Goal: Transaction & Acquisition: Purchase product/service

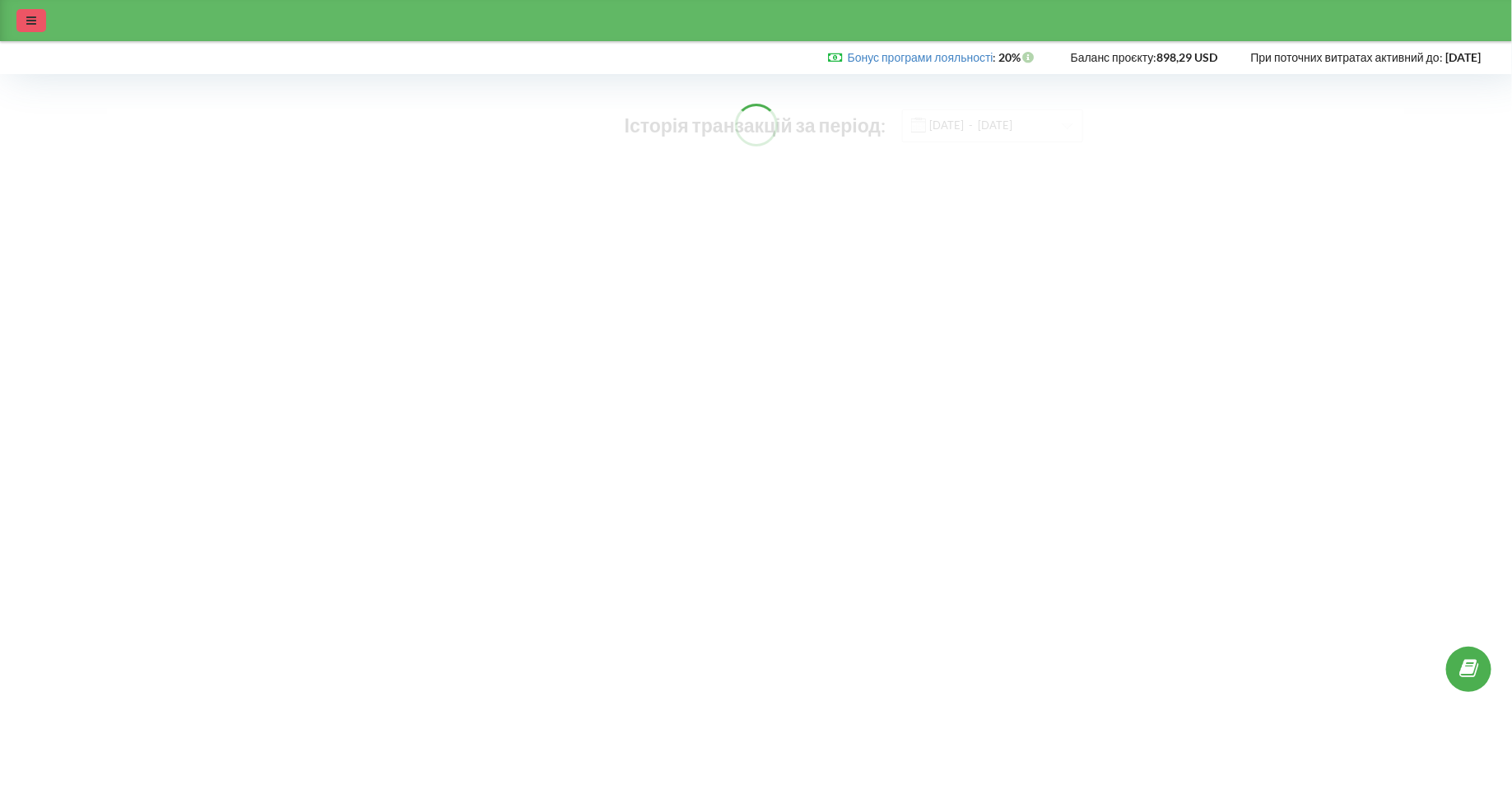
click at [29, 28] on div at bounding box center [31, 21] width 29 height 23
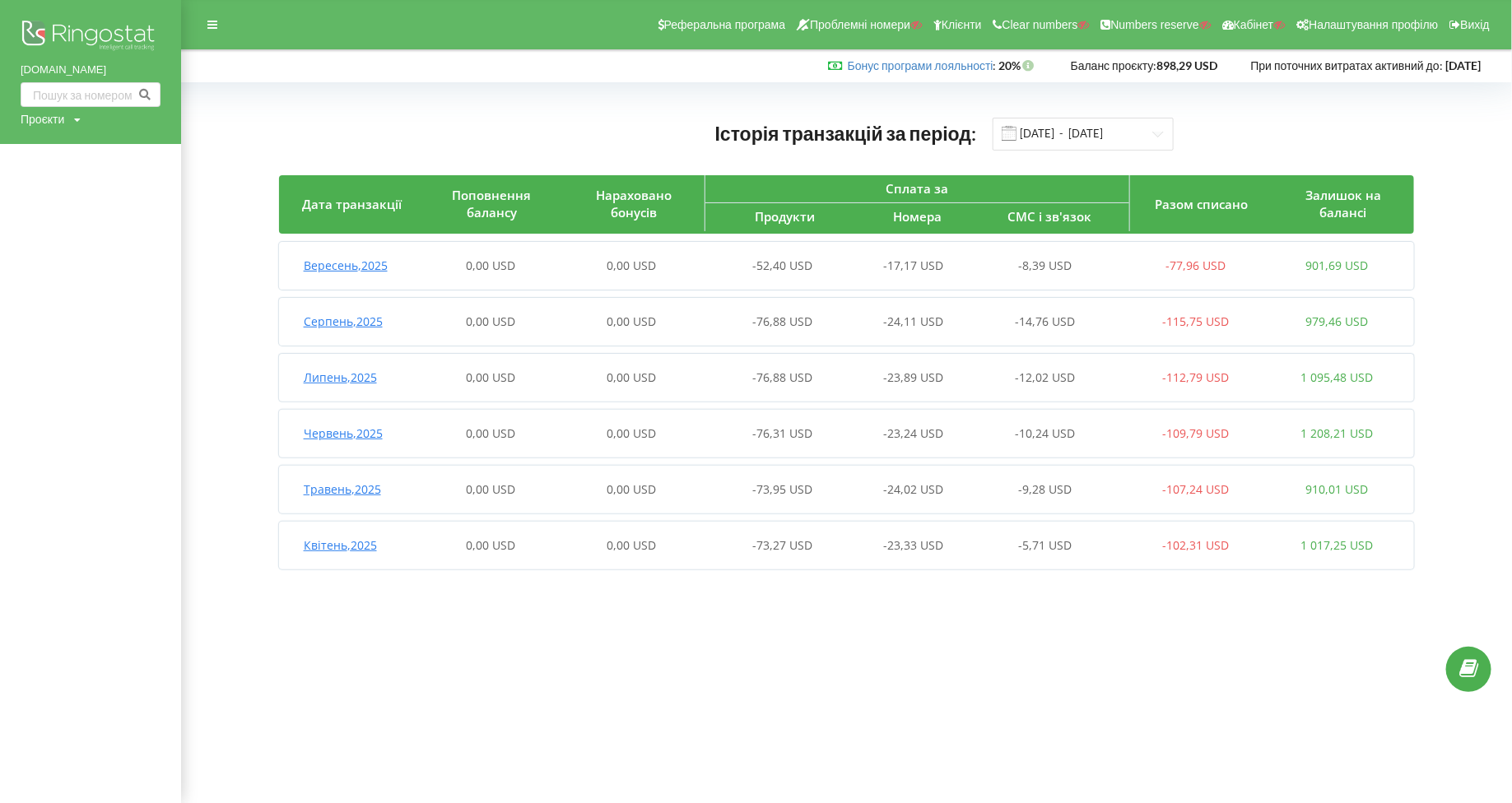
click at [59, 122] on div "Проєкти" at bounding box center [42, 119] width 44 height 16
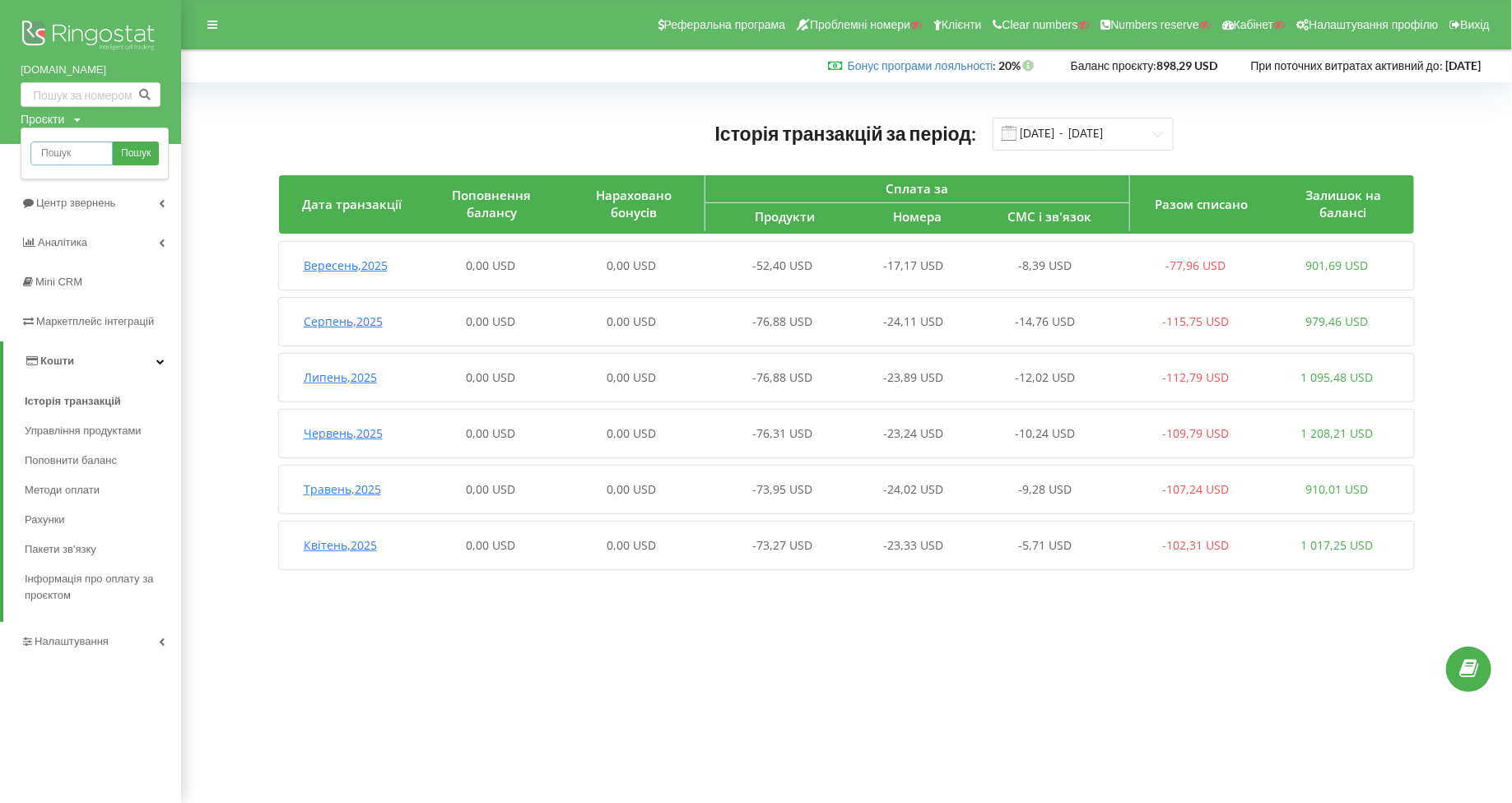
click at [67, 150] on input "text" at bounding box center [71, 154] width 83 height 24
type input "Dalgakiran.ua"
click at [118, 153] on link "Пошук" at bounding box center [136, 154] width 46 height 24
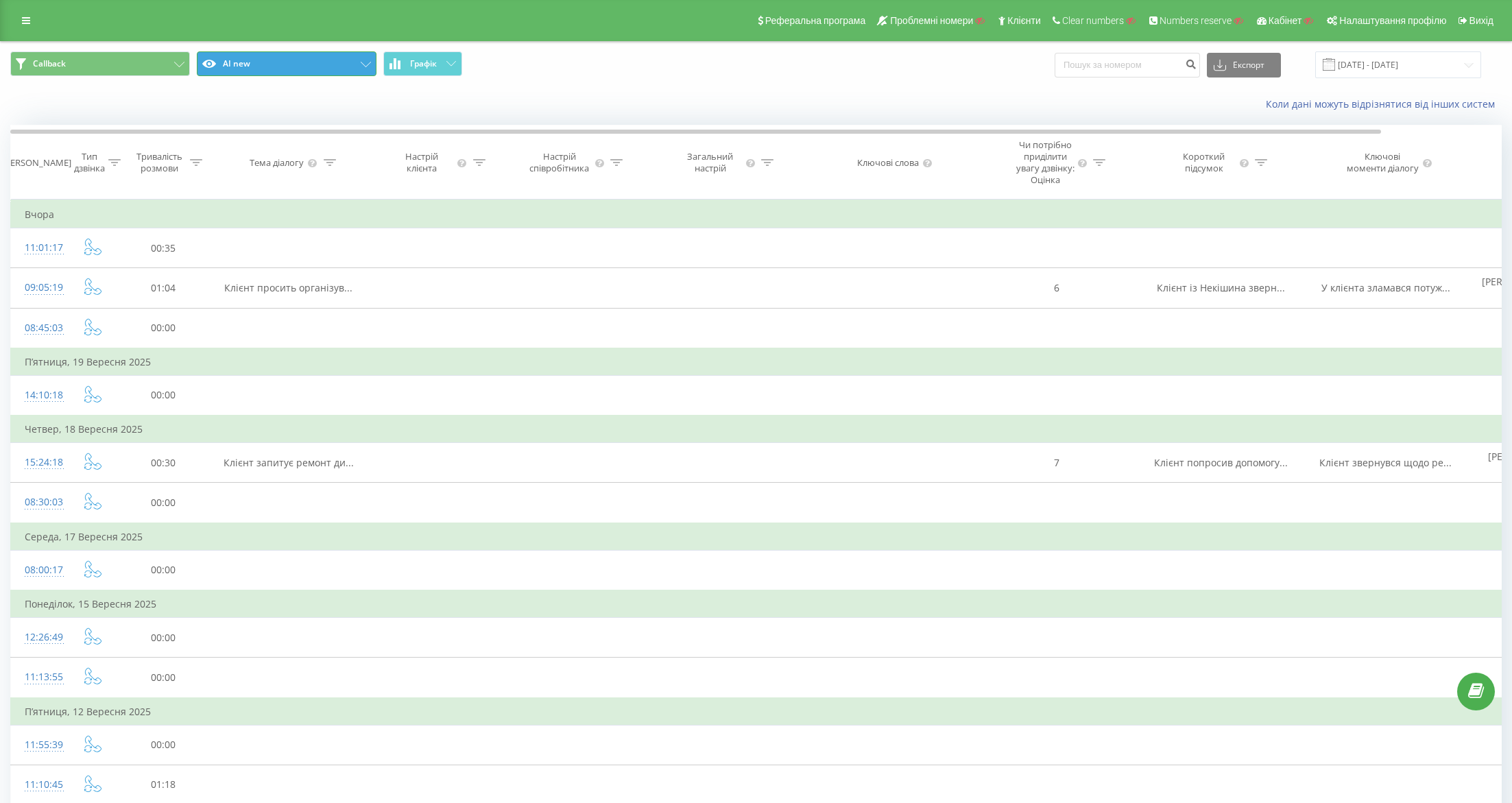
click at [334, 69] on button "AI new" at bounding box center [286, 64] width 180 height 24
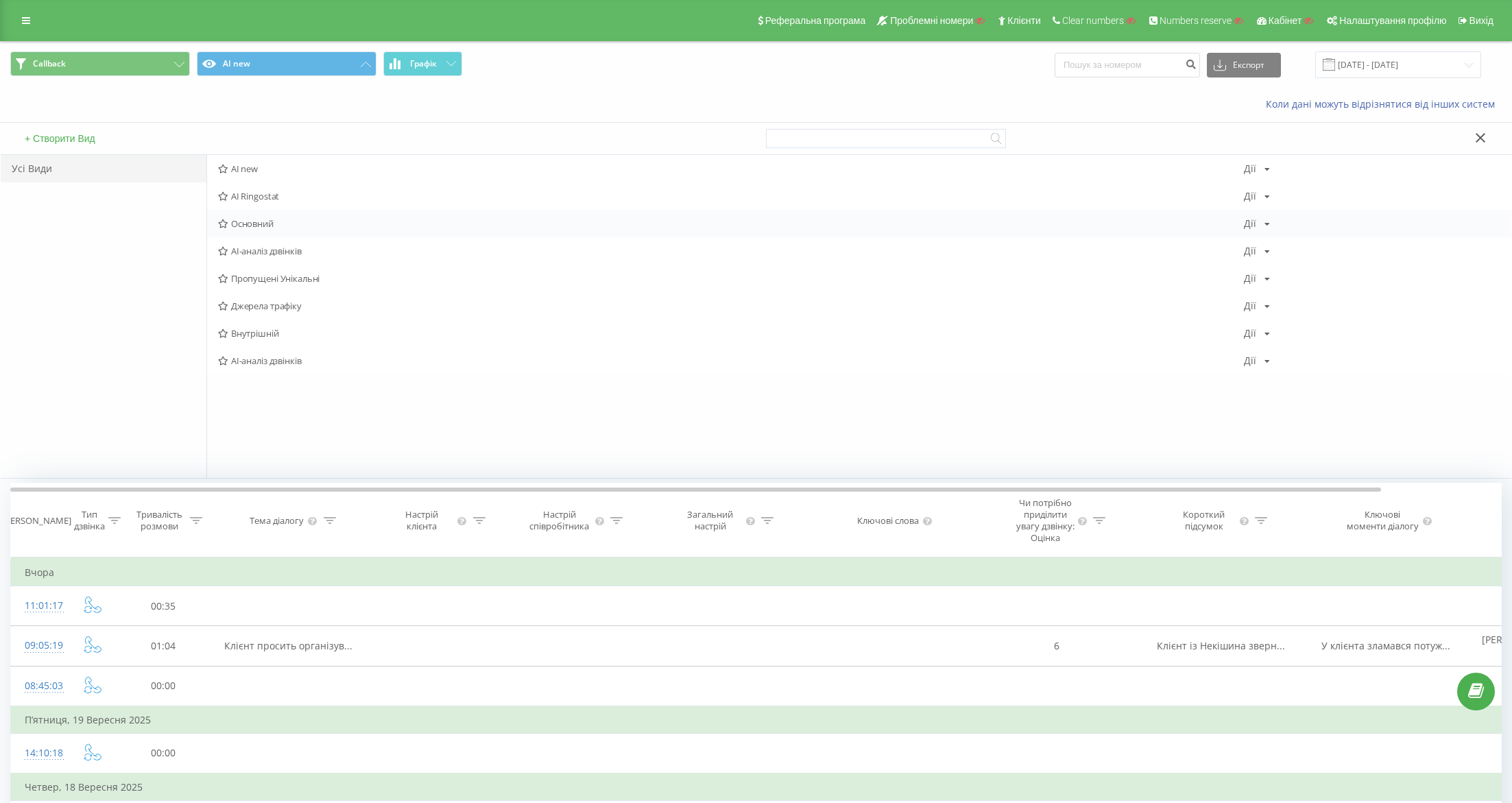
click at [285, 221] on span "Основний" at bounding box center [731, 223] width 1026 height 9
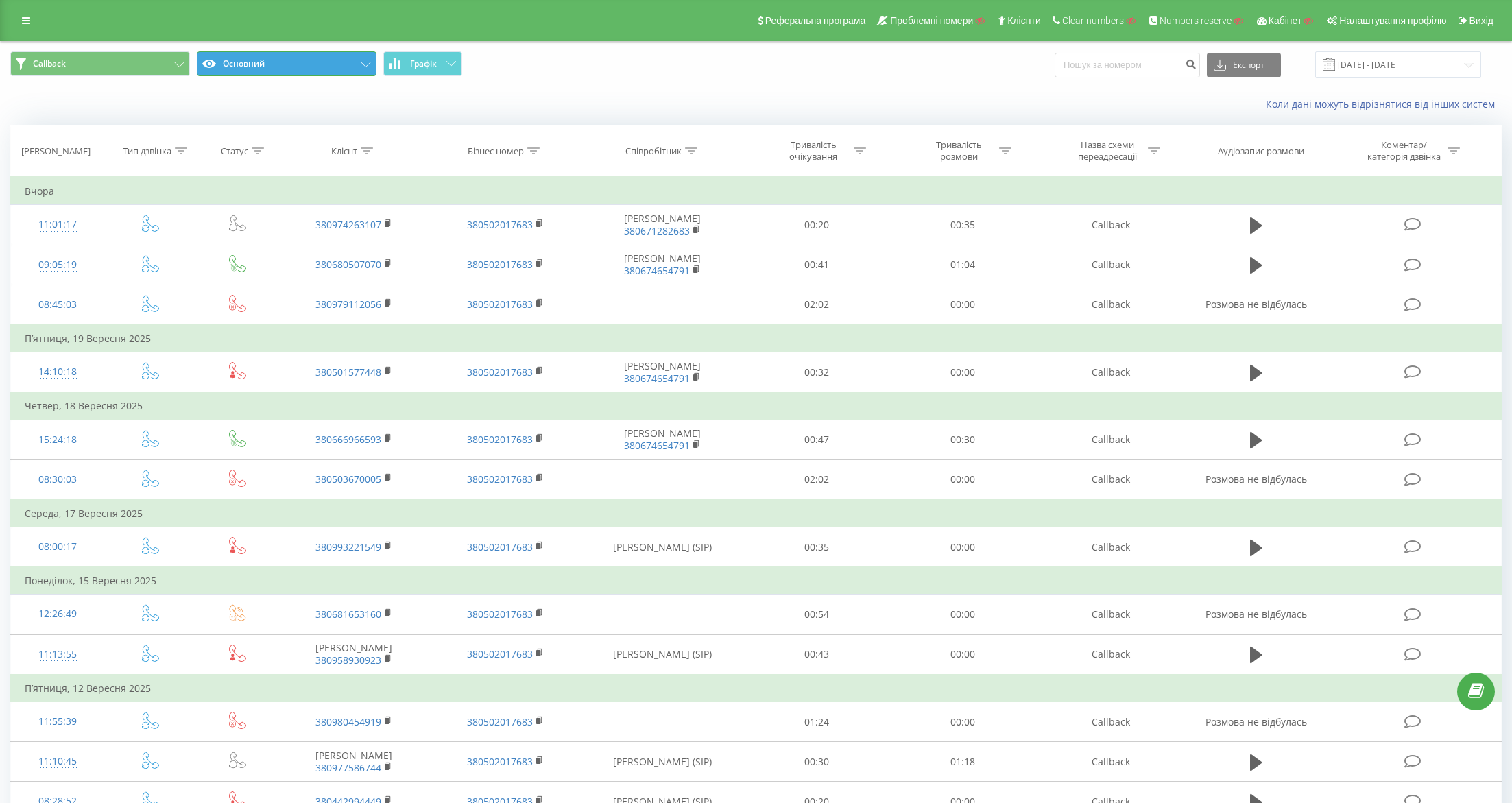
click at [354, 56] on button "Основний" at bounding box center [286, 64] width 180 height 24
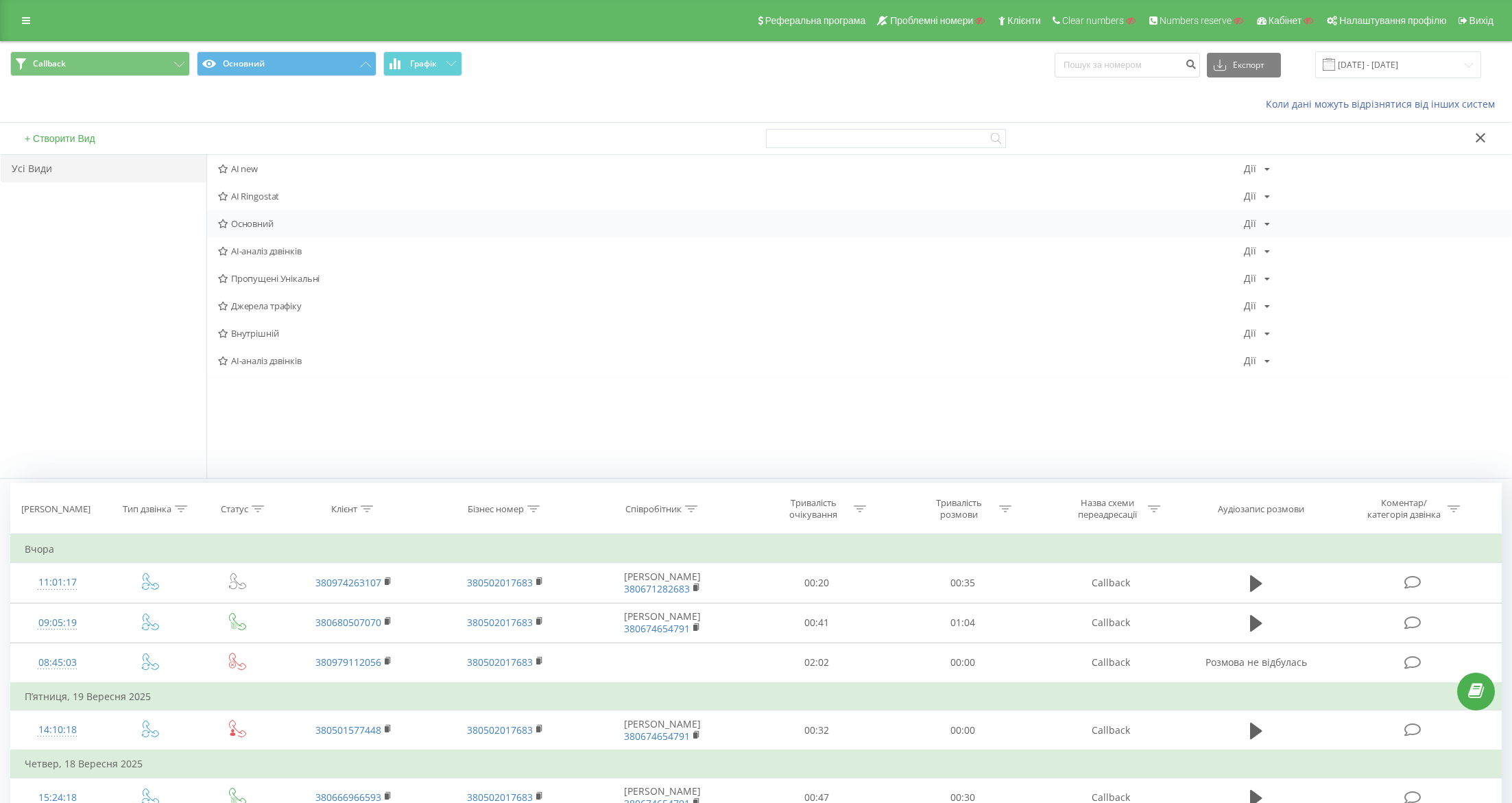
click at [1258, 226] on div "Дії Редагувати Копіювати Видалити За замовчуванням Поділитися" at bounding box center [1256, 223] width 26 height 9
click at [1263, 263] on icon at bounding box center [1261, 266] width 11 height 9
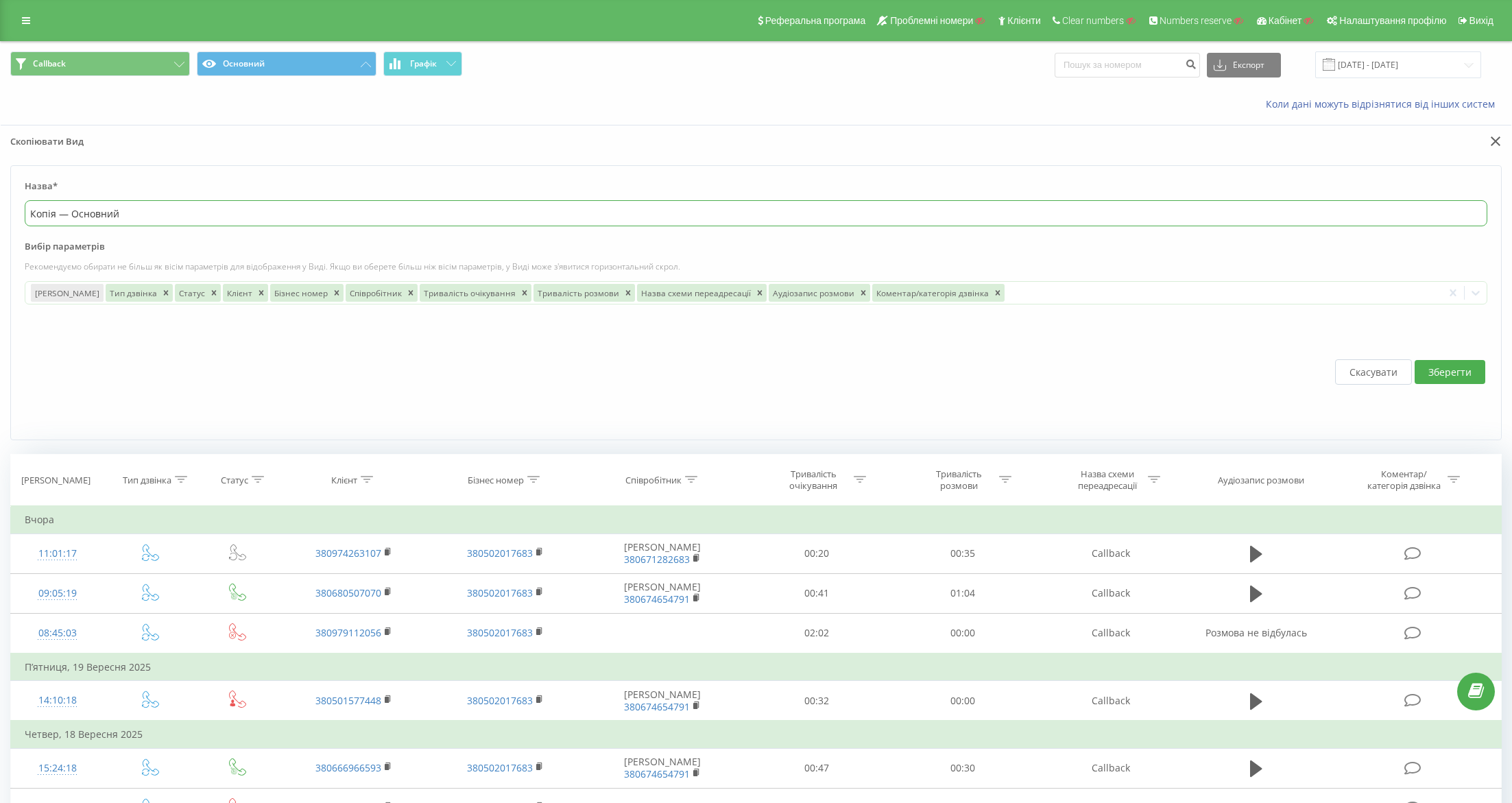
click at [314, 219] on input "Копія — Основний" at bounding box center [756, 213] width 1463 height 26
click at [1051, 291] on div at bounding box center [1221, 292] width 430 height 16
type input "c"
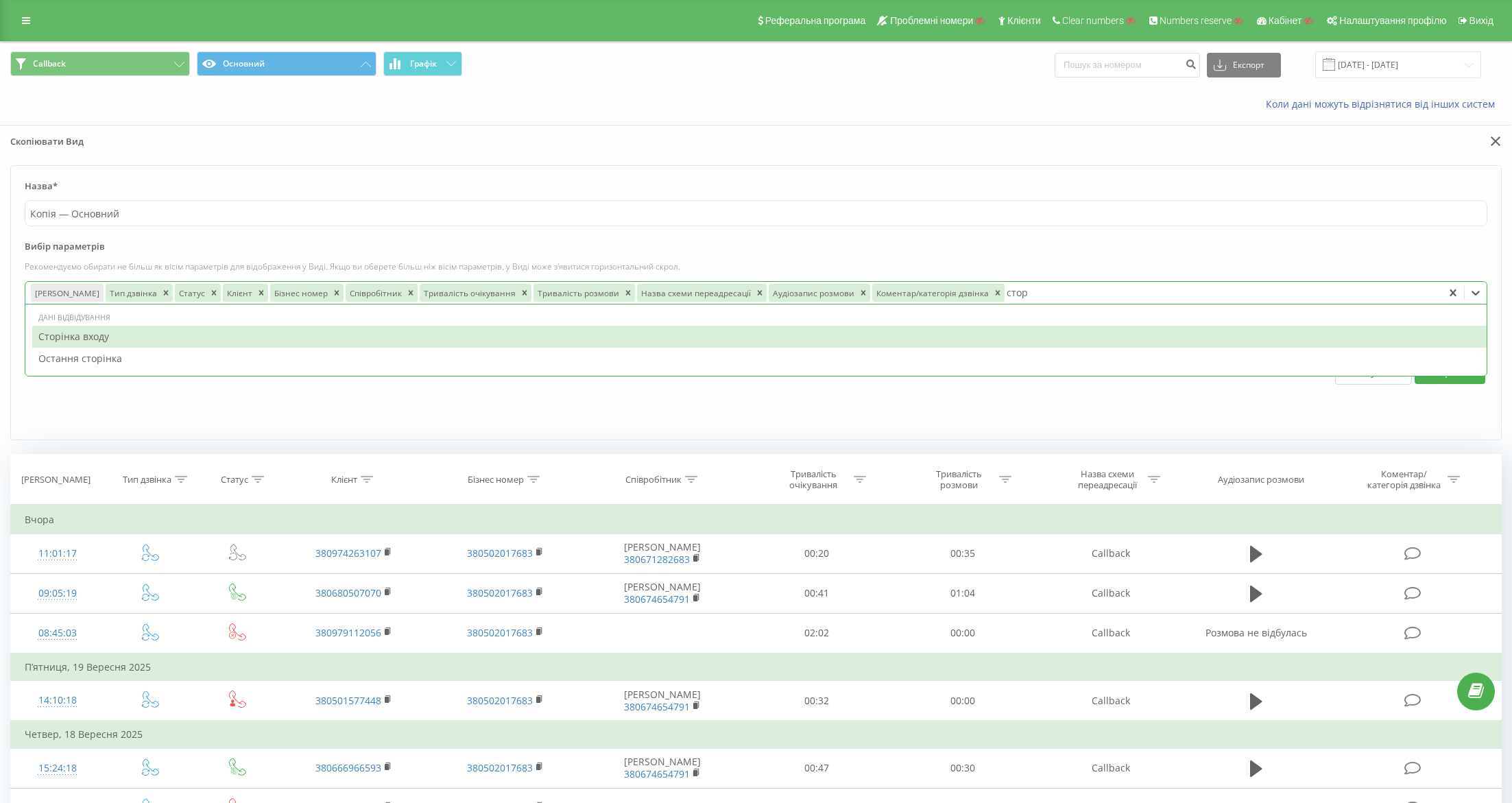
type input "сто"
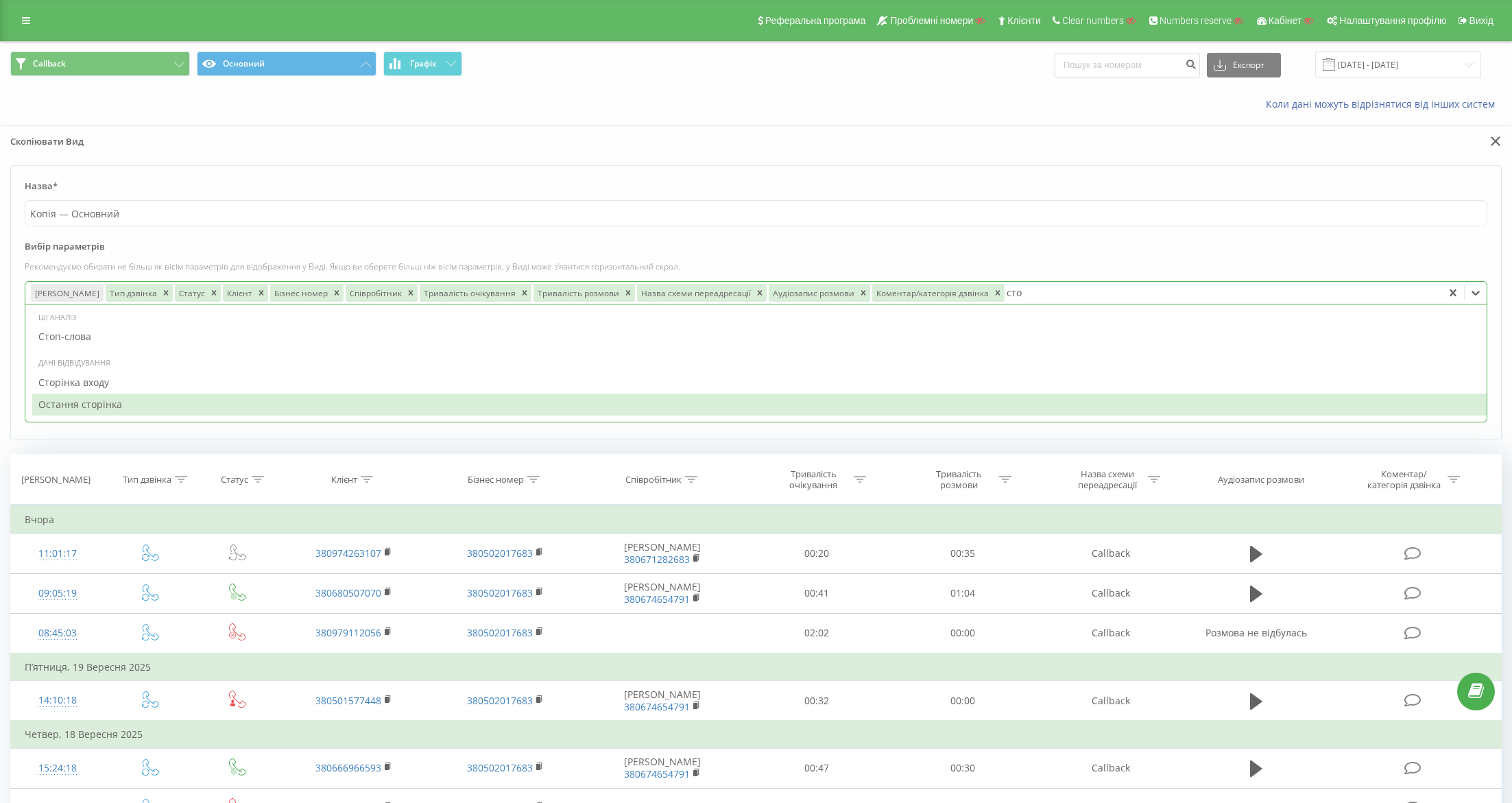
click at [546, 395] on div "Остання сторінка" at bounding box center [759, 404] width 1454 height 22
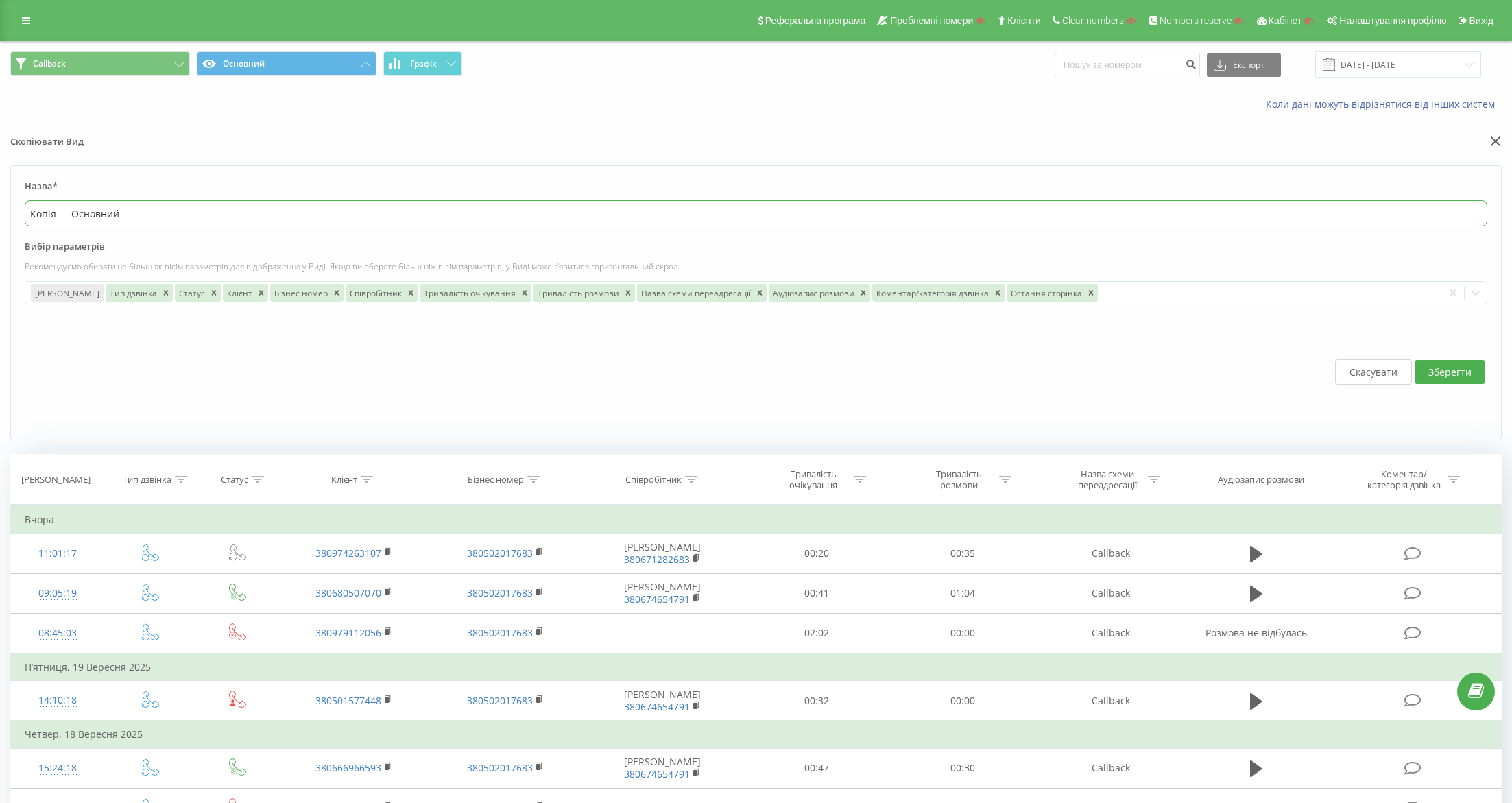
click at [1013, 219] on input "Копія — Основний" at bounding box center [756, 213] width 1463 height 26
click at [1437, 367] on button "Зберегти" at bounding box center [1450, 372] width 71 height 24
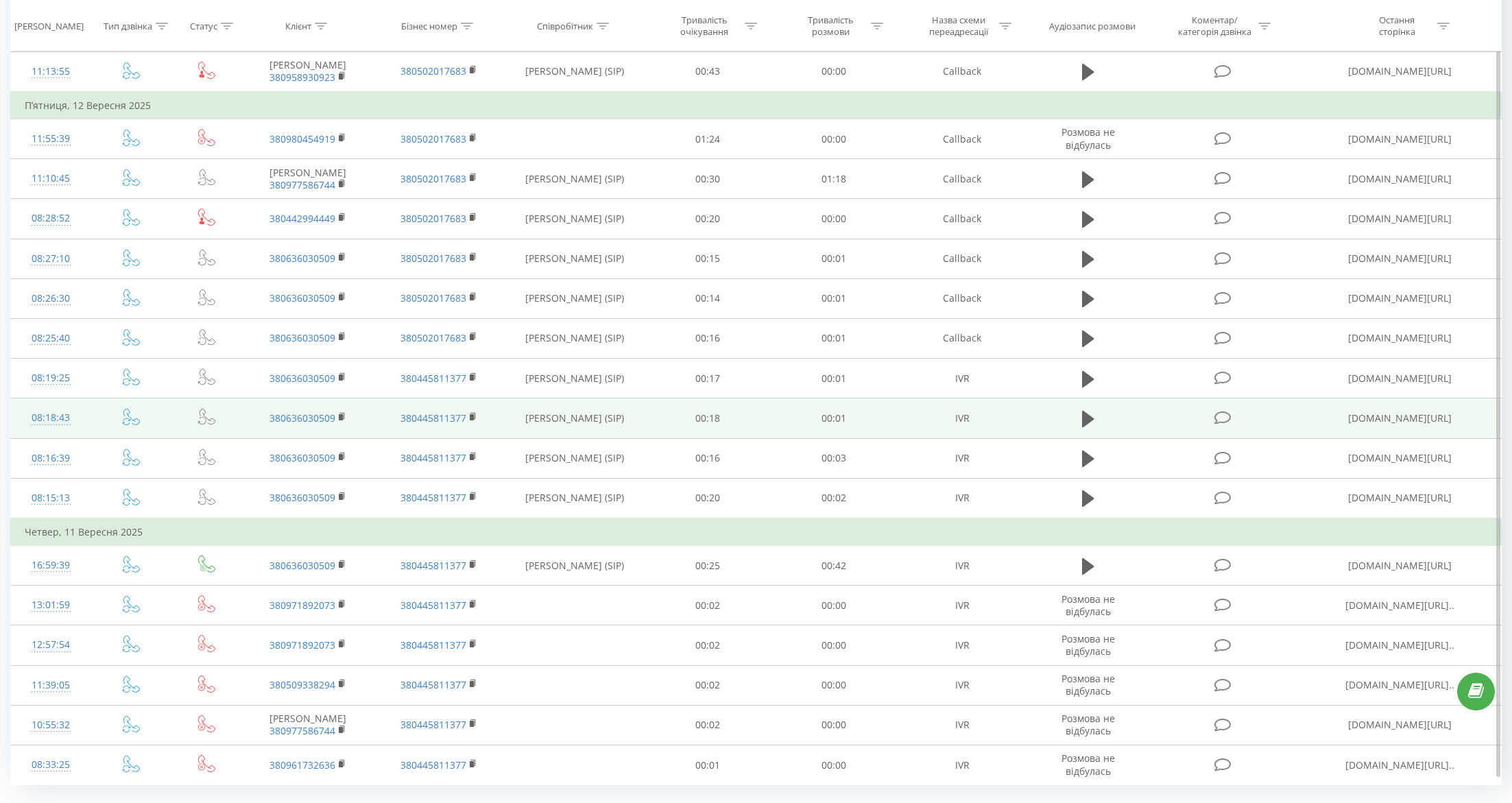
scroll to position [581, 0]
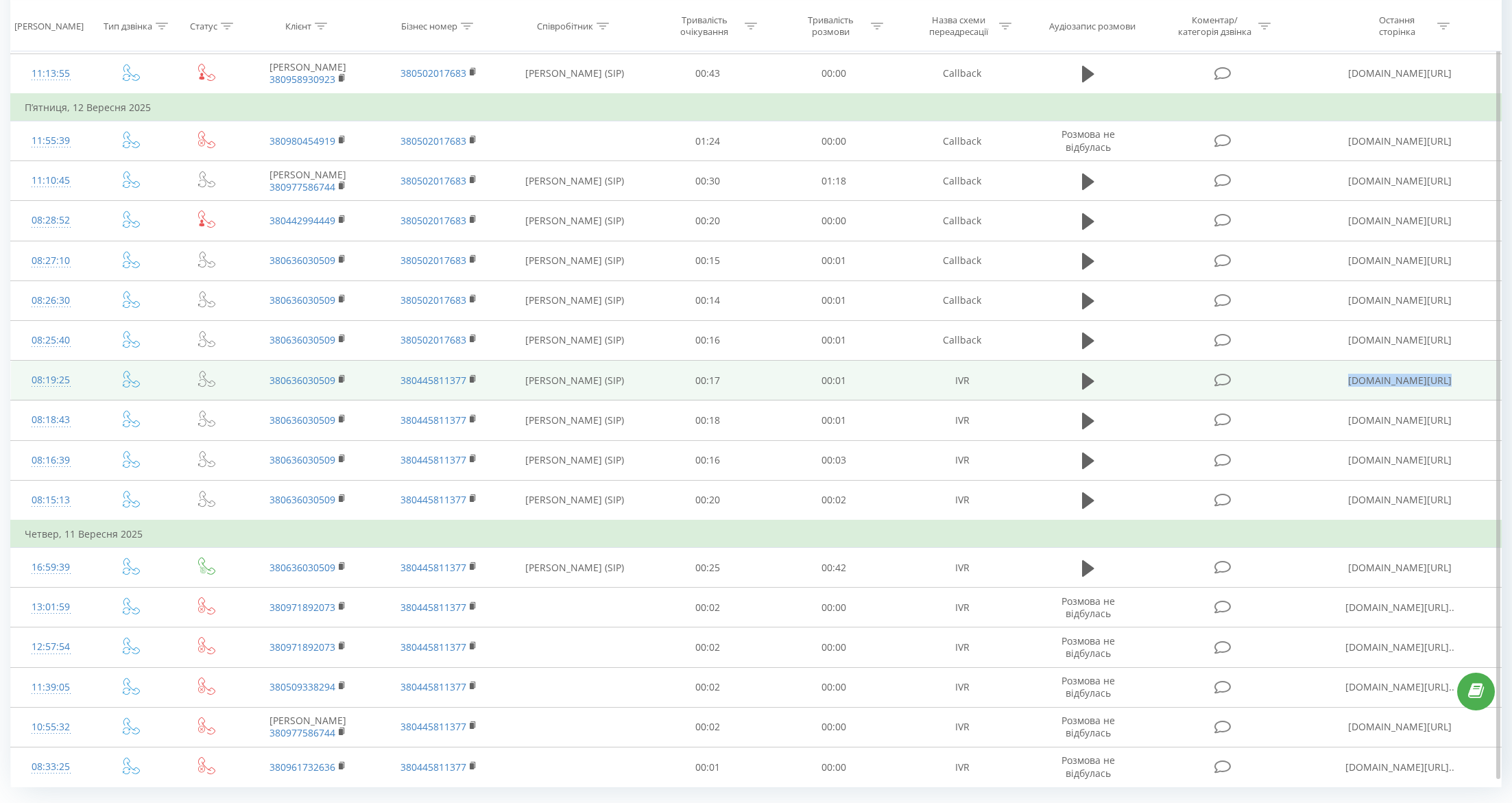
drag, startPoint x: 1336, startPoint y: 372, endPoint x: 1437, endPoint y: 377, distance: 101.1
click at [1437, 377] on td "mir-nasosov.com.ua/uk/" at bounding box center [1400, 381] width 201 height 40
copy td "mir-nasosov.com.ua"
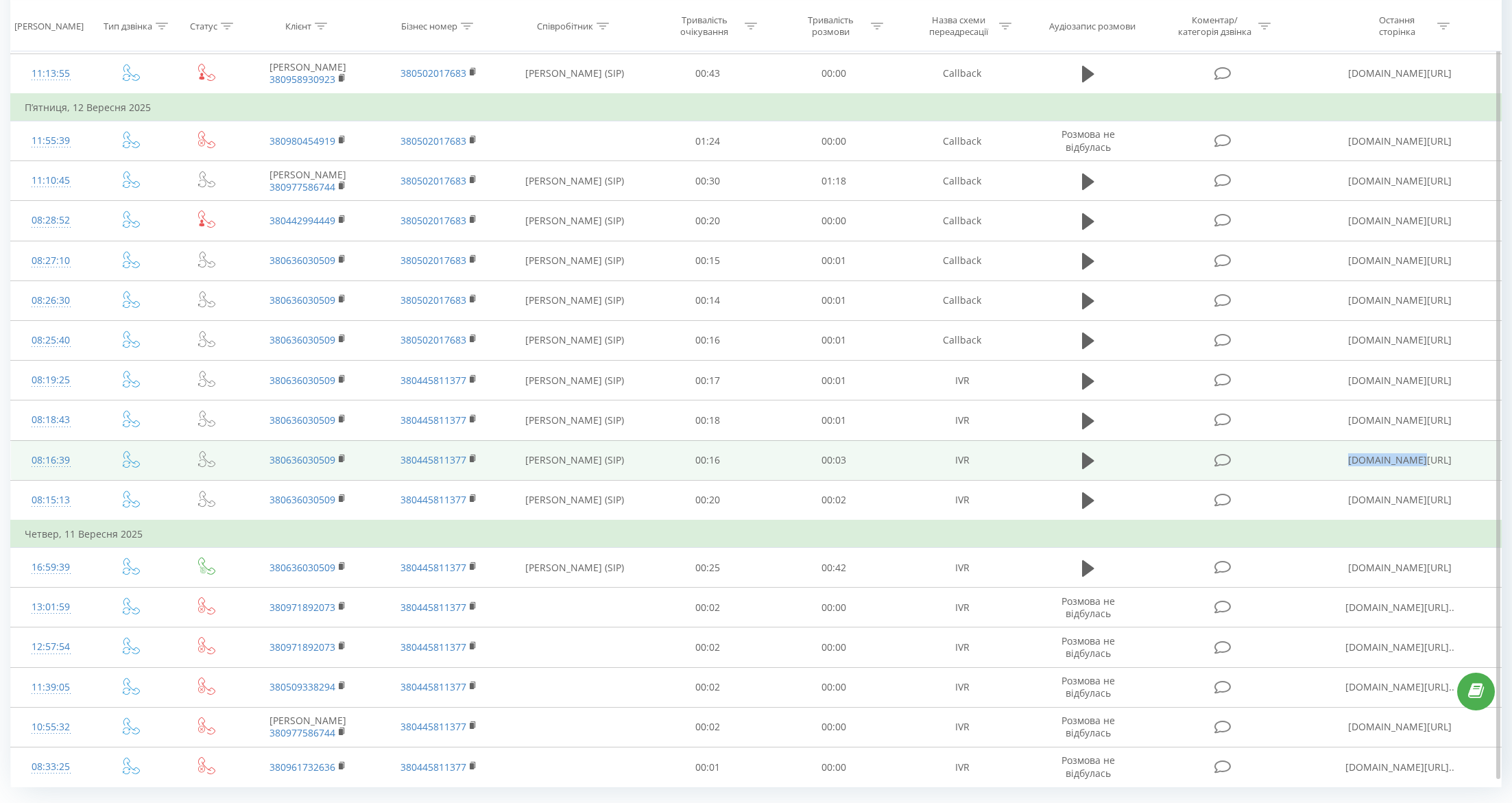
drag, startPoint x: 1344, startPoint y: 450, endPoint x: 1420, endPoint y: 457, distance: 76.3
click at [1420, 457] on td "dalgakiran.ua/uk/" at bounding box center [1400, 461] width 201 height 40
copy td "dalgakiran.ua"
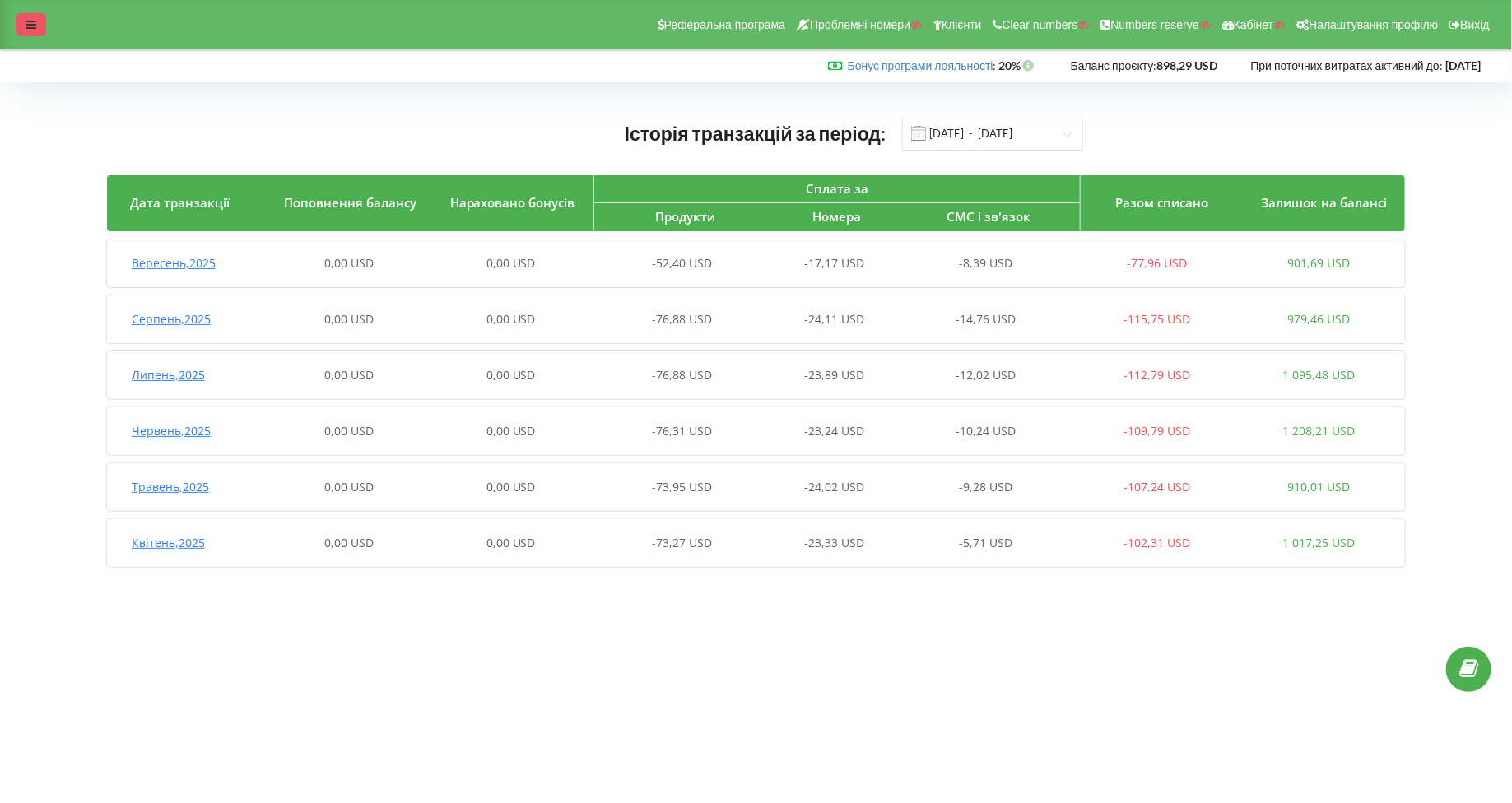
click at [20, 31] on div at bounding box center [31, 24] width 29 height 23
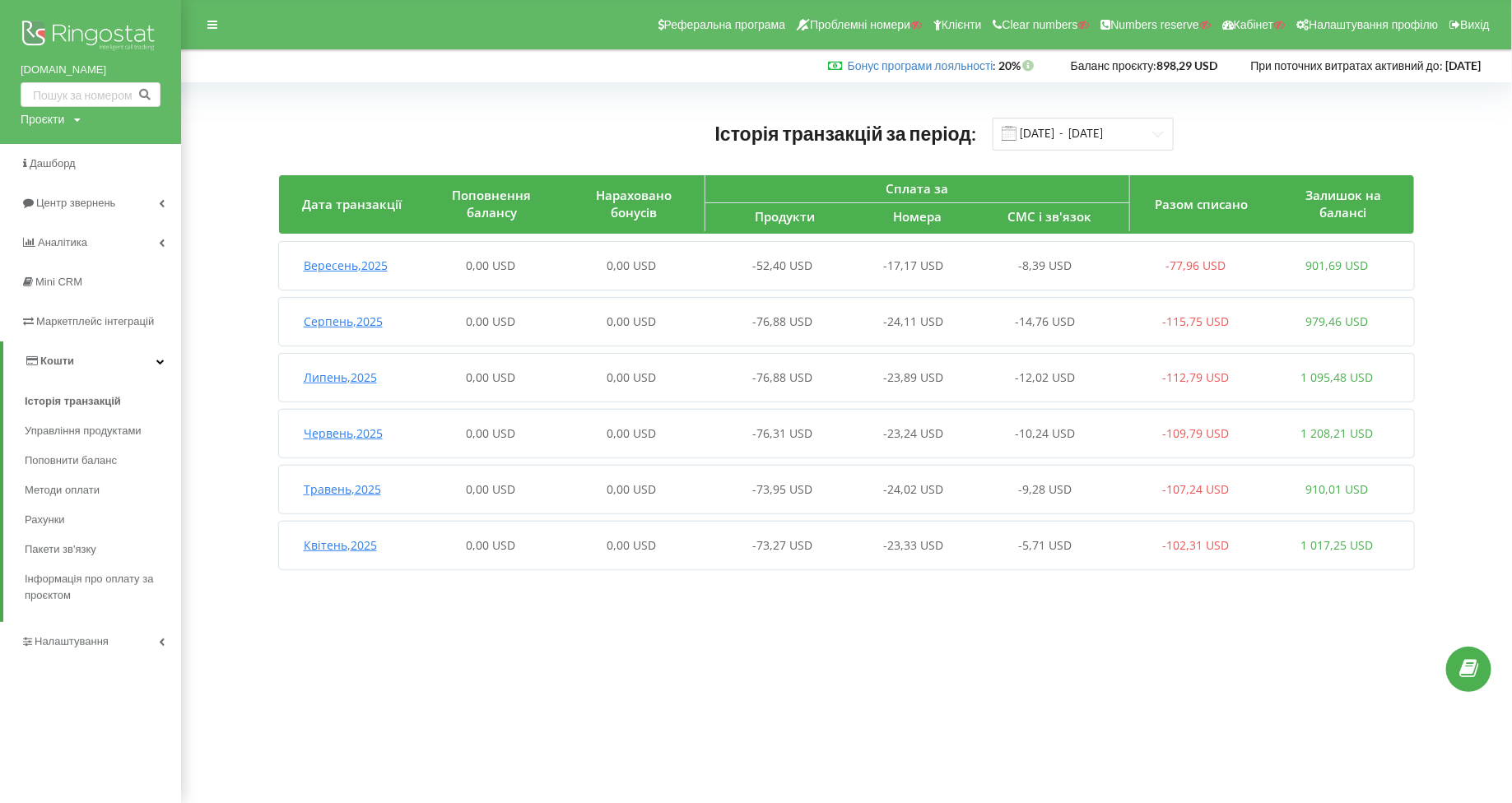
click at [44, 124] on div "Проєкти" at bounding box center [42, 119] width 44 height 16
click at [47, 144] on input "text" at bounding box center [71, 154] width 83 height 24
type input "з"
type input "perfectwadgroup.com"
click at [151, 148] on link "Пошук" at bounding box center [136, 154] width 46 height 24
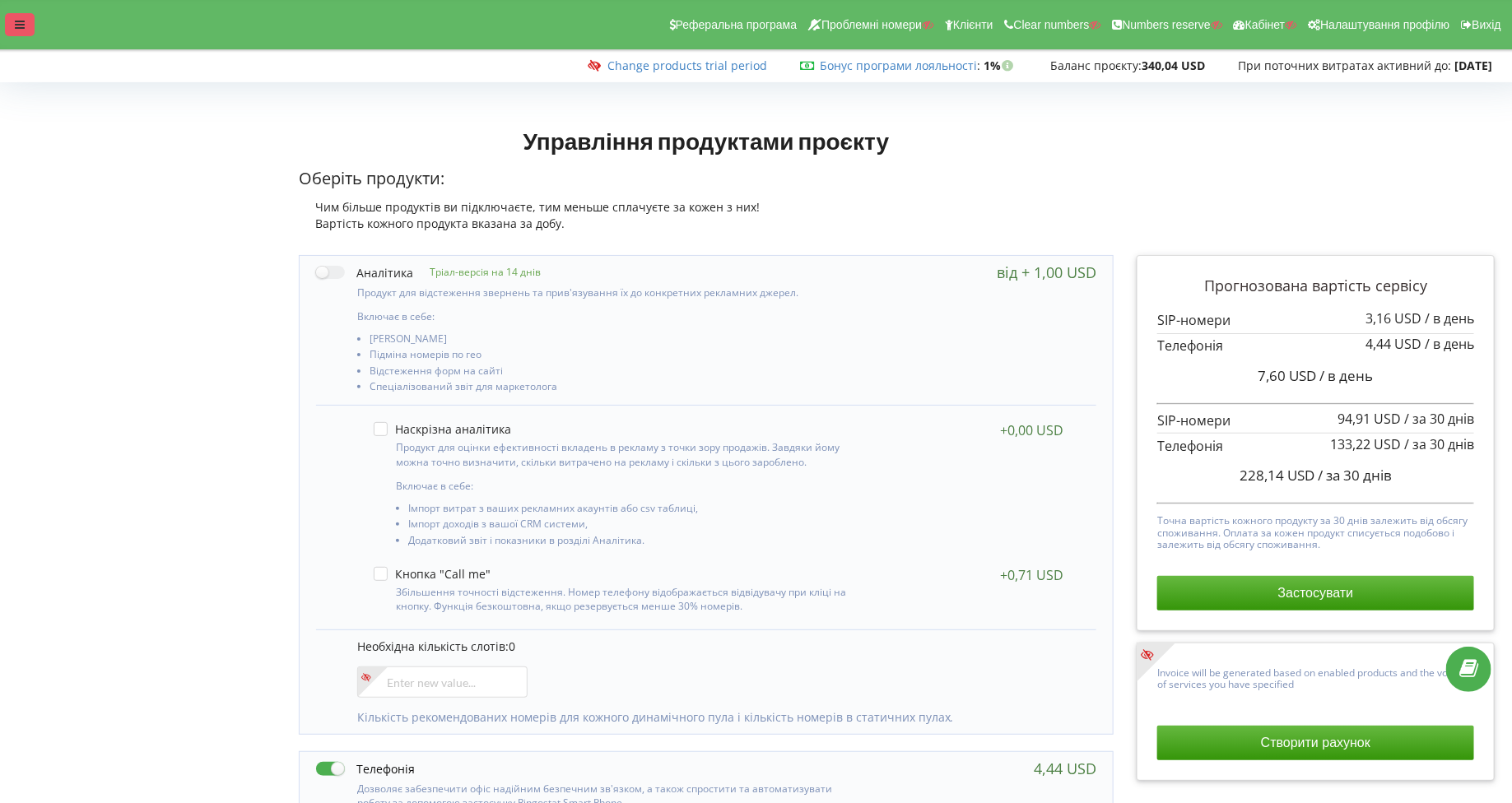
click at [22, 18] on div at bounding box center [20, 24] width 29 height 23
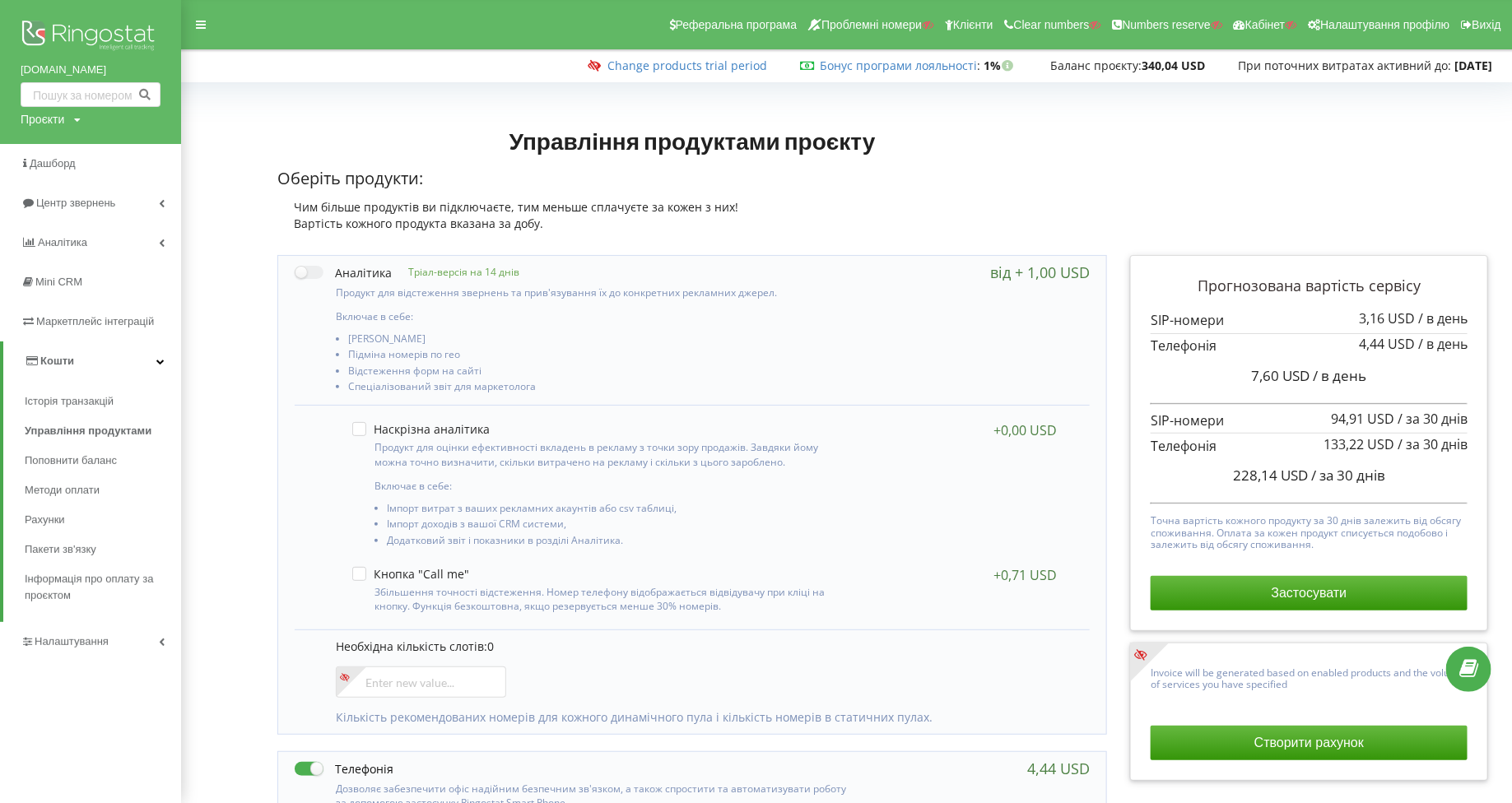
click at [29, 124] on div "Проєкти" at bounding box center [42, 119] width 44 height 16
click at [63, 158] on input "text" at bounding box center [71, 154] width 83 height 24
type input "kia.net.ua"
click at [62, 157] on input "kia.net.ua" at bounding box center [71, 154] width 83 height 24
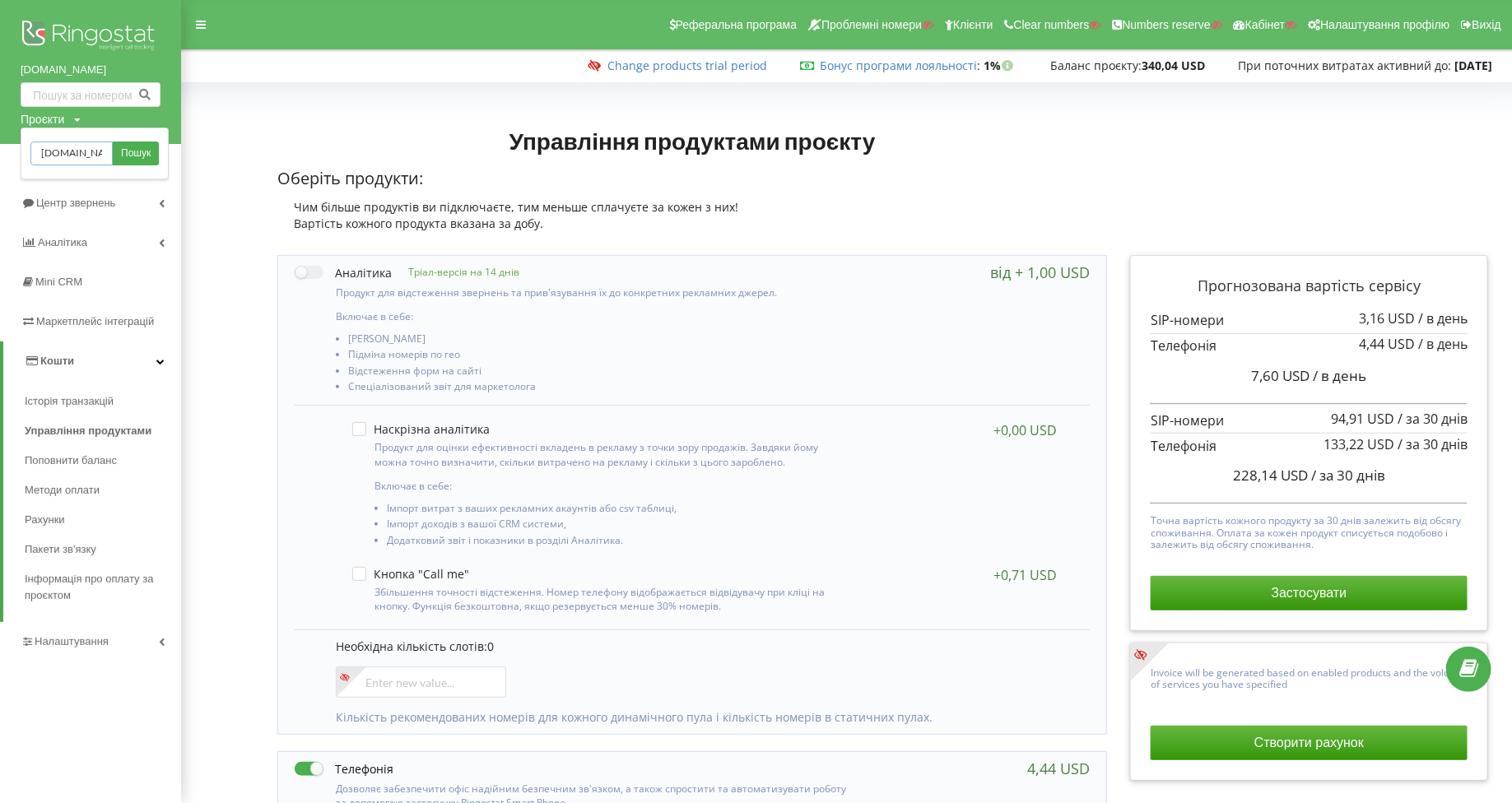
click at [62, 157] on input "kia.net.ua" at bounding box center [71, 154] width 83 height 24
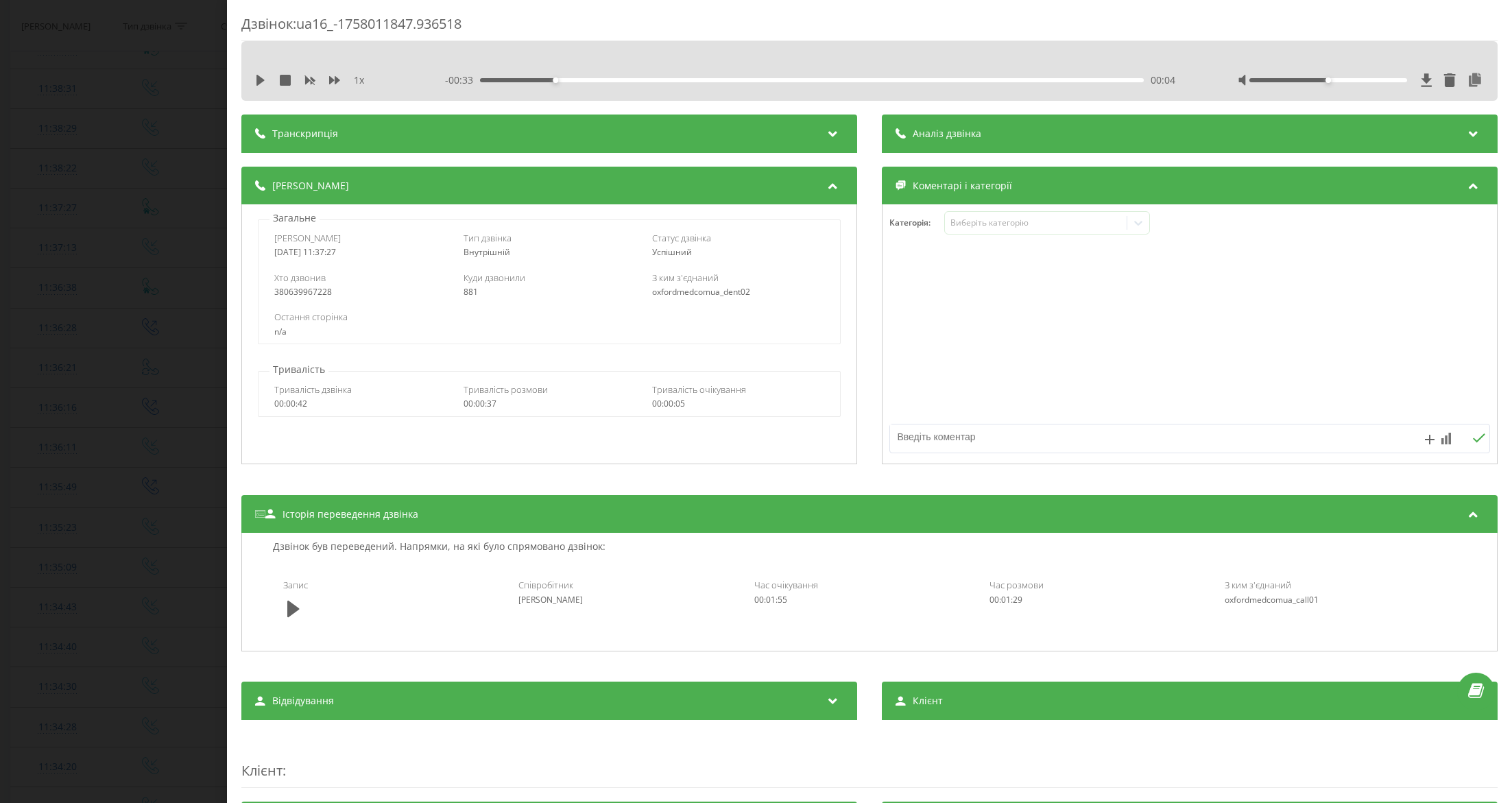
click at [123, 122] on div "Дзвінок : ua16_-1758011847.936518 1 x - 00:33 00:04 00:04 Транскрипція Для AI-а…" at bounding box center [756, 401] width 1512 height 803
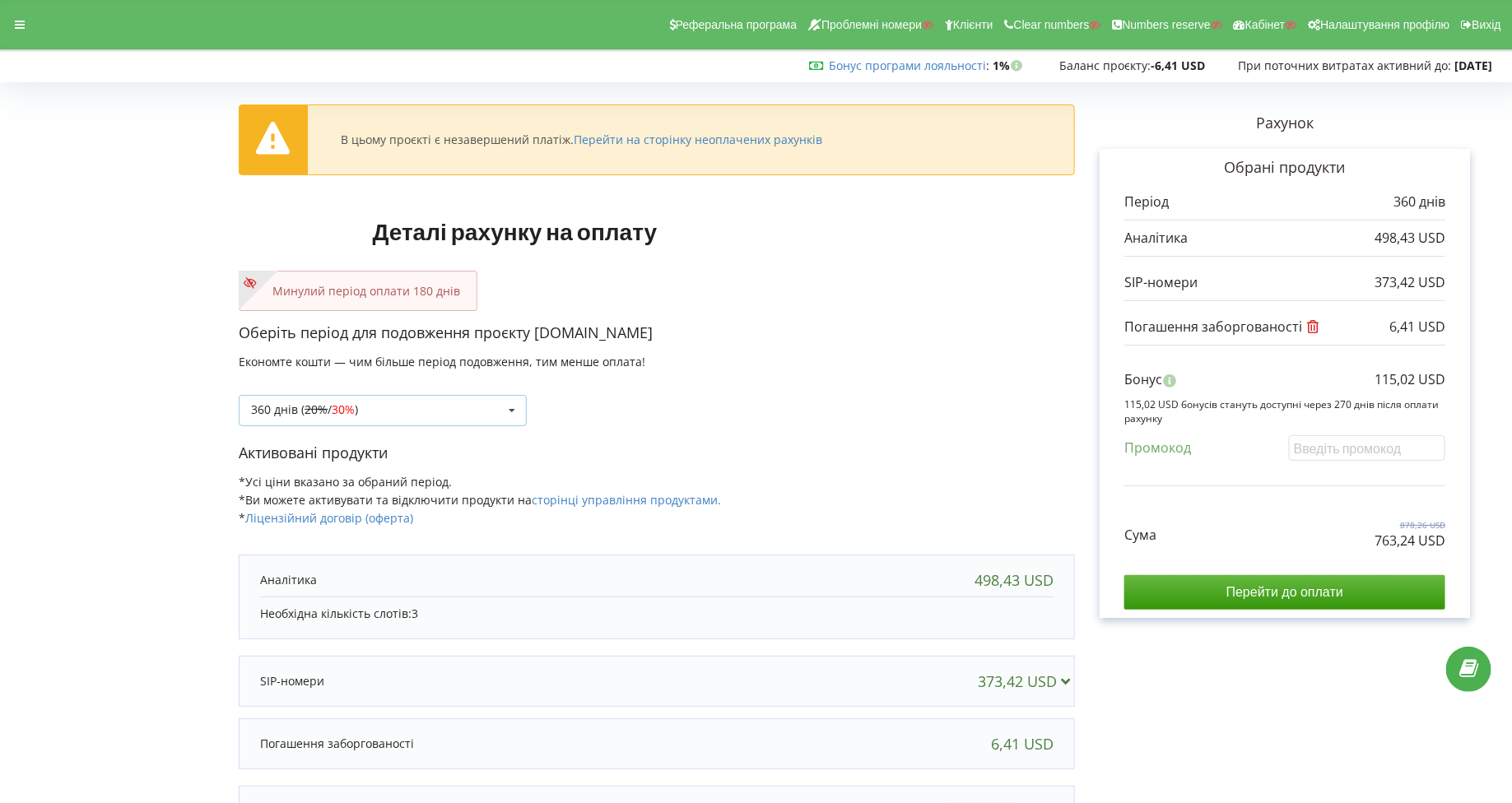
click at [391, 423] on div "360 днів ( 20% / 30% ) Поповнити баланс без подовження 20%" at bounding box center [383, 410] width 288 height 31
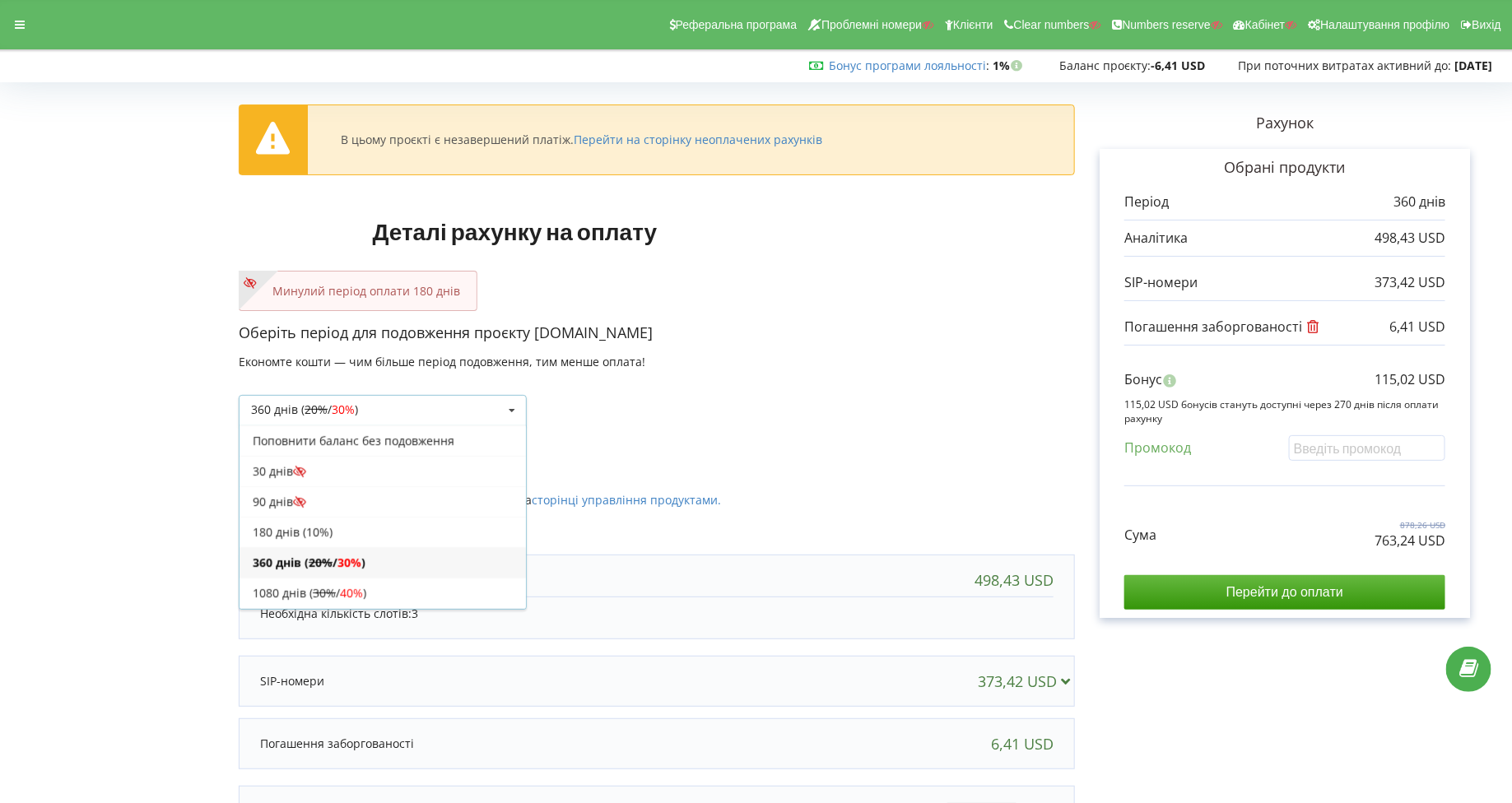
scroll to position [27, 0]
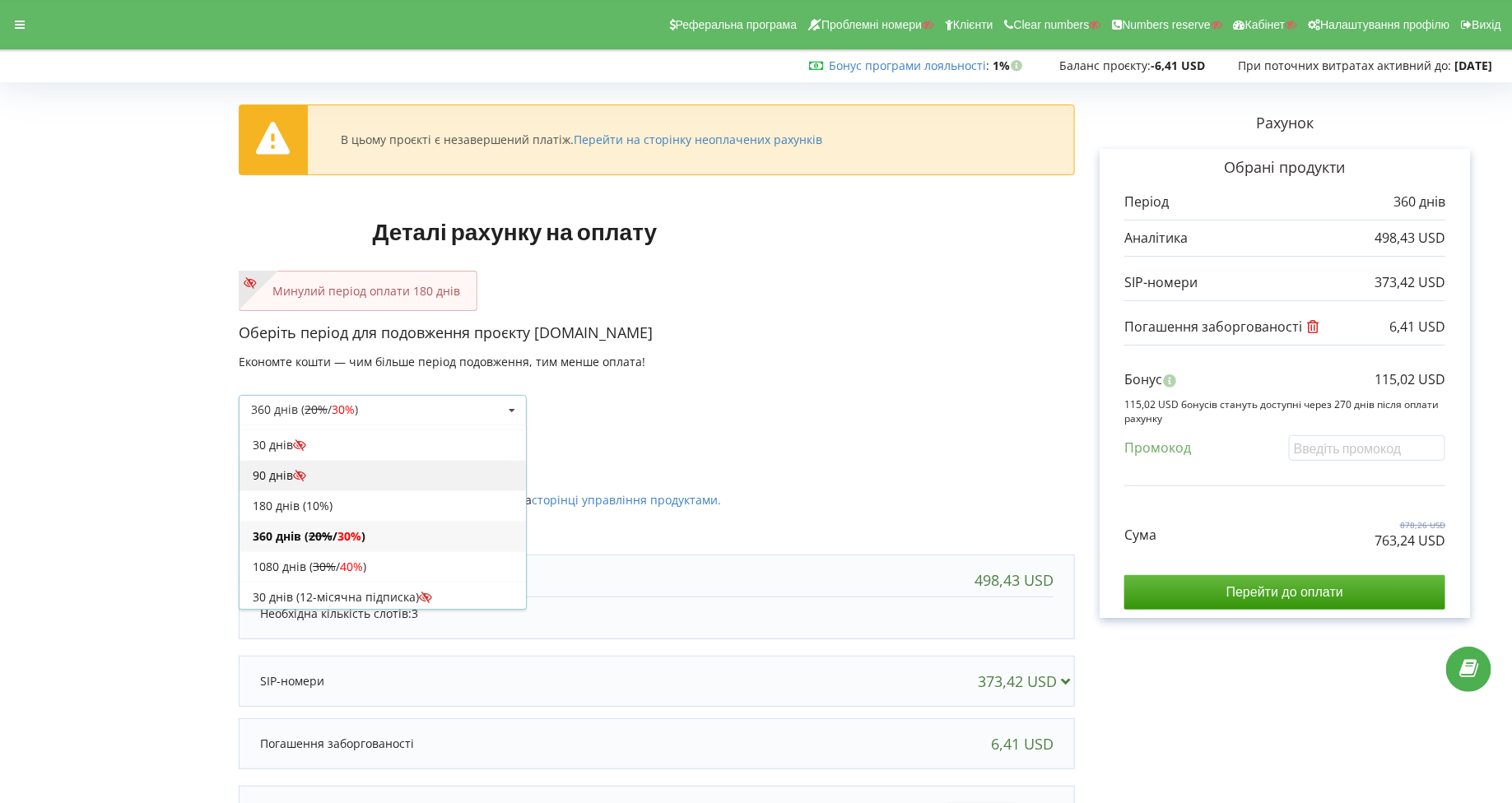
click at [350, 476] on div "90 днів" at bounding box center [383, 475] width 286 height 30
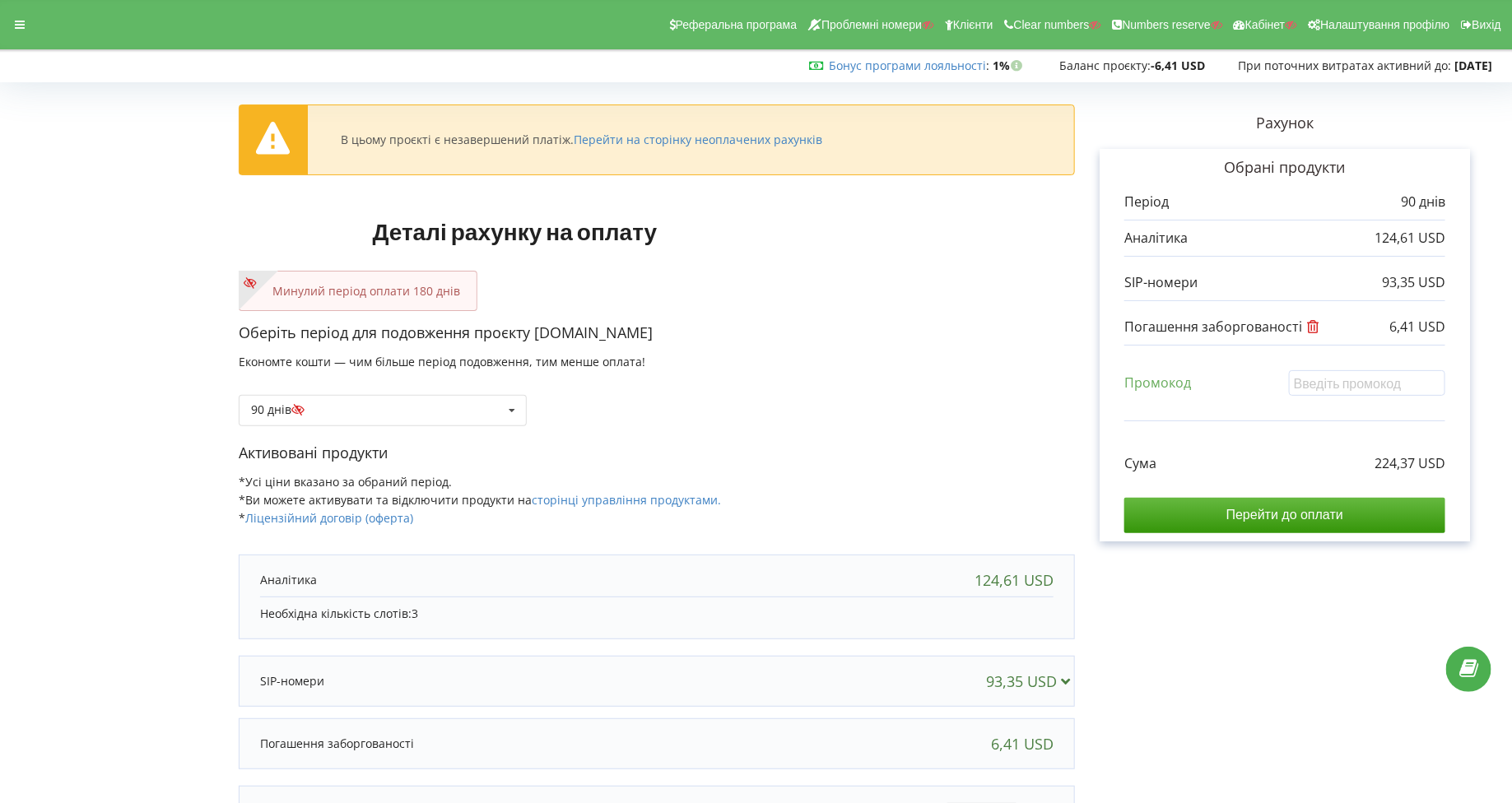
click at [462, 606] on p "Необхідна кількість слотів: 3" at bounding box center [656, 614] width 794 height 16
click at [442, 597] on div "Необхідна кількість слотів: 3" at bounding box center [656, 613] width 794 height 34
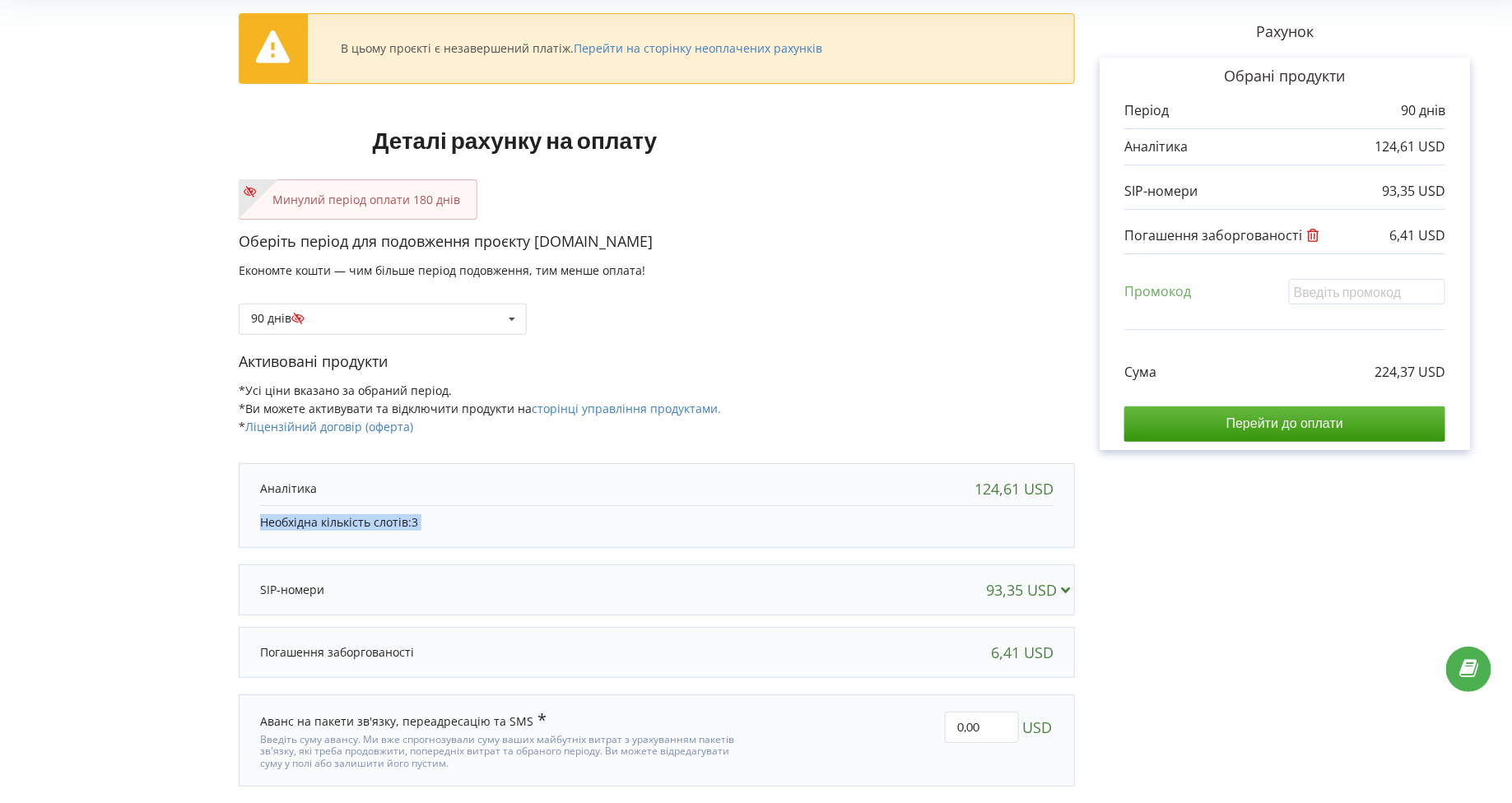
scroll to position [92, 0]
click at [439, 513] on p "Необхідна кількість слотів: 3" at bounding box center [656, 521] width 794 height 16
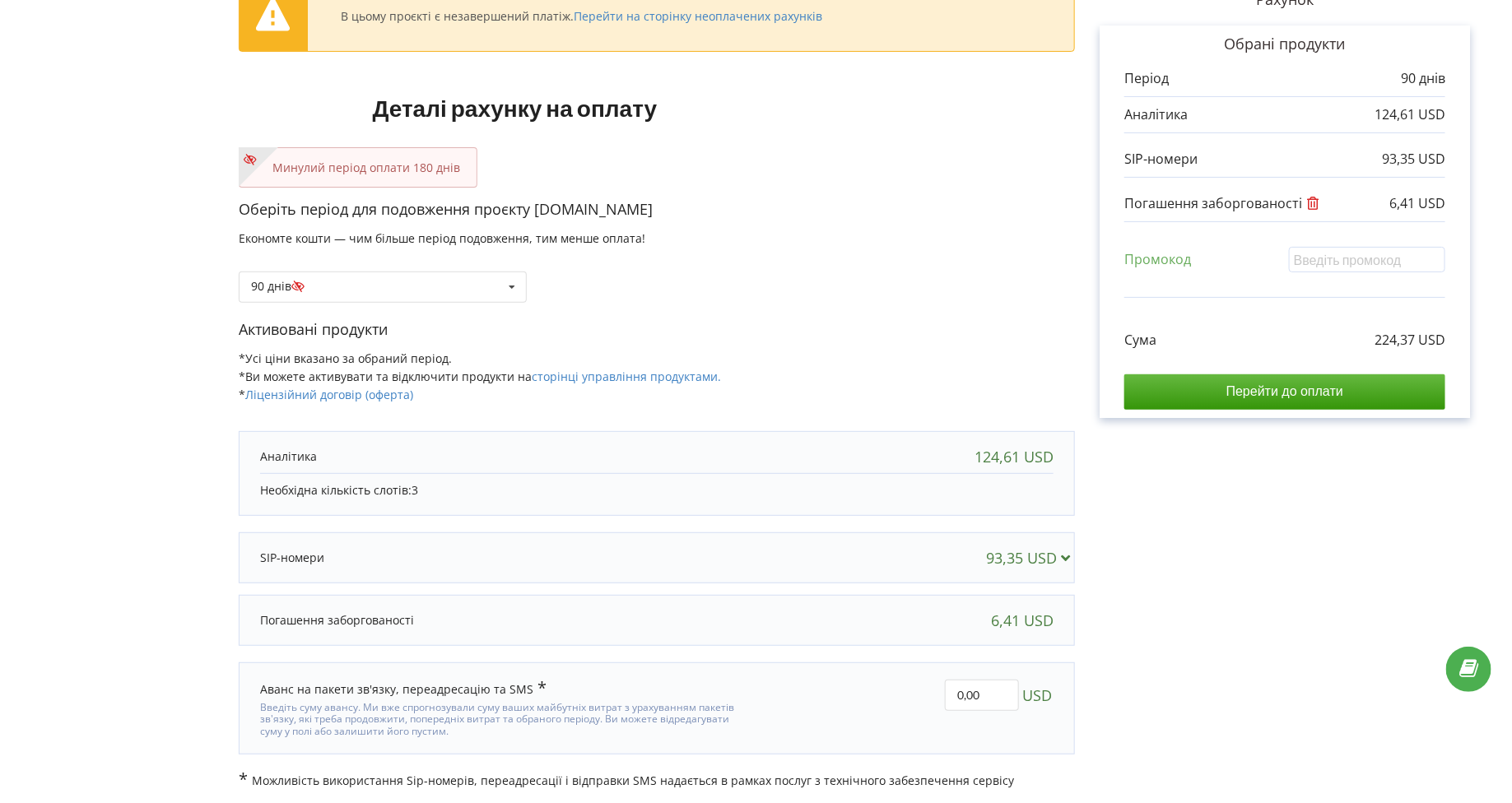
click at [440, 549] on div at bounding box center [538, 557] width 556 height 16
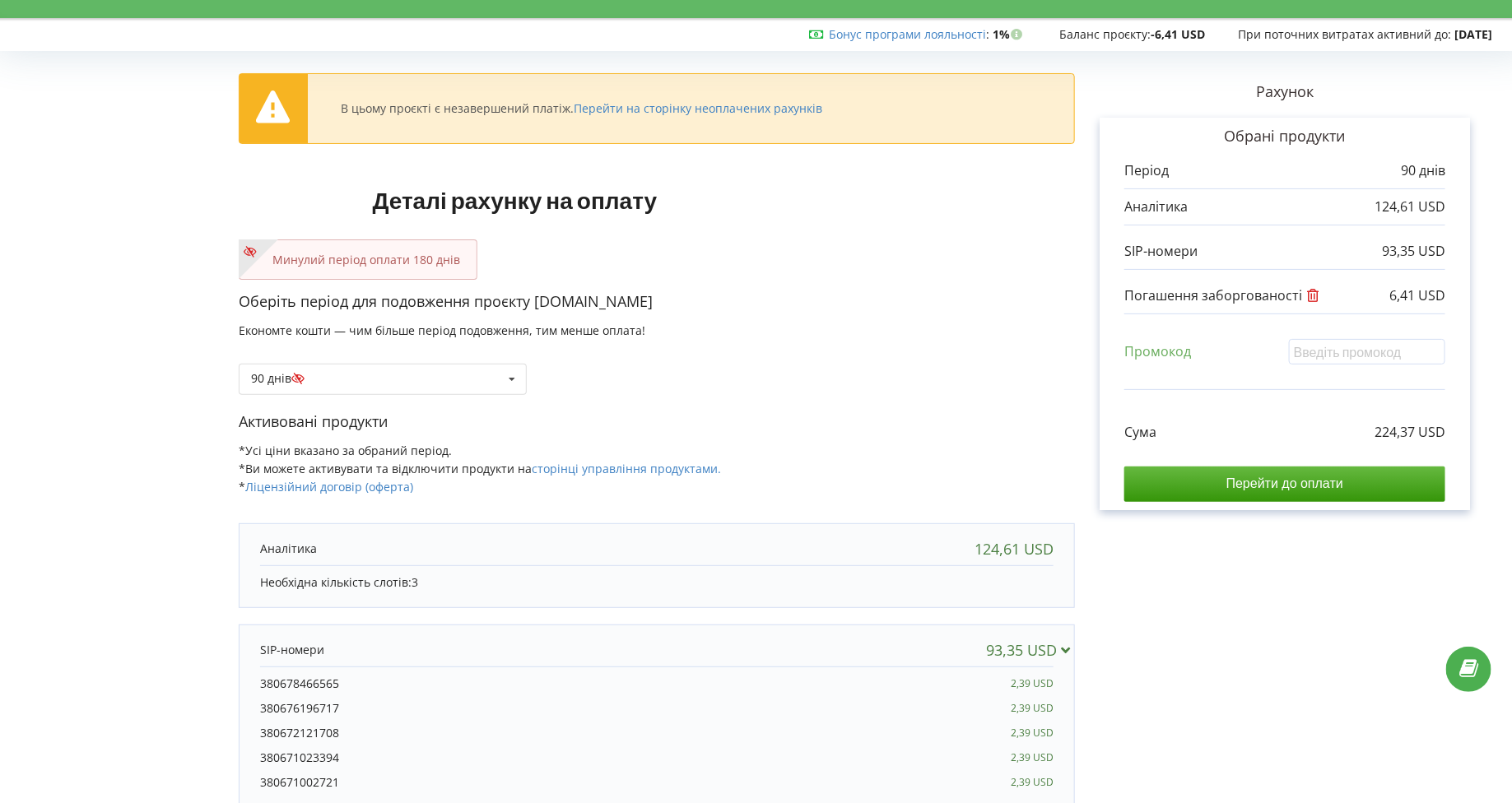
scroll to position [0, 0]
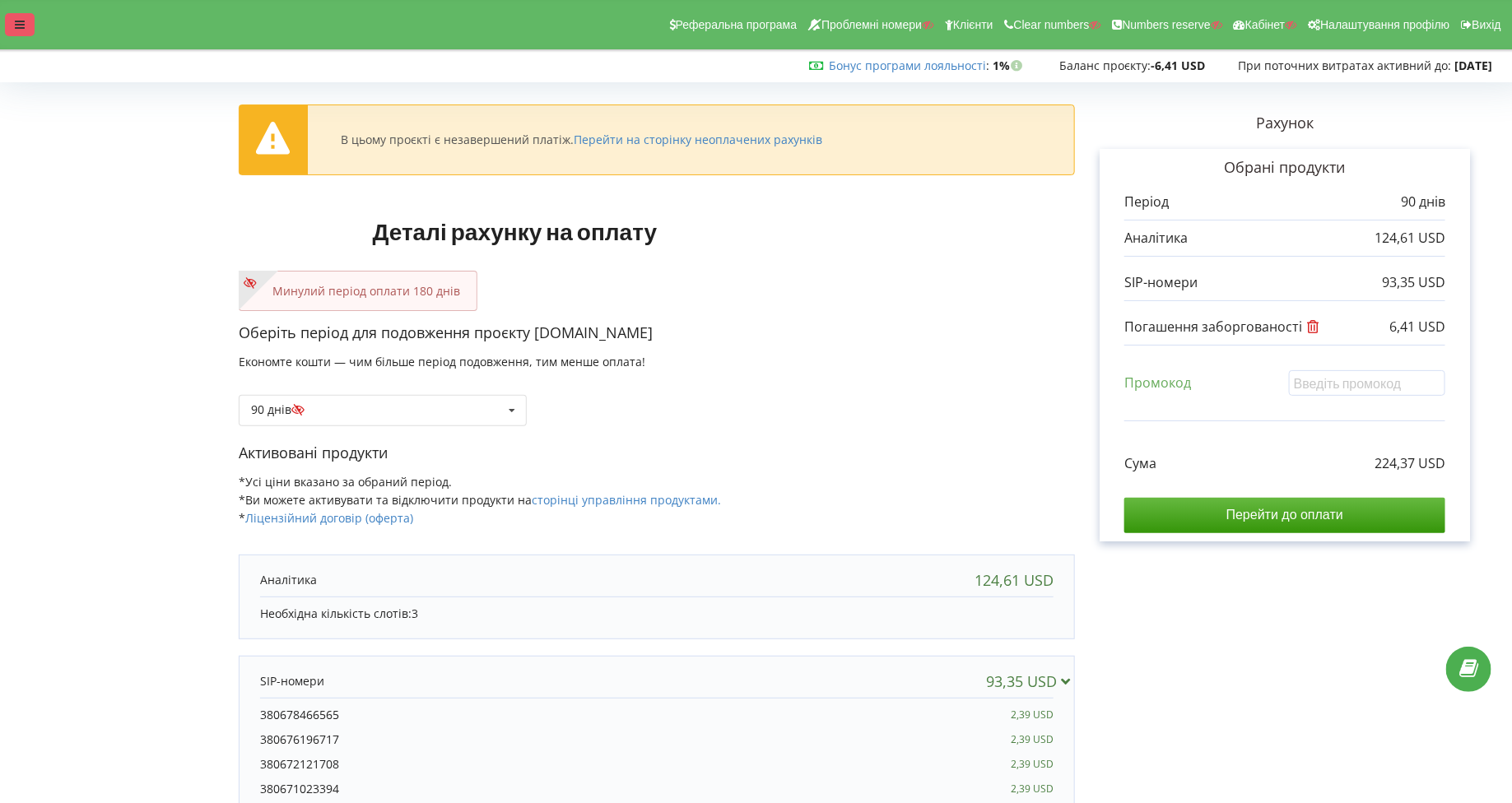
click at [30, 28] on div at bounding box center [20, 24] width 29 height 23
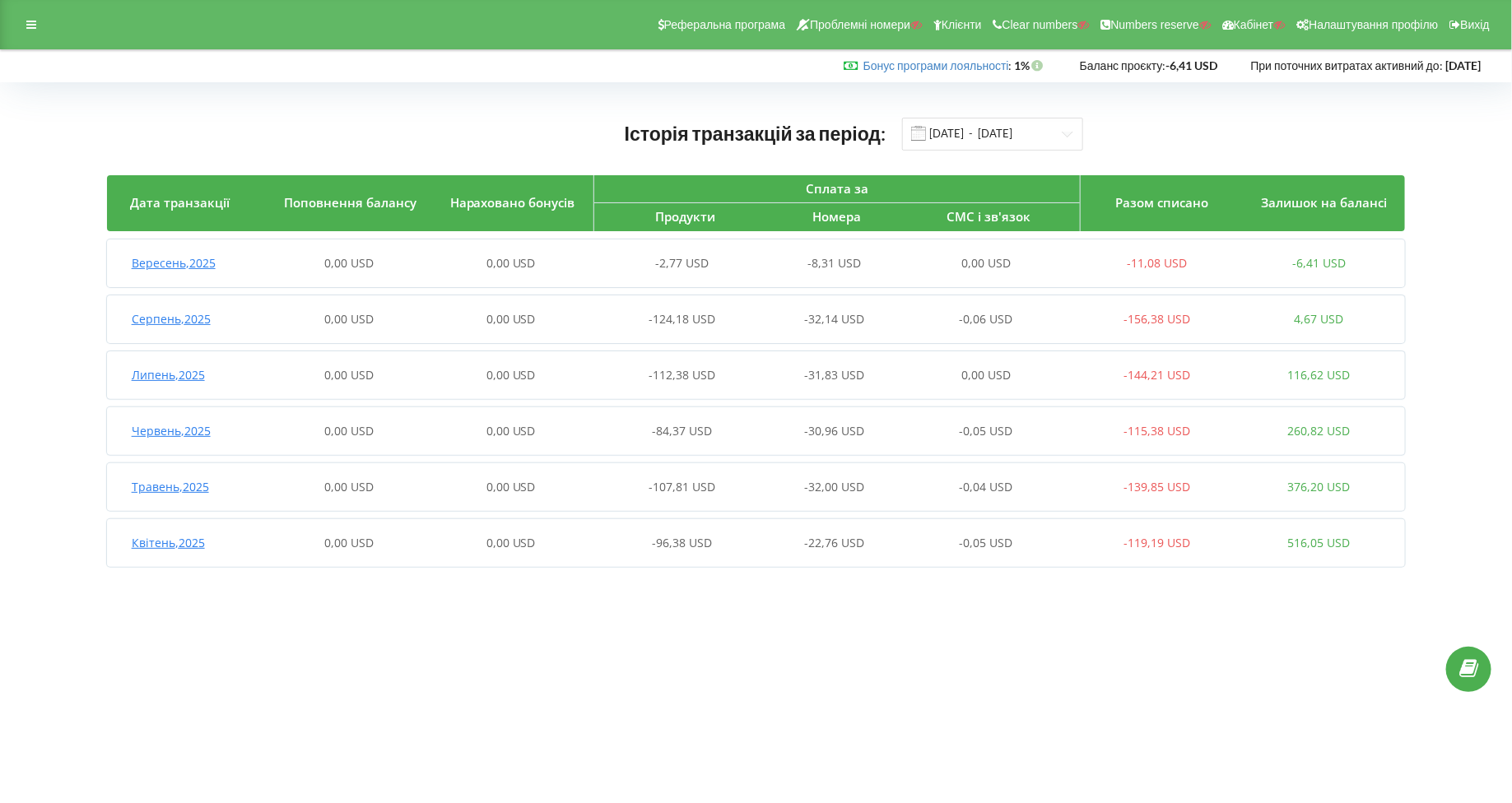
click at [192, 287] on article "Вересень , 2025 0,00 USD 0,00 USD -2,77 USD -8,31 USD 0,00 USD -11,08 USD -6,41…" at bounding box center [756, 403] width 1300 height 328
click at [183, 301] on div "Серпень , 2025 0,00 USD 0,00 USD -124,18 USD -32,14 USD -0,06 USD -156,38 USD 4…" at bounding box center [753, 319] width 1294 height 40
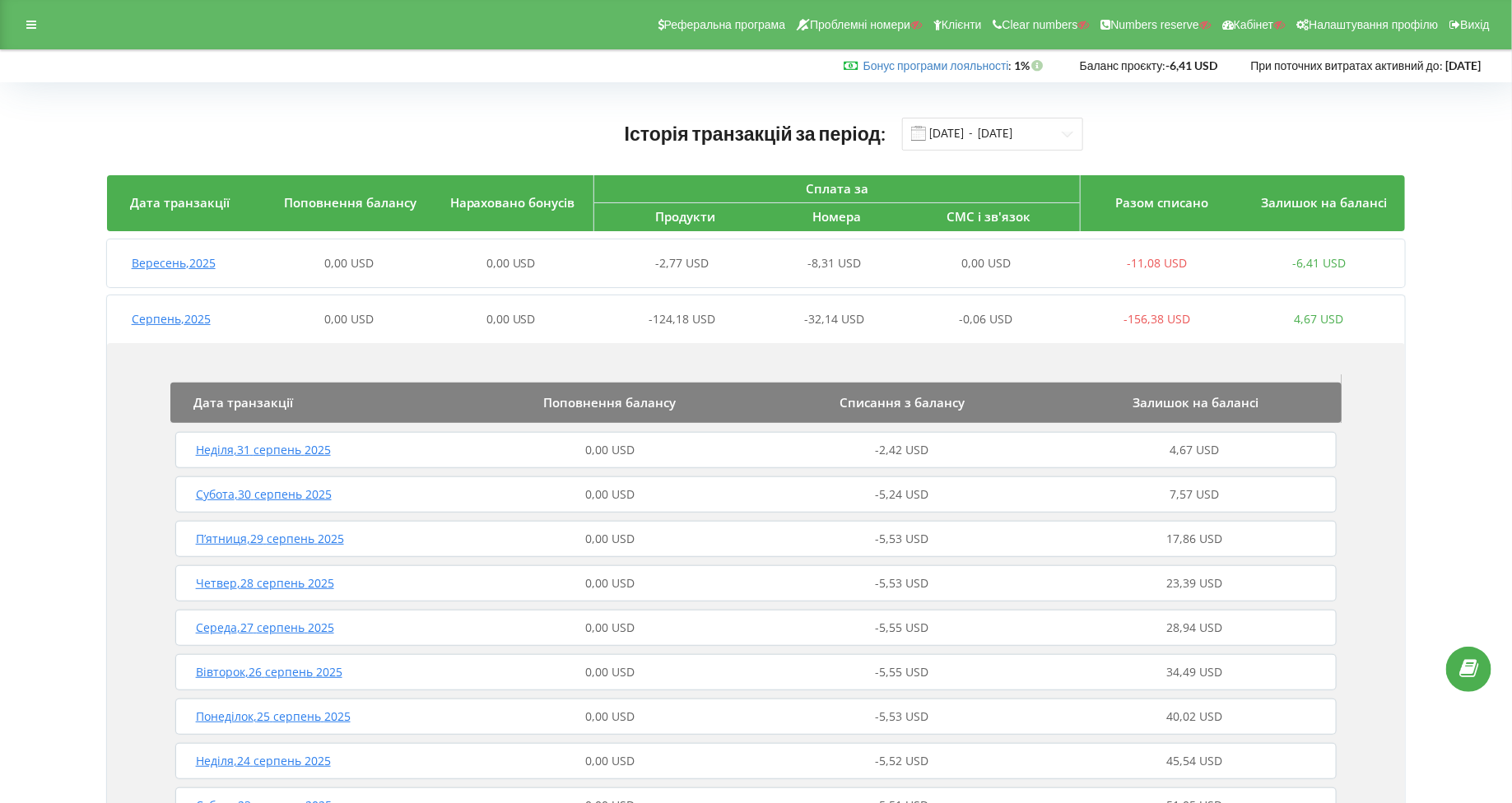
click at [183, 322] on span "Серпень , 2025" at bounding box center [171, 319] width 79 height 15
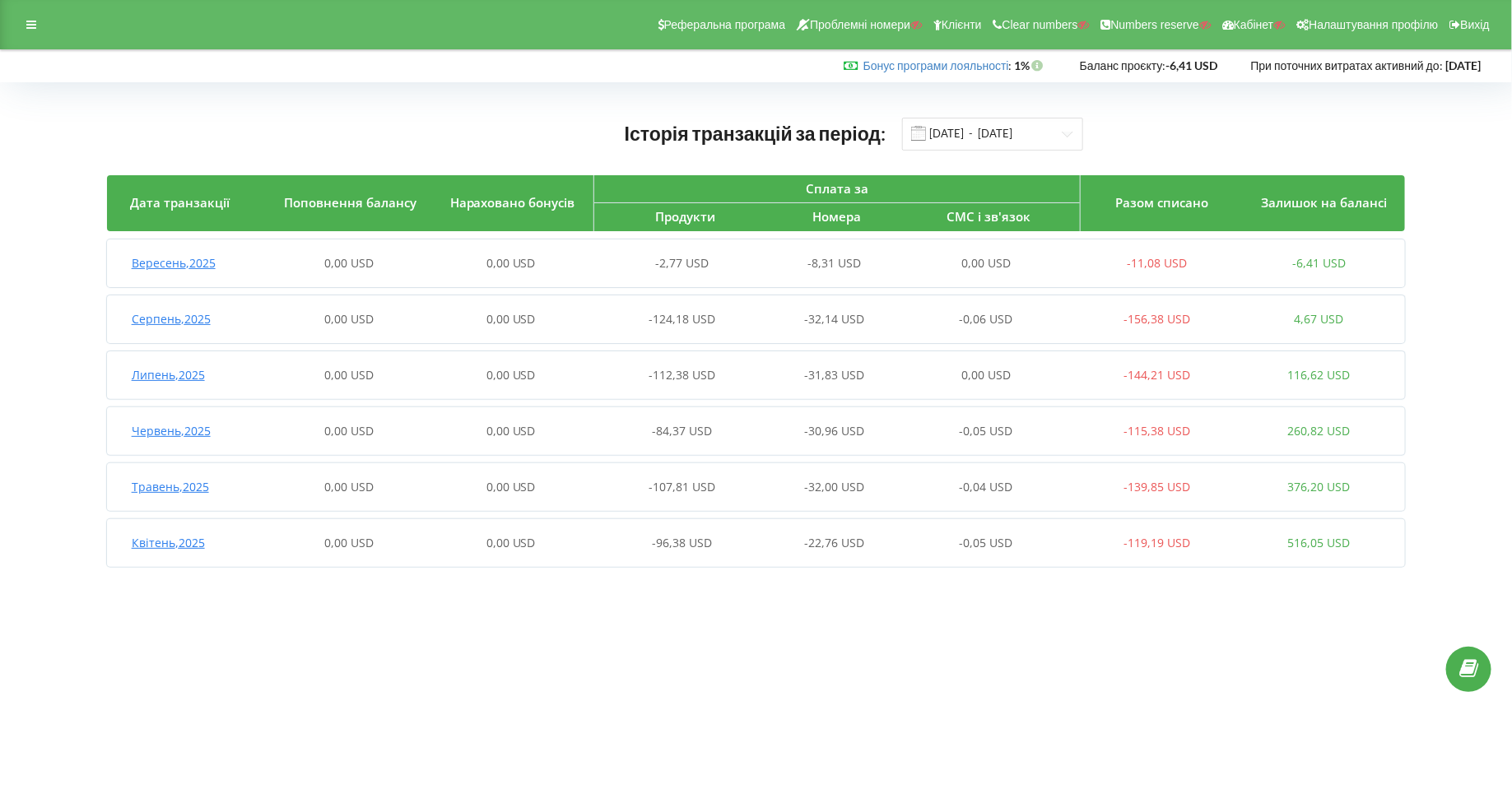
click at [185, 325] on span "Серпень , 2025" at bounding box center [171, 319] width 79 height 15
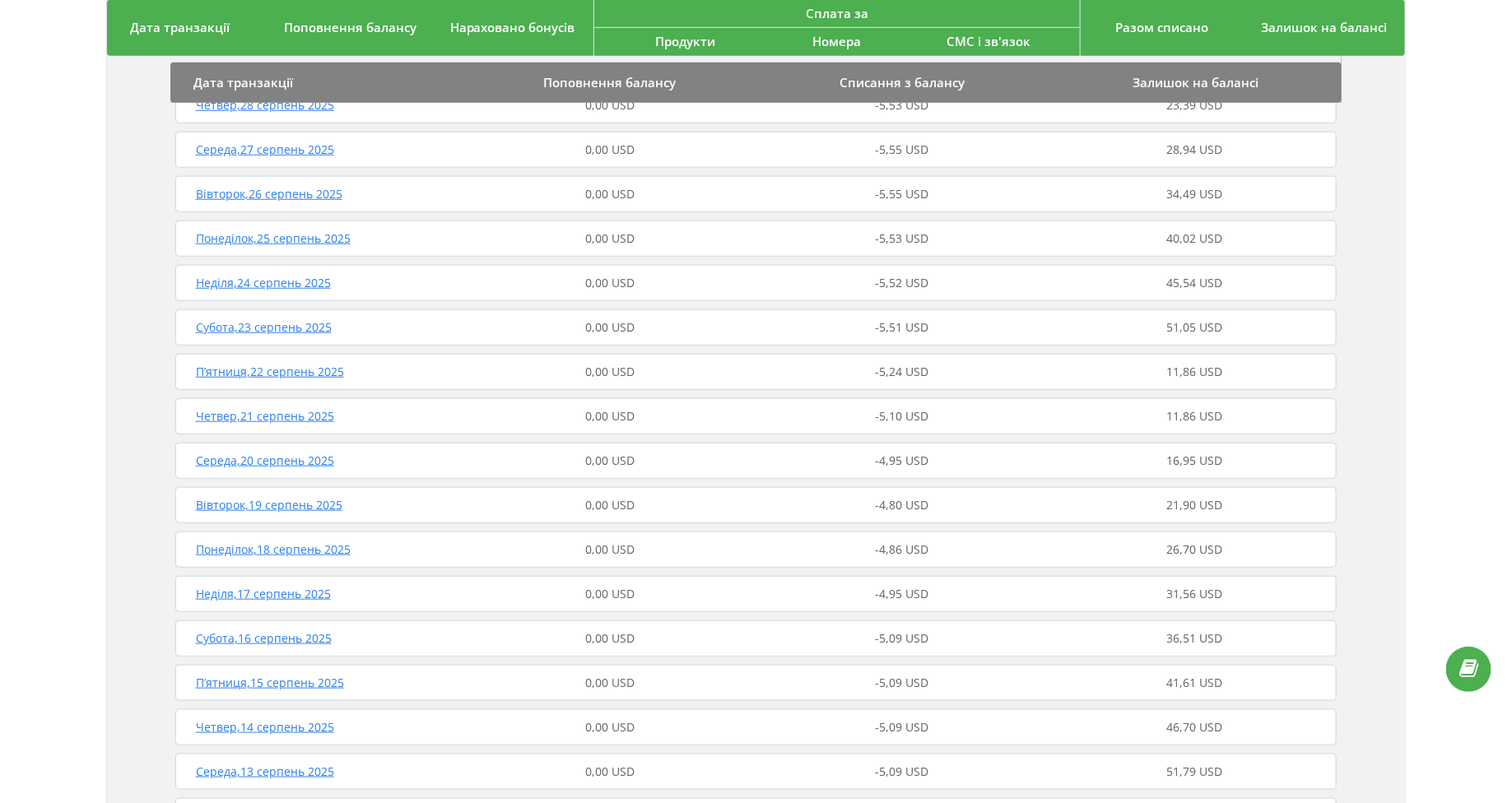
scroll to position [479, 0]
click at [235, 448] on div "Середа , 20 серпень 2025 0,00 USD -4,95 USD 16,95 USD" at bounding box center [756, 460] width 1171 height 40
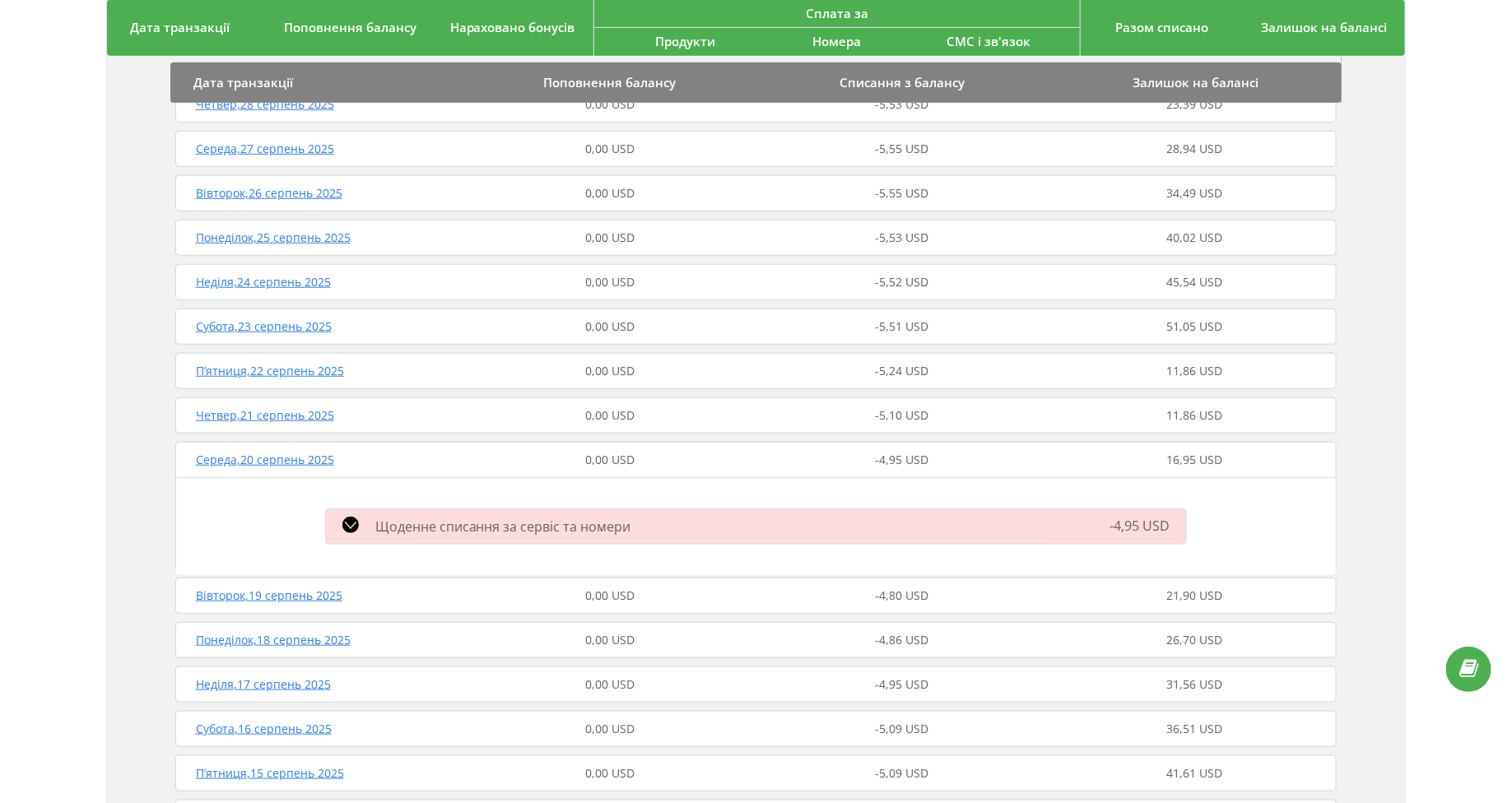
click at [396, 535] on div "Щоденне списання за сервіс та номери -4,95 USD" at bounding box center [757, 527] width 881 height 43
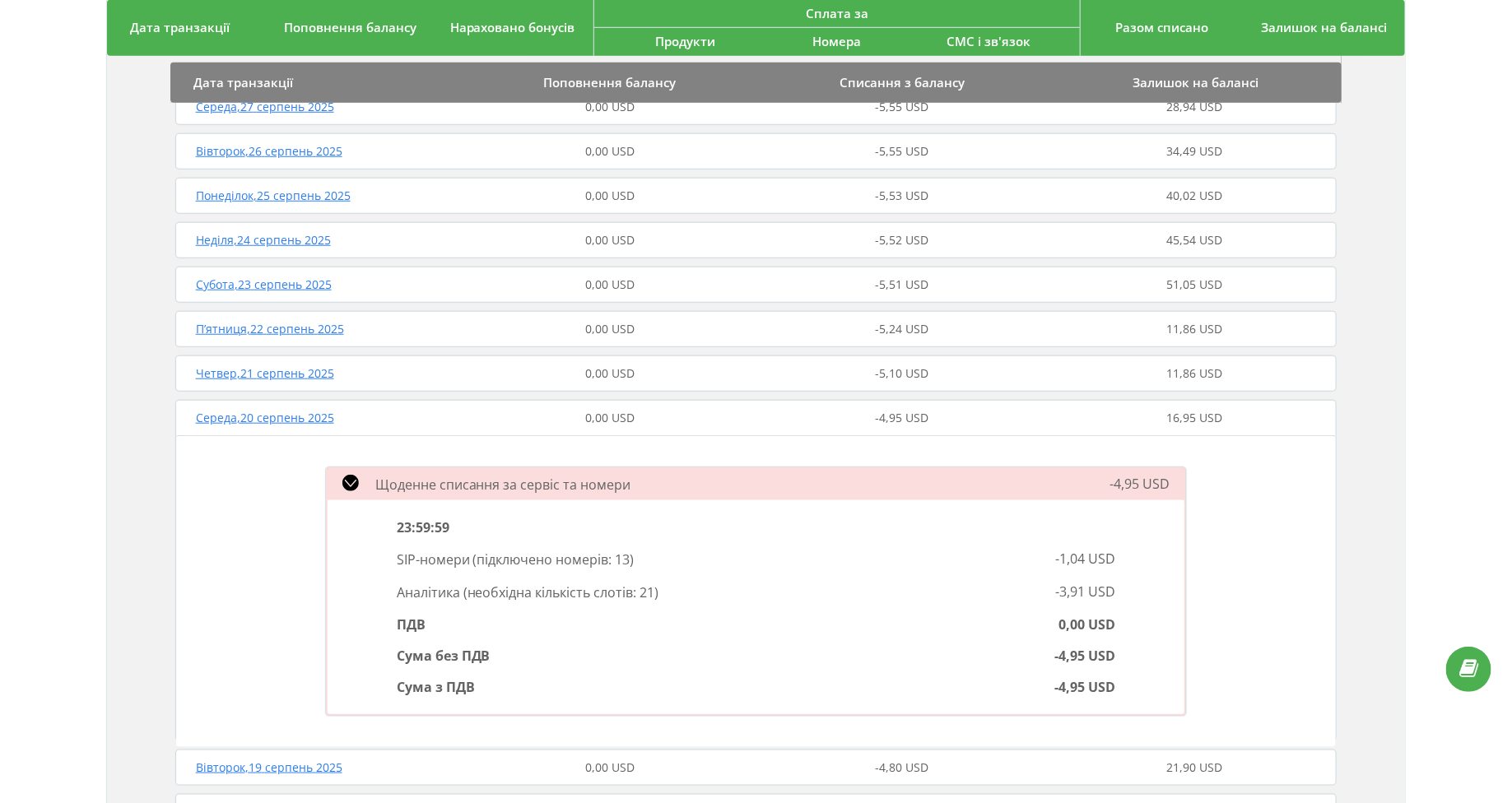
scroll to position [523, 0]
click at [318, 414] on span "Середа , 20 серпень 2025" at bounding box center [265, 416] width 138 height 15
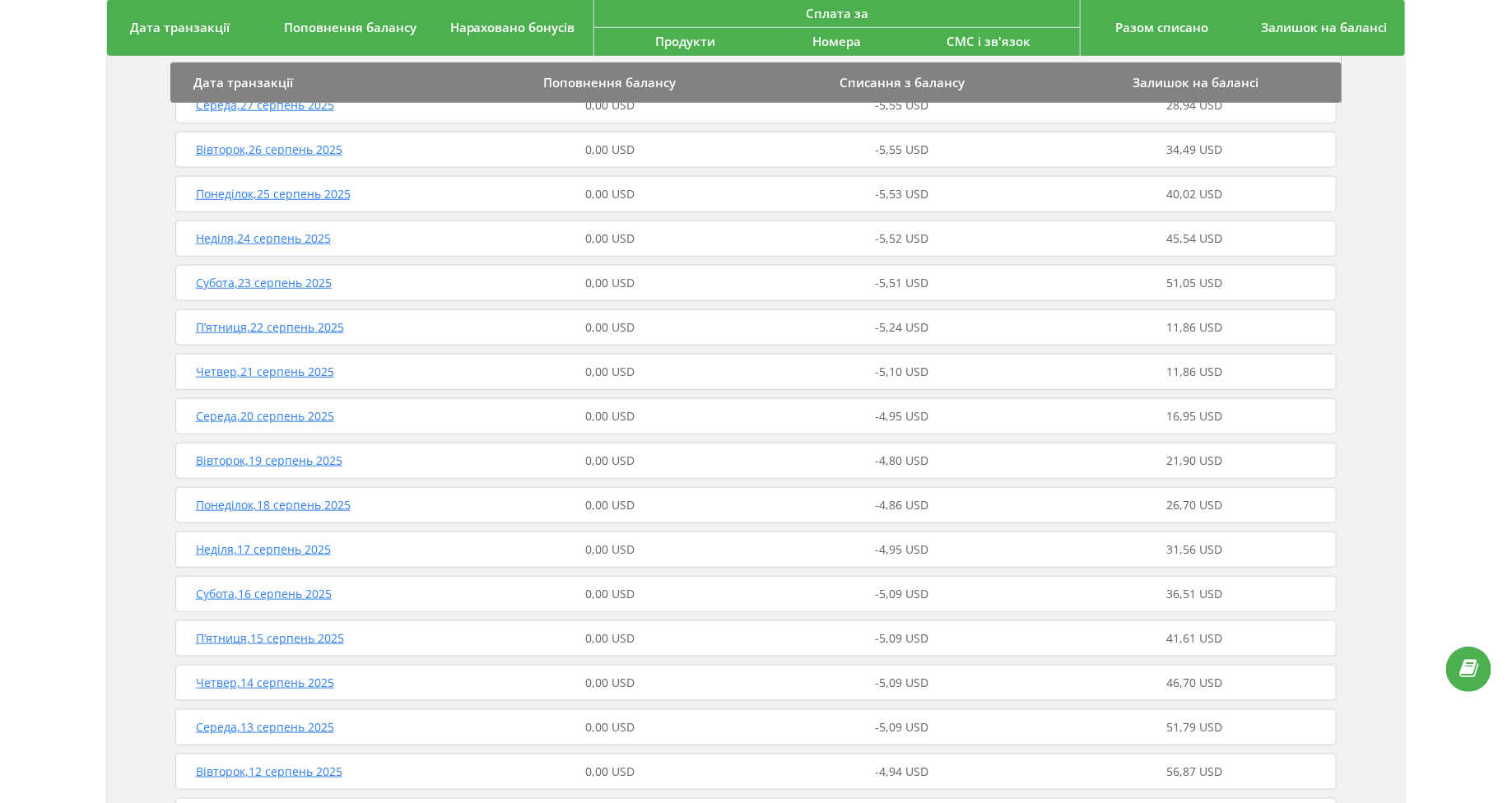
click at [263, 599] on span "Субота , 16 серпень 2025" at bounding box center [264, 594] width 136 height 15
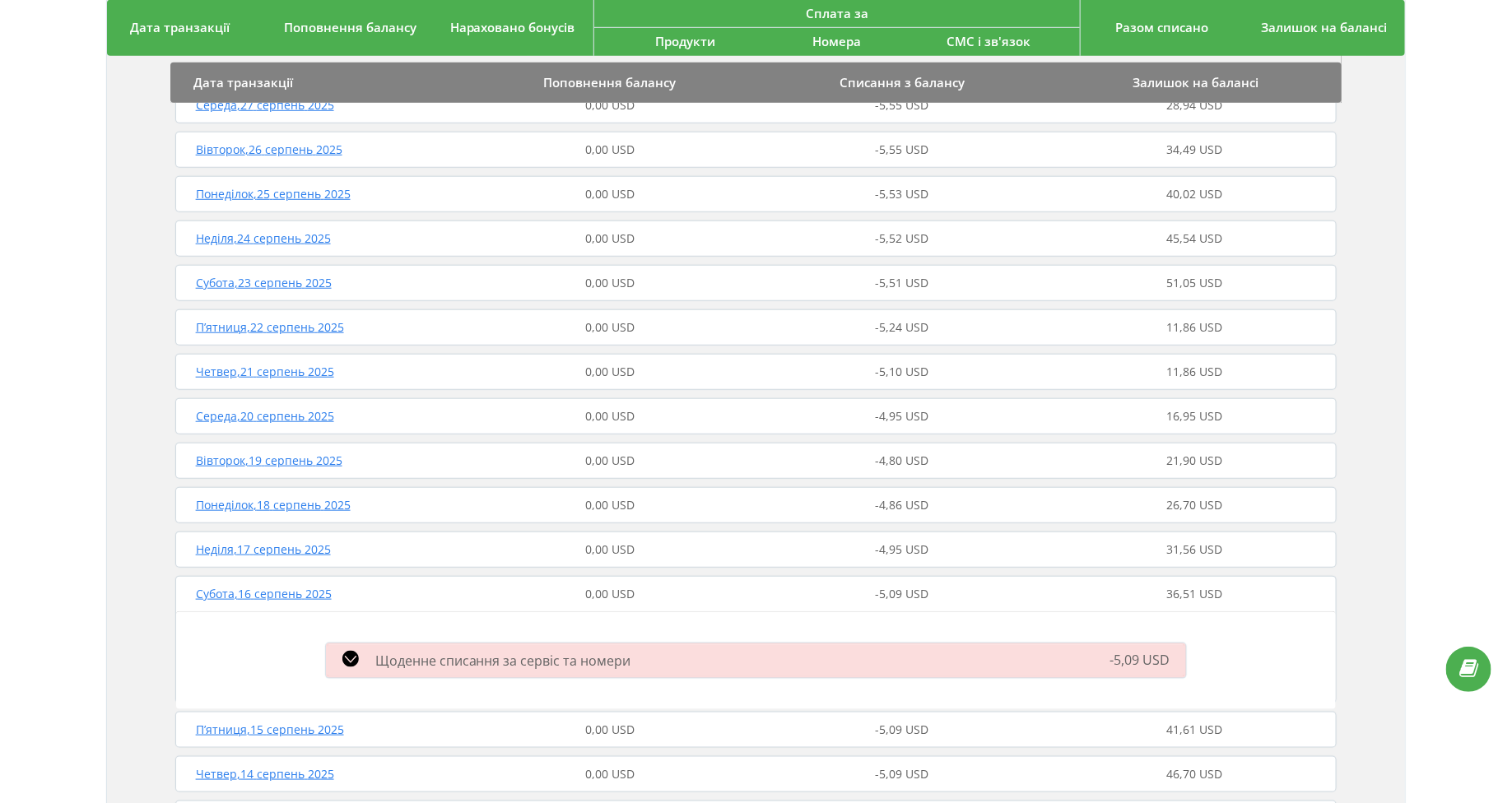
click at [413, 648] on div "Щоденне списання за сервіс та номери -5,09 USD" at bounding box center [757, 661] width 881 height 43
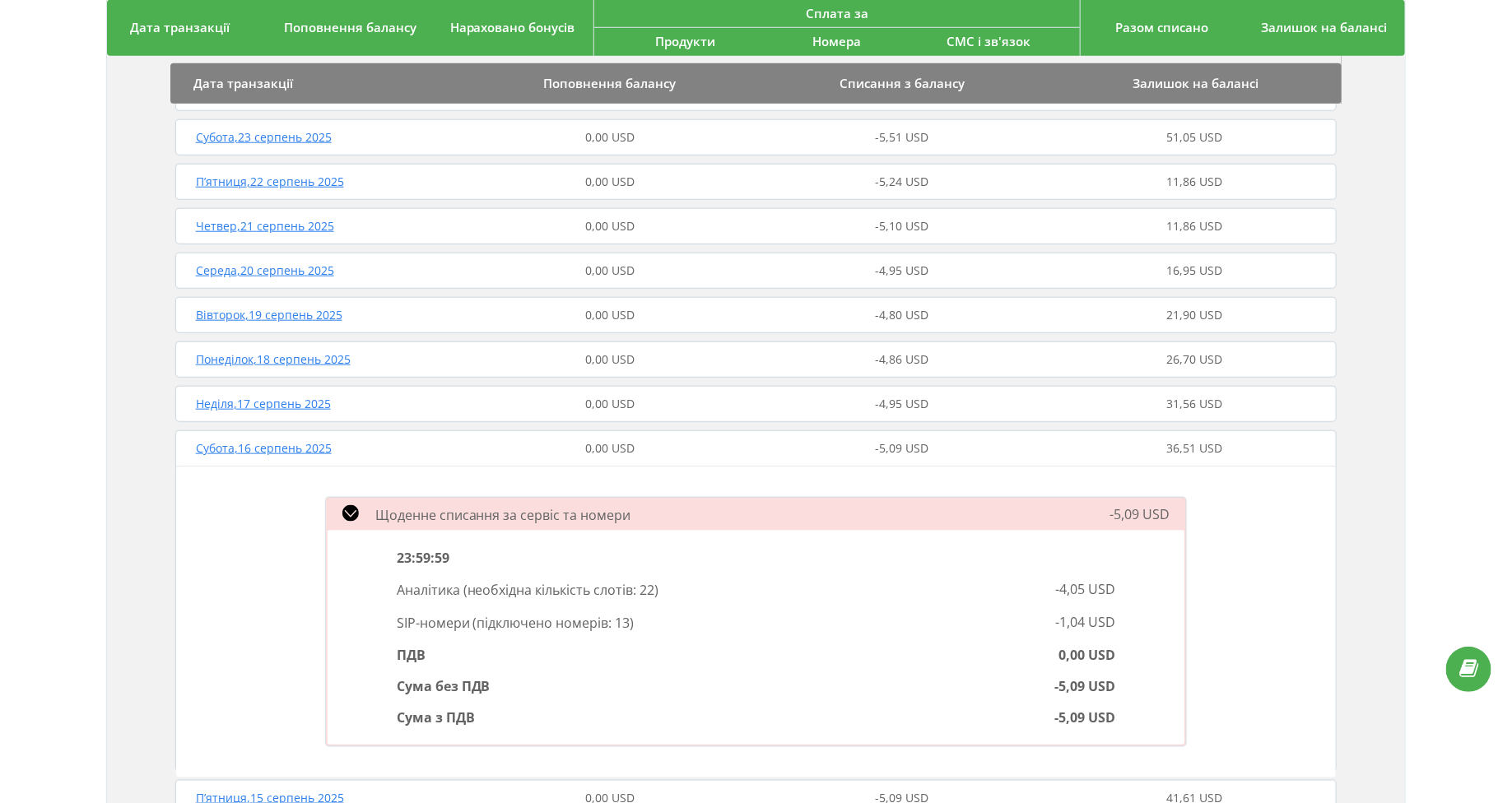
scroll to position [671, 0]
click at [263, 444] on span "Субота , 16 серпень 2025" at bounding box center [264, 445] width 136 height 15
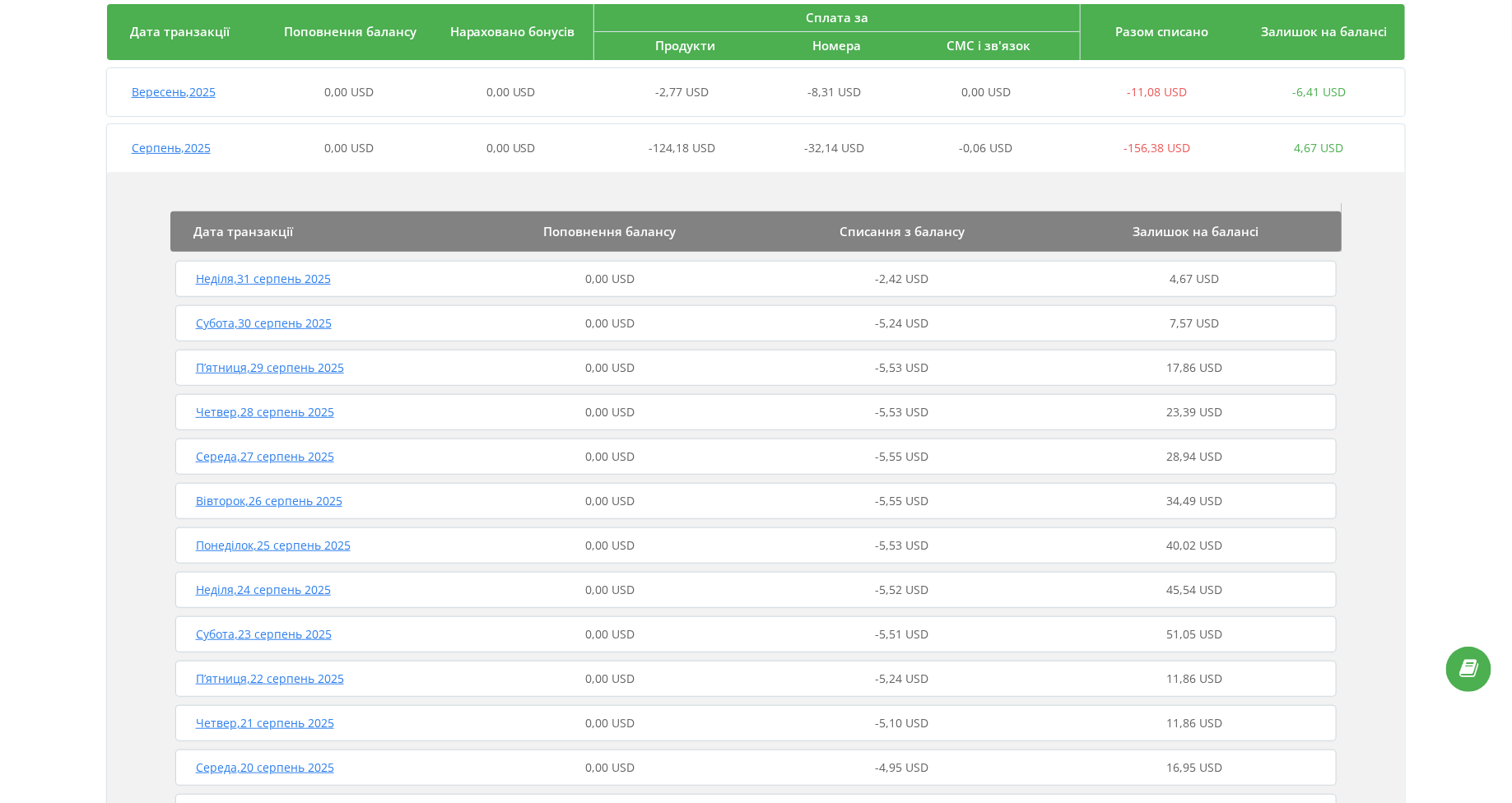
scroll to position [0, 0]
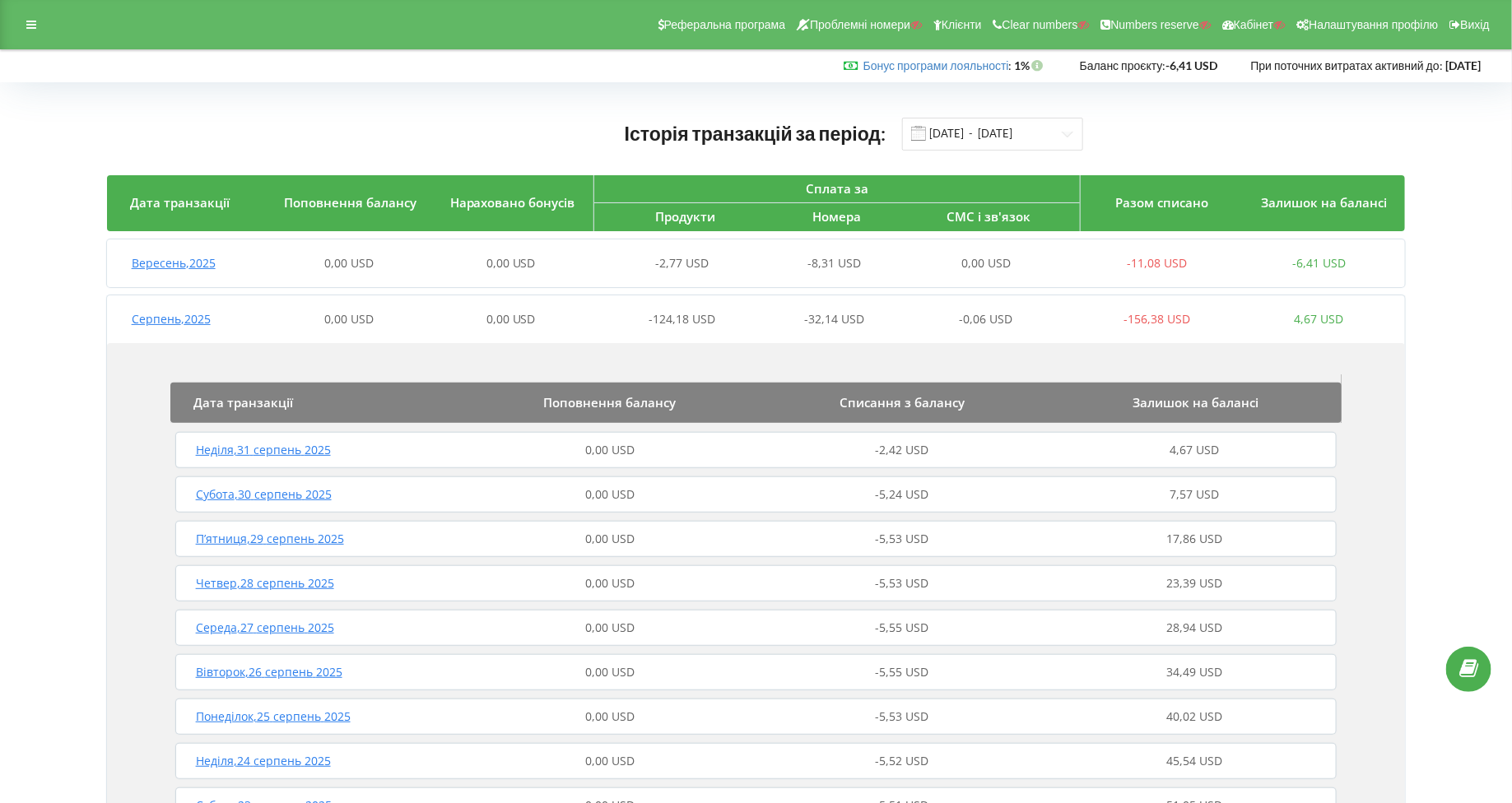
click at [159, 315] on span "Серпень , 2025" at bounding box center [171, 319] width 79 height 15
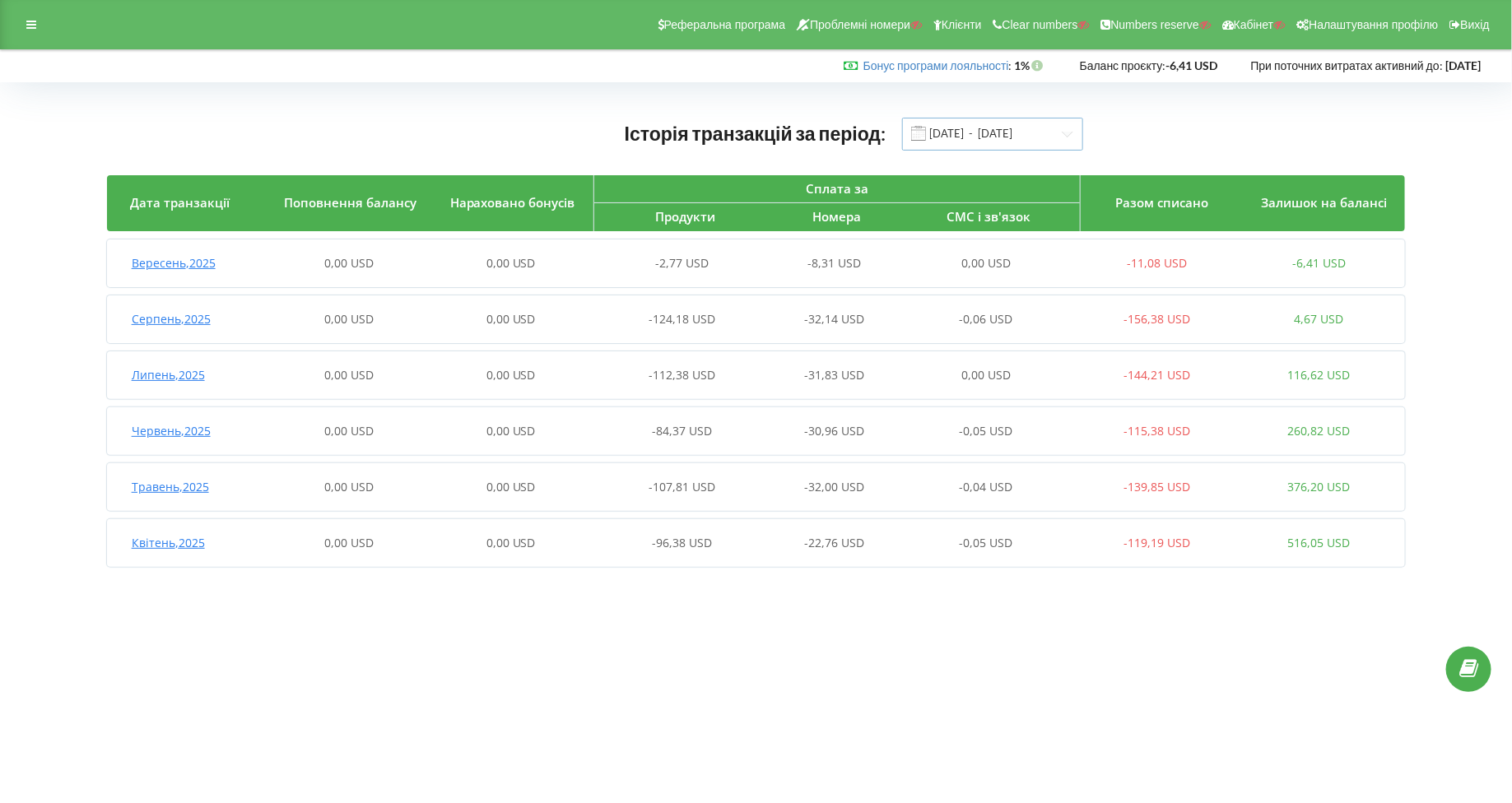
click at [1030, 129] on input "01.04.2025 - 23.09.2025" at bounding box center [993, 134] width 181 height 33
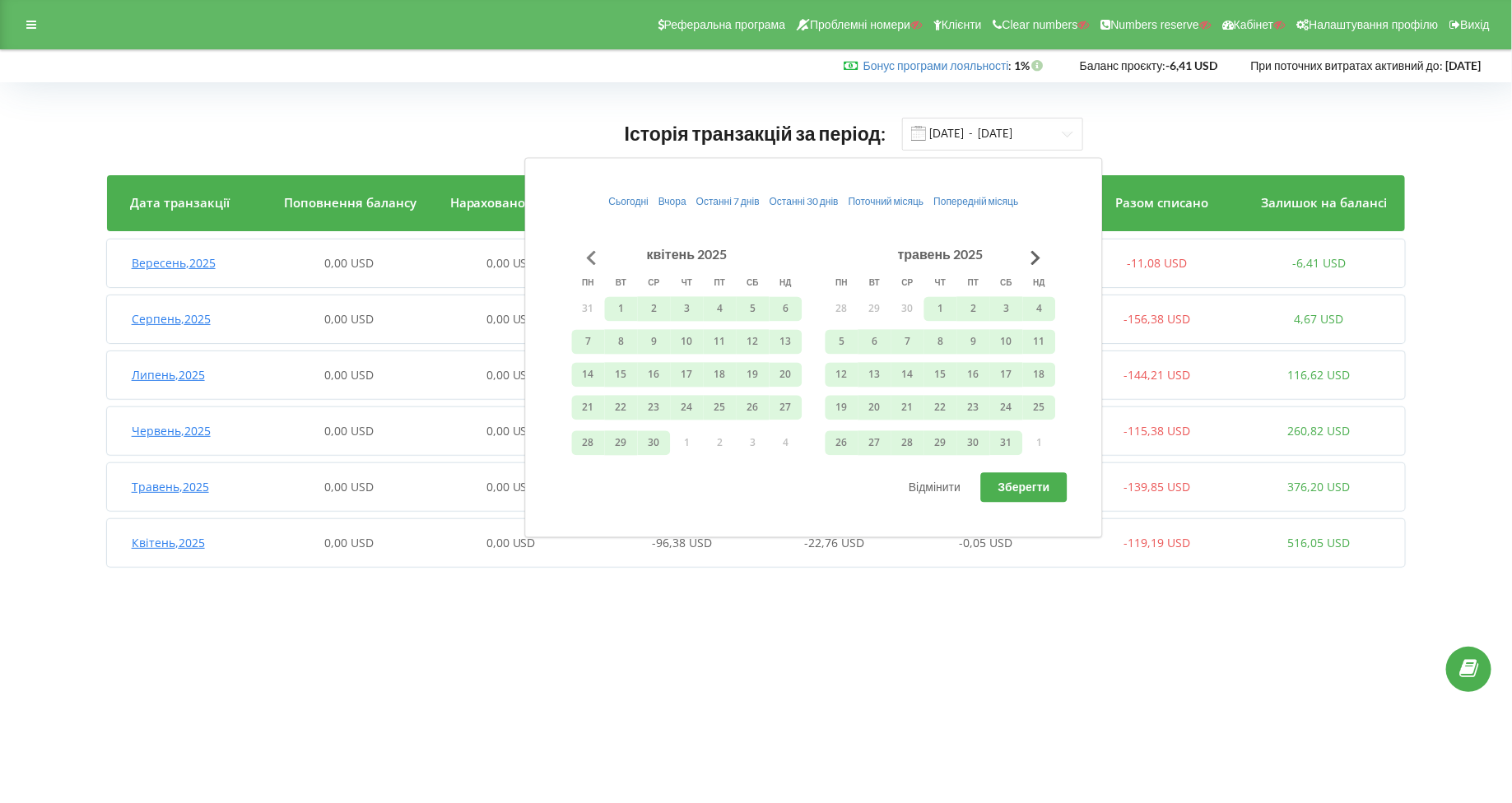
click at [583, 248] on button "Go to previous month" at bounding box center [592, 257] width 33 height 33
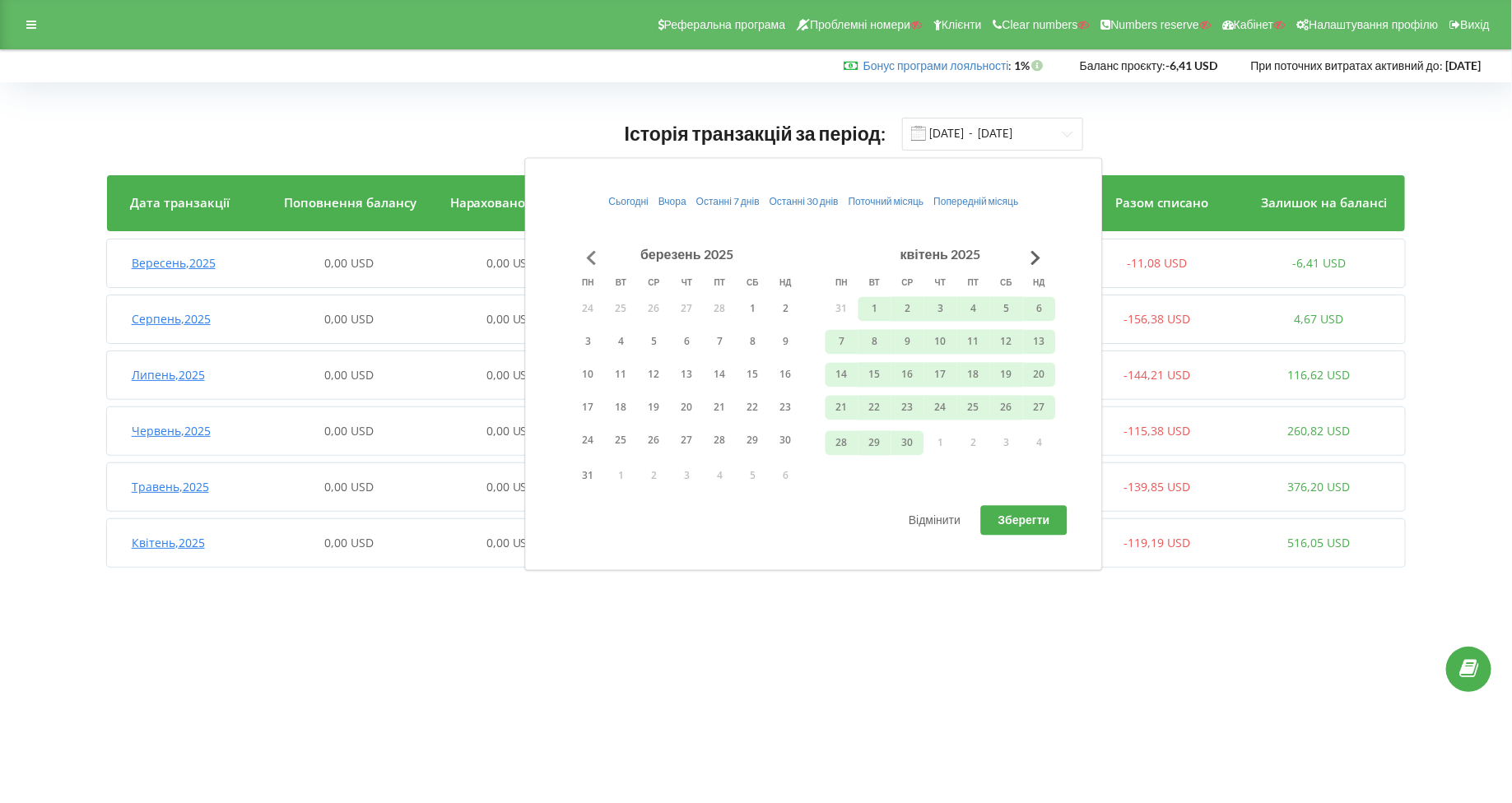
click at [583, 248] on button "Go to previous month" at bounding box center [592, 257] width 33 height 33
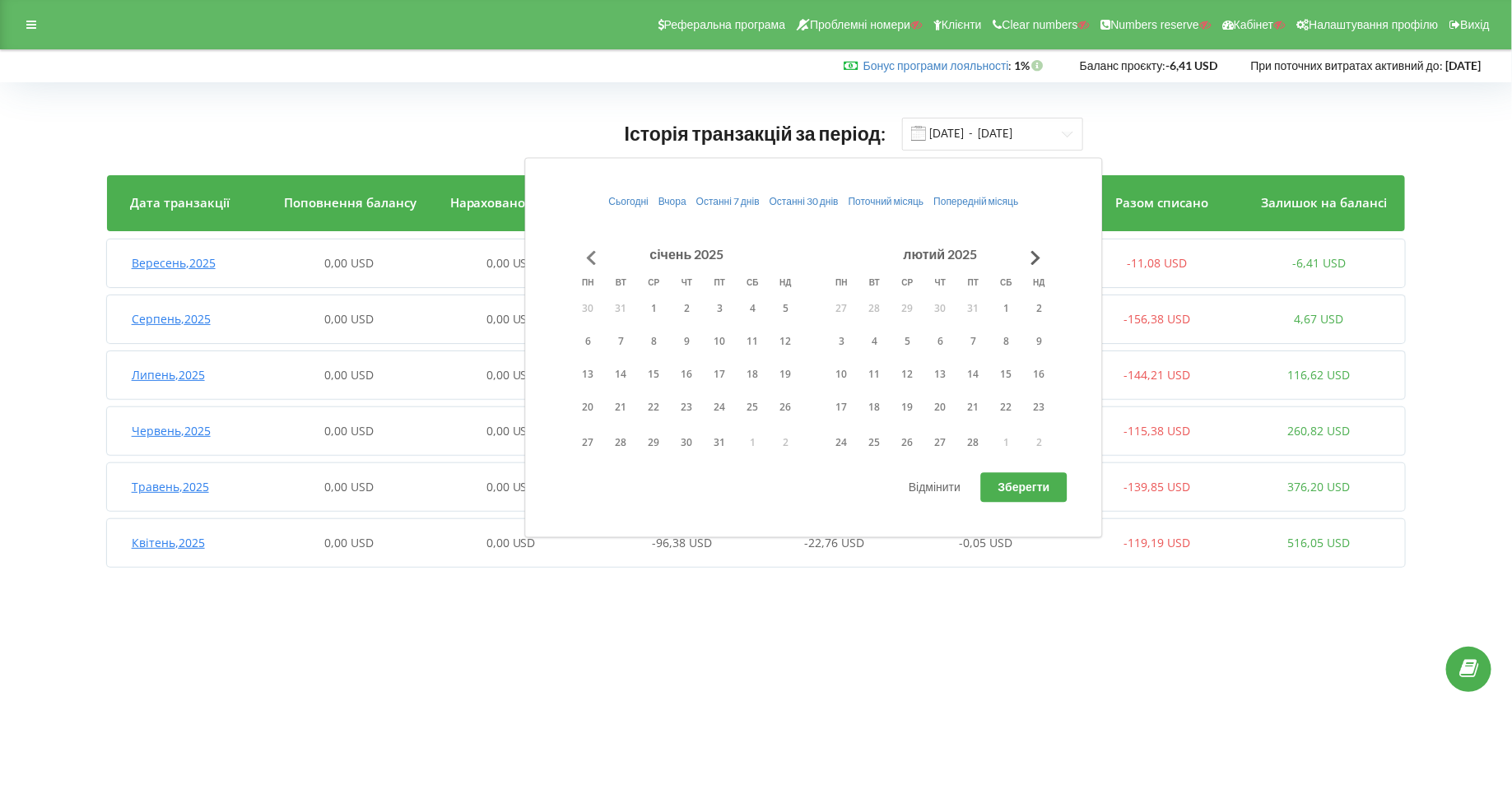
click at [586, 261] on button "Go to previous month" at bounding box center [592, 257] width 33 height 33
click at [625, 308] on button "1" at bounding box center [622, 309] width 33 height 25
click at [1031, 248] on button "Go to next month" at bounding box center [1036, 257] width 33 height 33
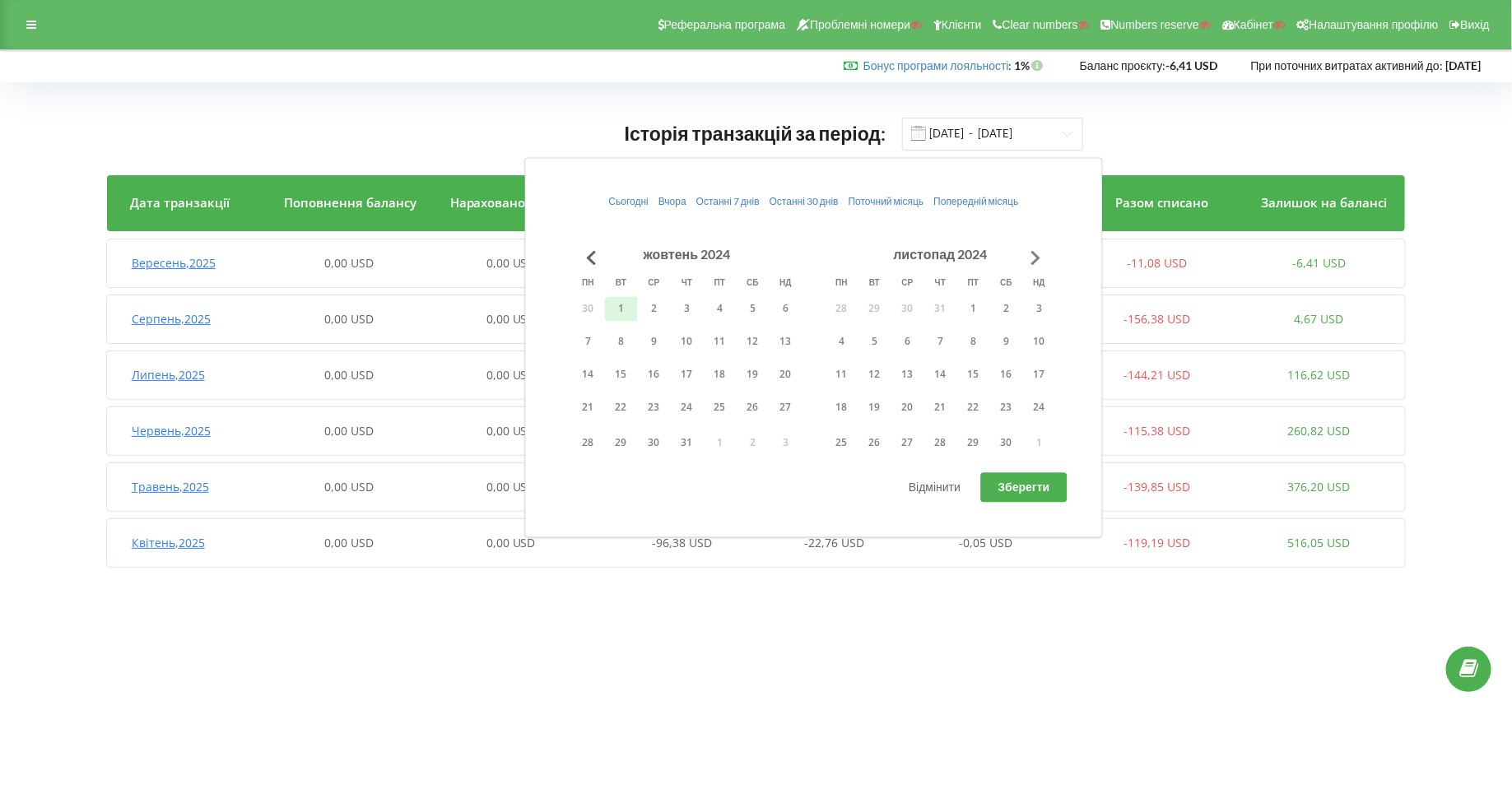
click at [1031, 248] on button "Go to next month" at bounding box center [1036, 257] width 33 height 33
click at [850, 475] on button "31" at bounding box center [842, 476] width 33 height 25
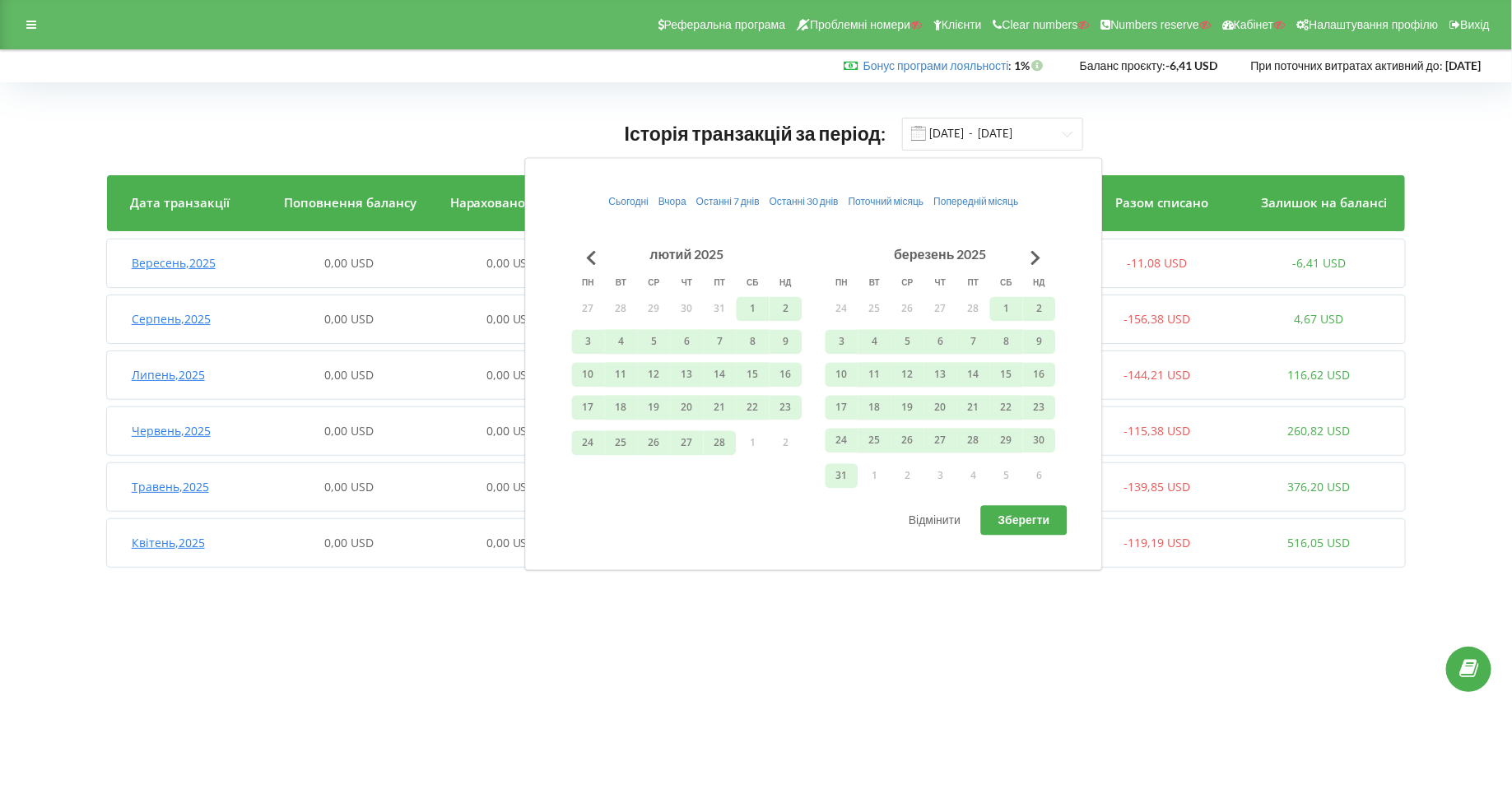
click at [1056, 513] on button "Зберегти" at bounding box center [1024, 521] width 87 height 29
type input "[DATE] - [DATE]"
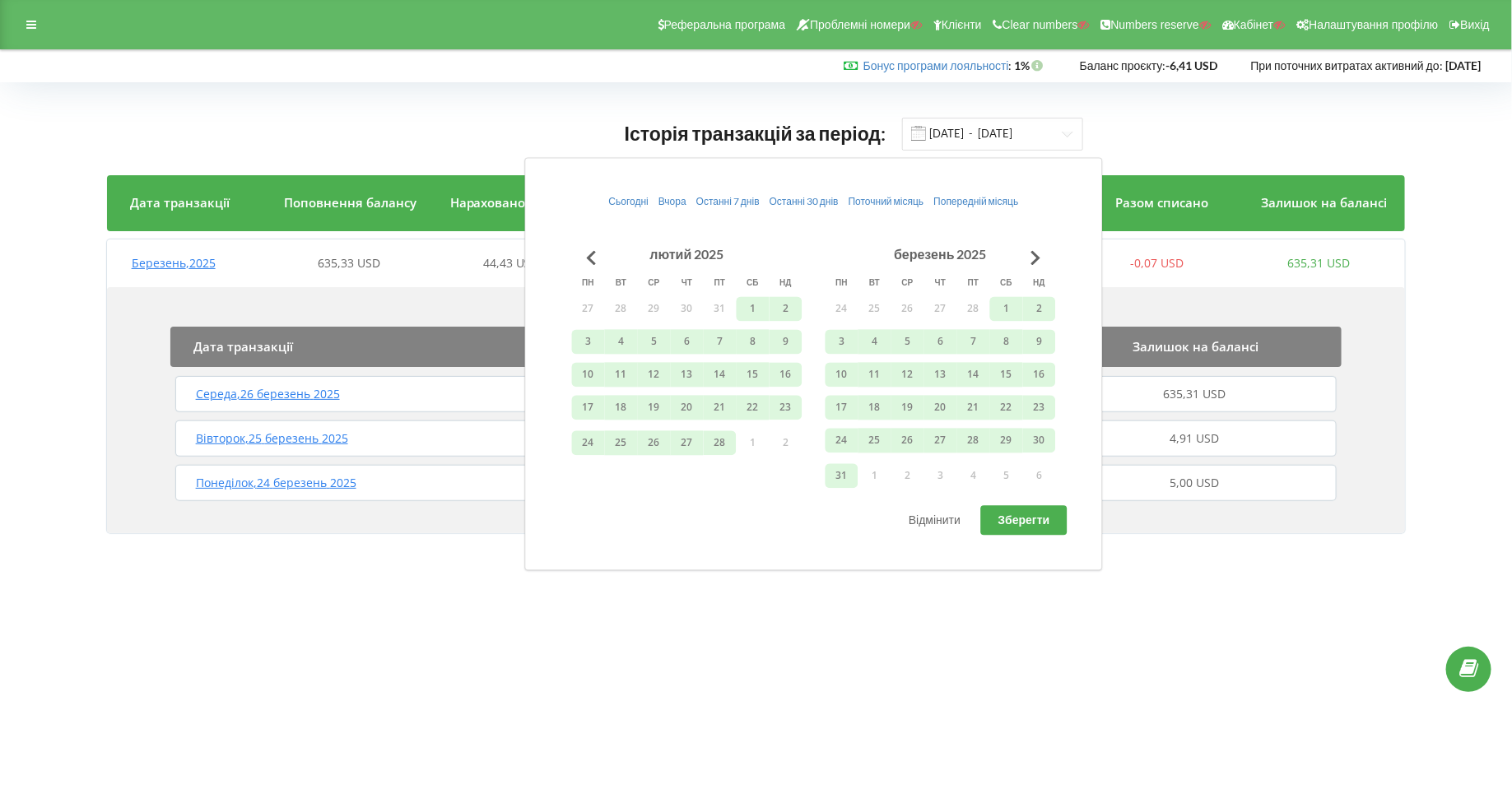
click at [482, 623] on body "Реферальна програма Проблемні номери Клієнти Clear numbers Numbers reserve Кабі…" at bounding box center [756, 402] width 1512 height 803
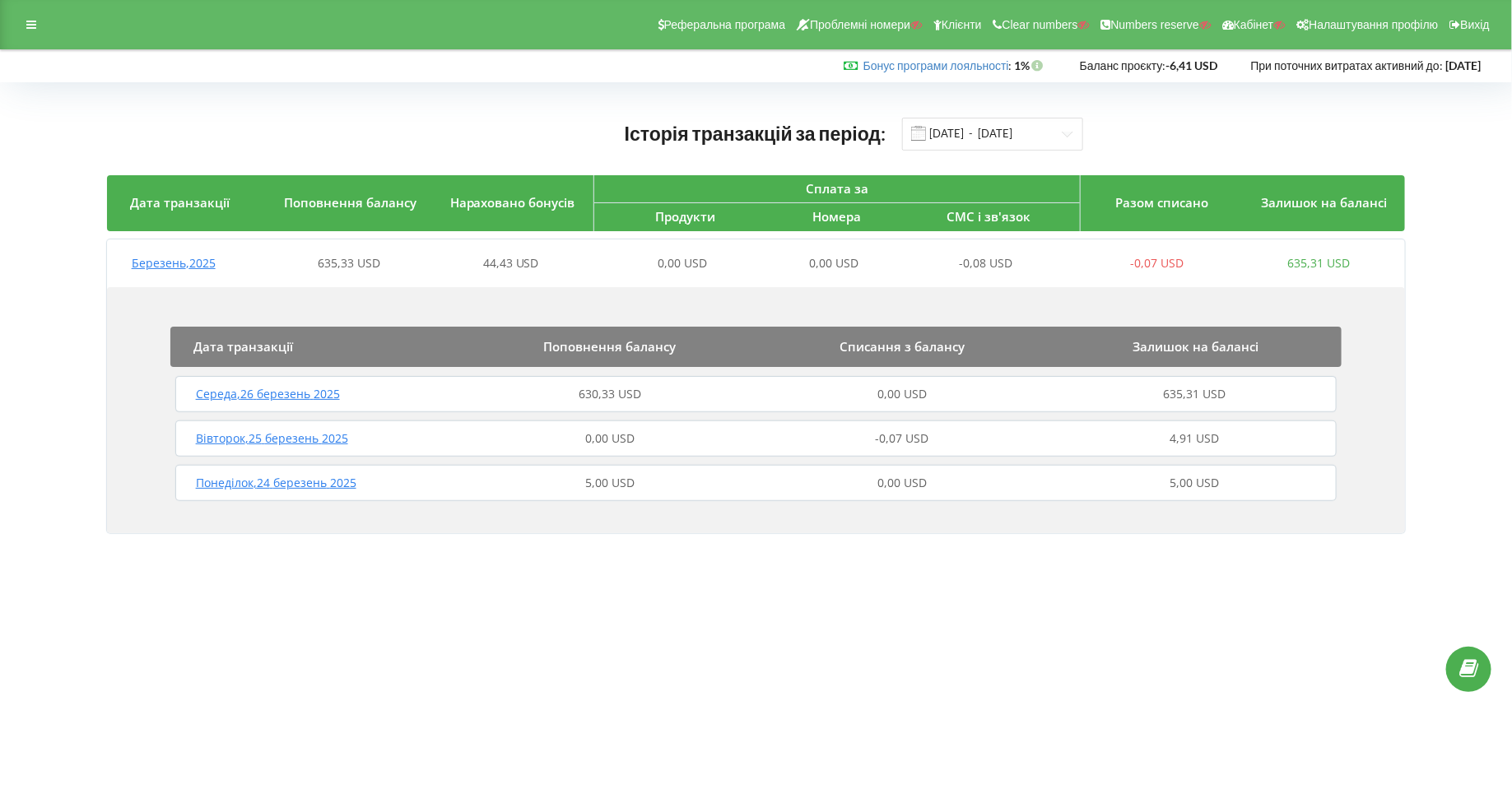
click at [267, 397] on span "Середа , 26 березень 2025" at bounding box center [268, 394] width 144 height 15
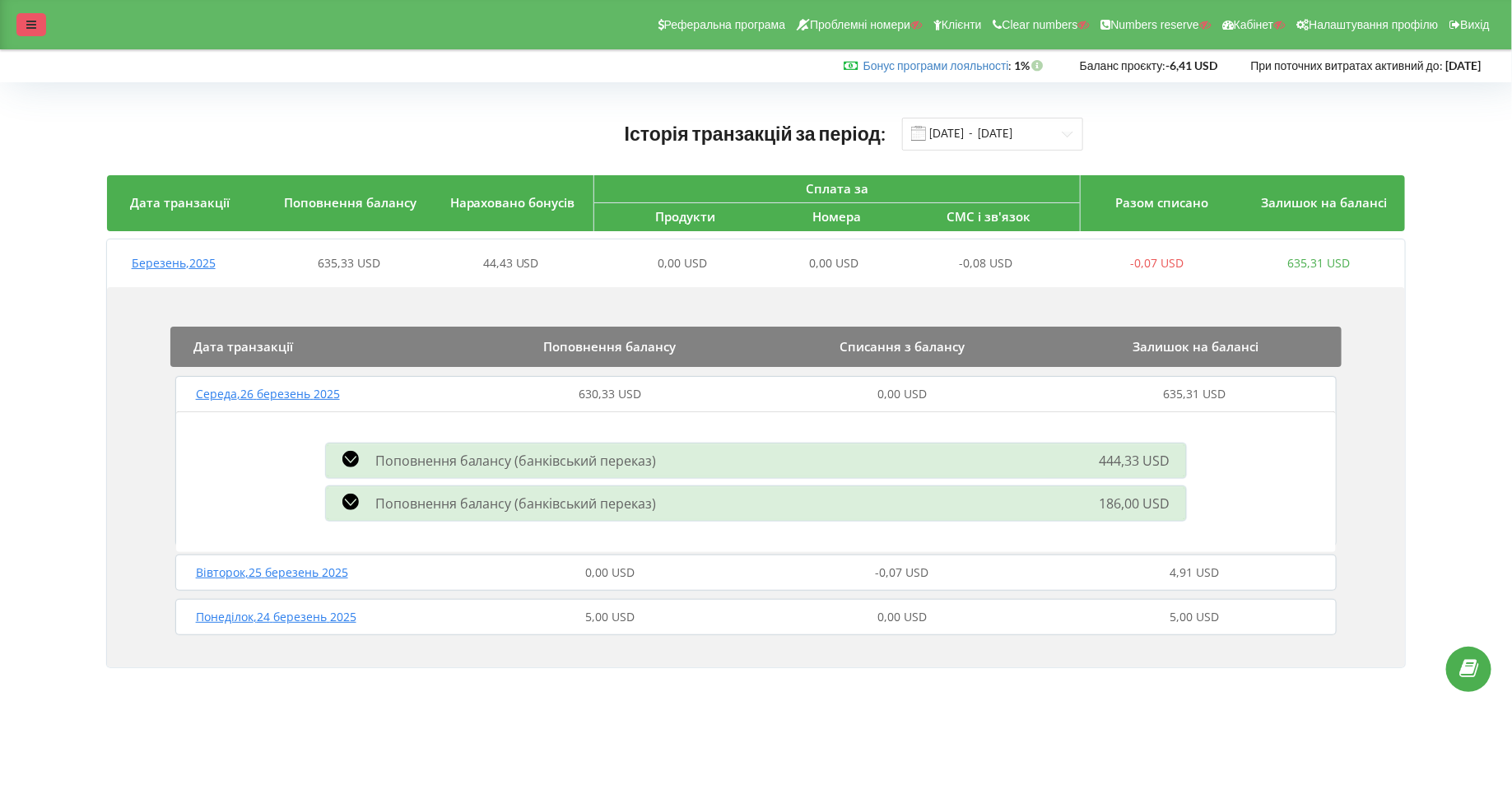
click at [22, 28] on div at bounding box center [31, 24] width 29 height 23
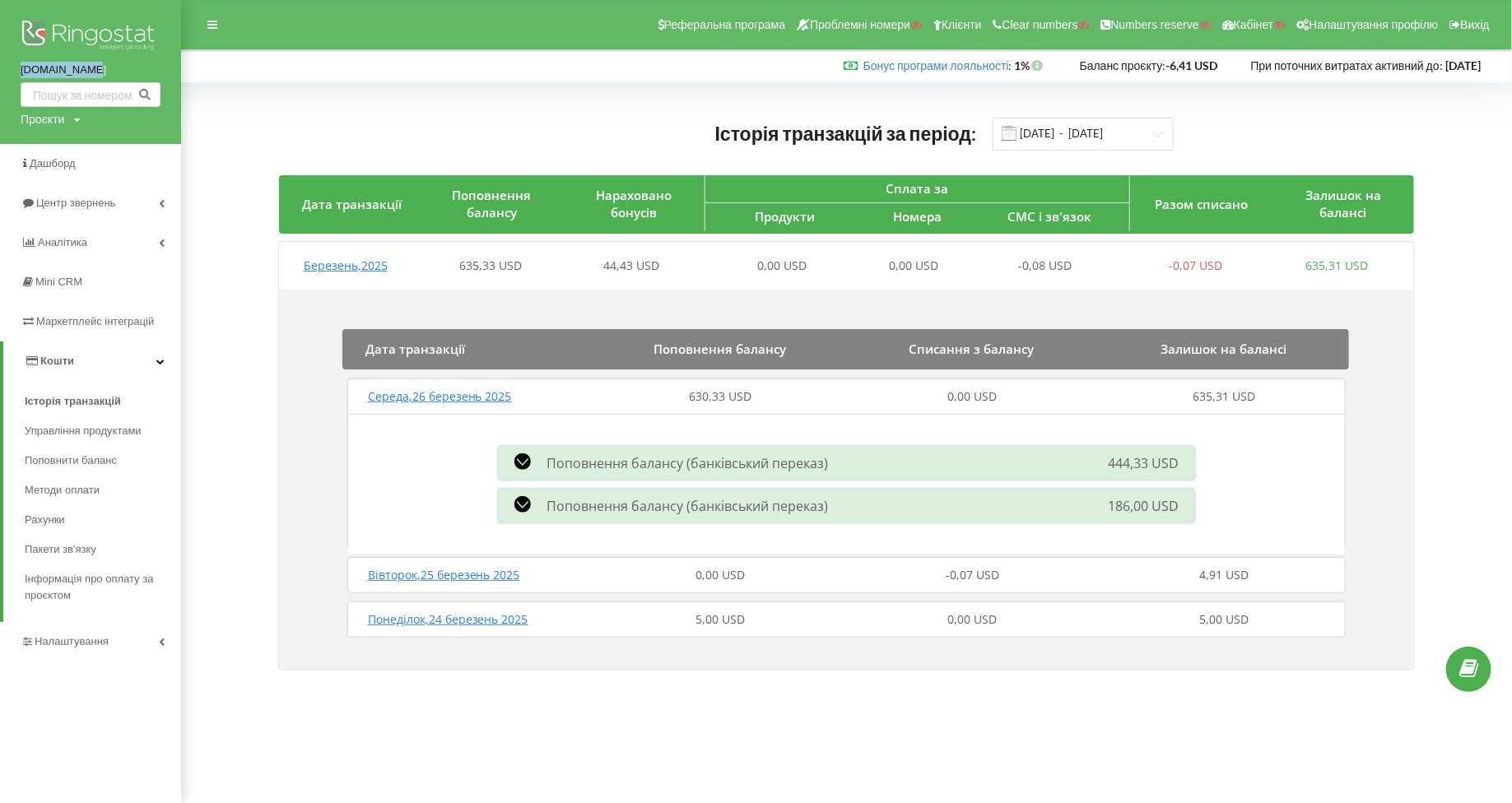
drag, startPoint x: 17, startPoint y: 67, endPoint x: 126, endPoint y: 67, distance: 109.0
click at [126, 67] on div "prokoleso.ua Проєкти Пошук" at bounding box center [90, 72] width 181 height 144
copy link "[DOMAIN_NAME]"
click at [34, 116] on div "Проєкти" at bounding box center [42, 119] width 44 height 16
click at [59, 151] on input "text" at bounding box center [71, 154] width 83 height 24
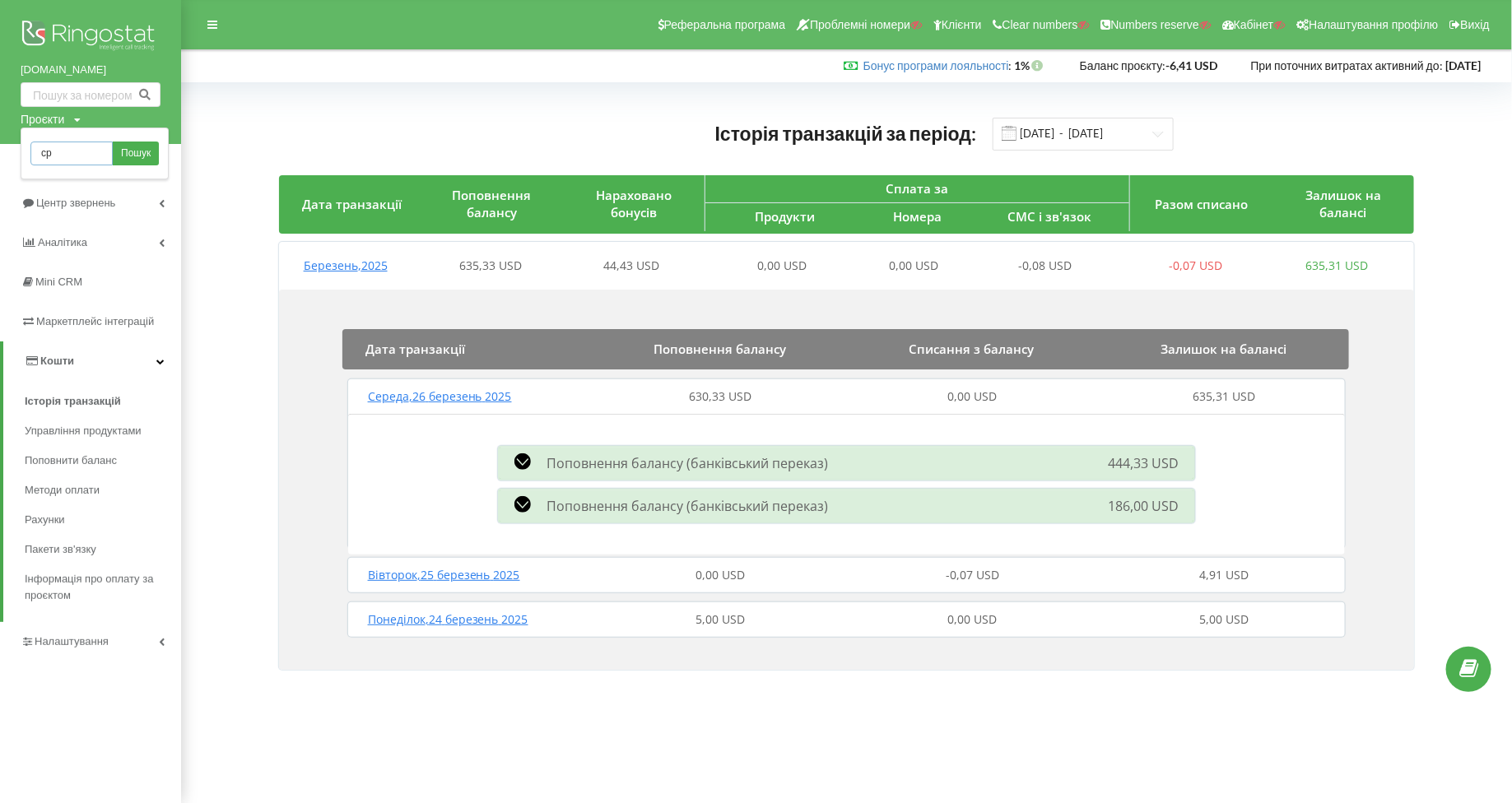
type input "с"
type input "chery.kiev.ua"
click at [65, 161] on input "chery.kiev.ua" at bounding box center [71, 154] width 83 height 24
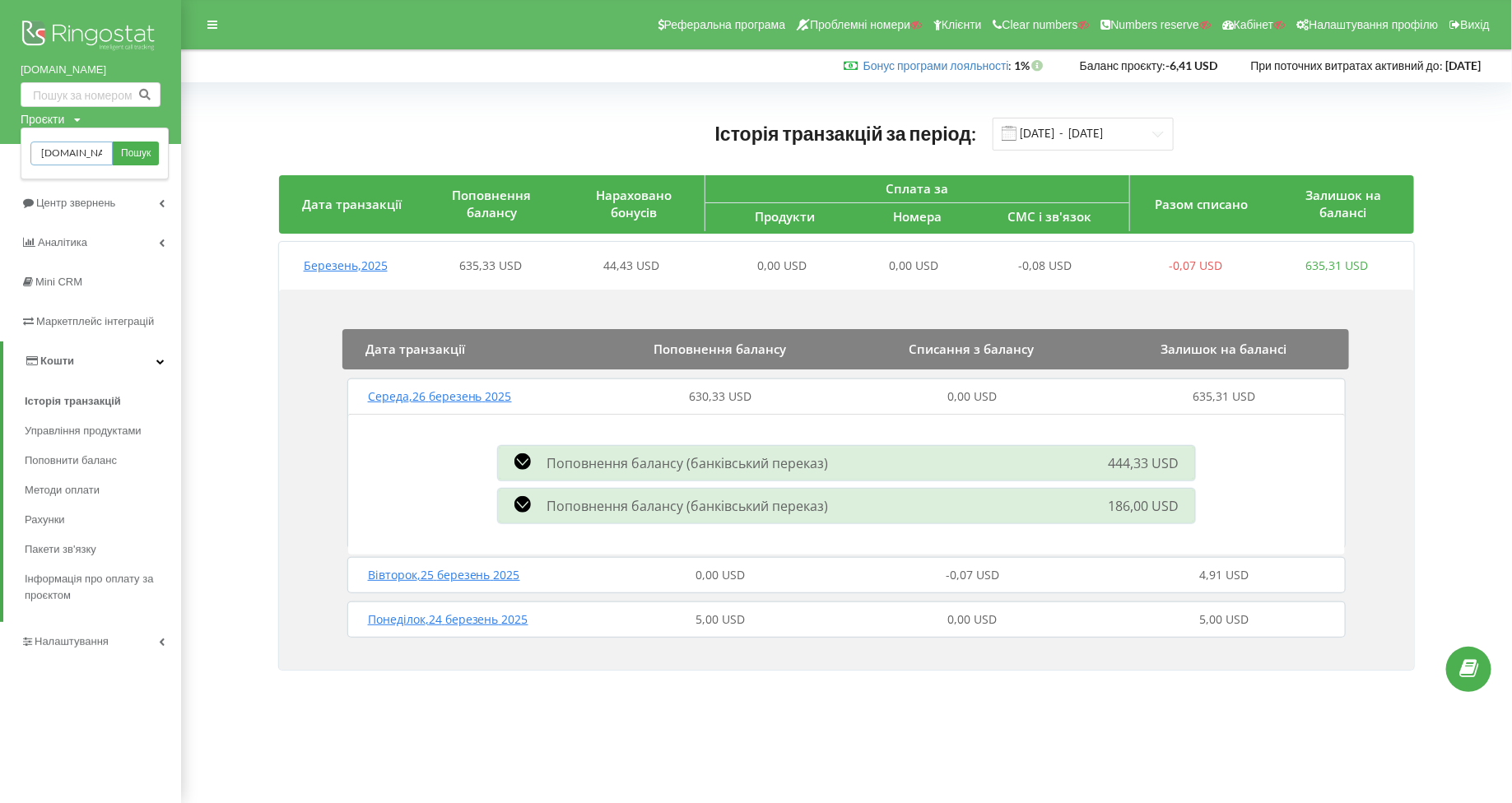
click at [65, 161] on input "chery.kiev.ua" at bounding box center [71, 154] width 83 height 24
click at [169, 154] on link "Дашборд" at bounding box center [90, 164] width 181 height 40
click at [55, 115] on div "Проєкти" at bounding box center [42, 119] width 44 height 16
click at [156, 162] on link "Пошук" at bounding box center [136, 154] width 46 height 24
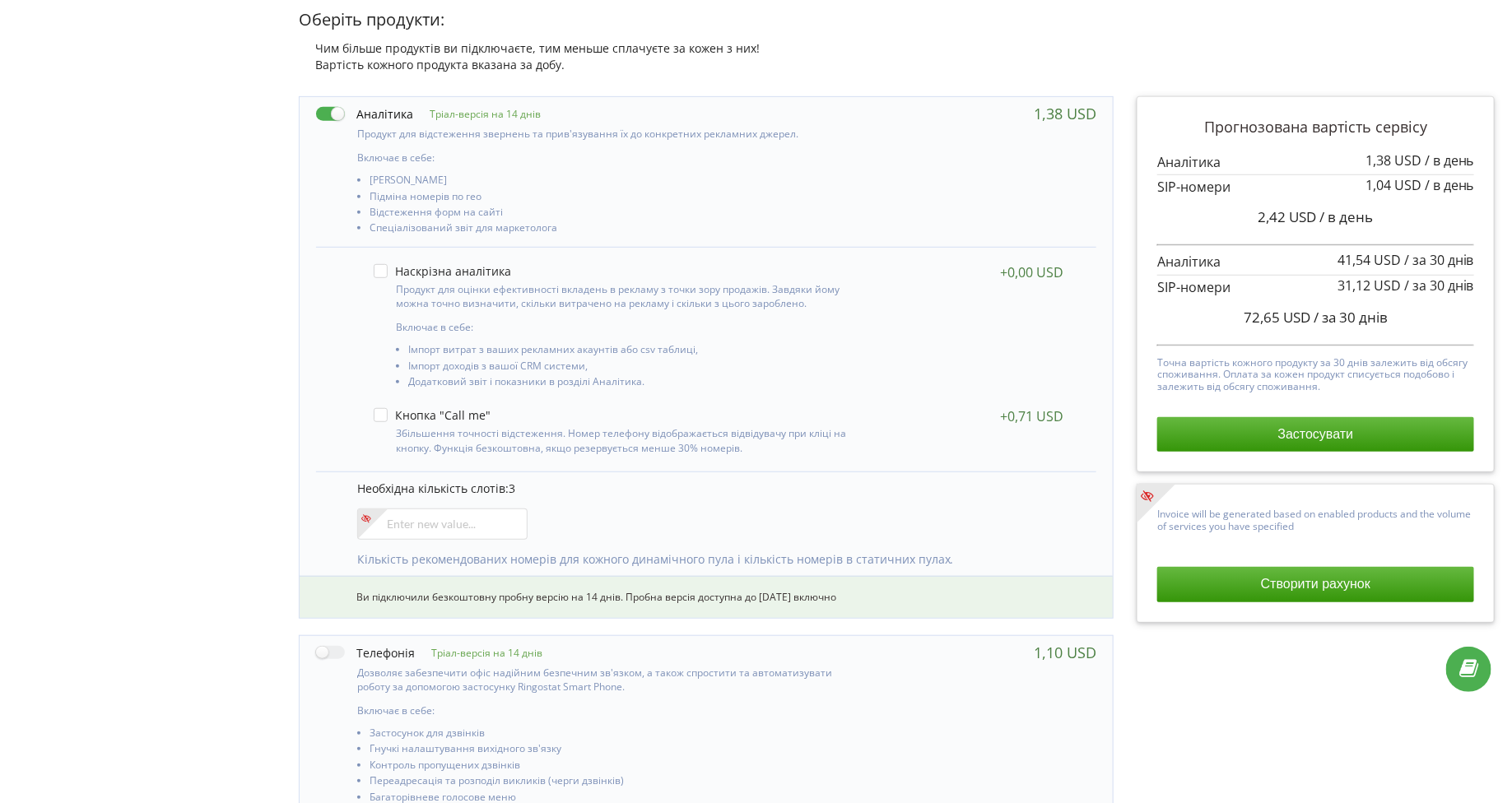
scroll to position [343, 0]
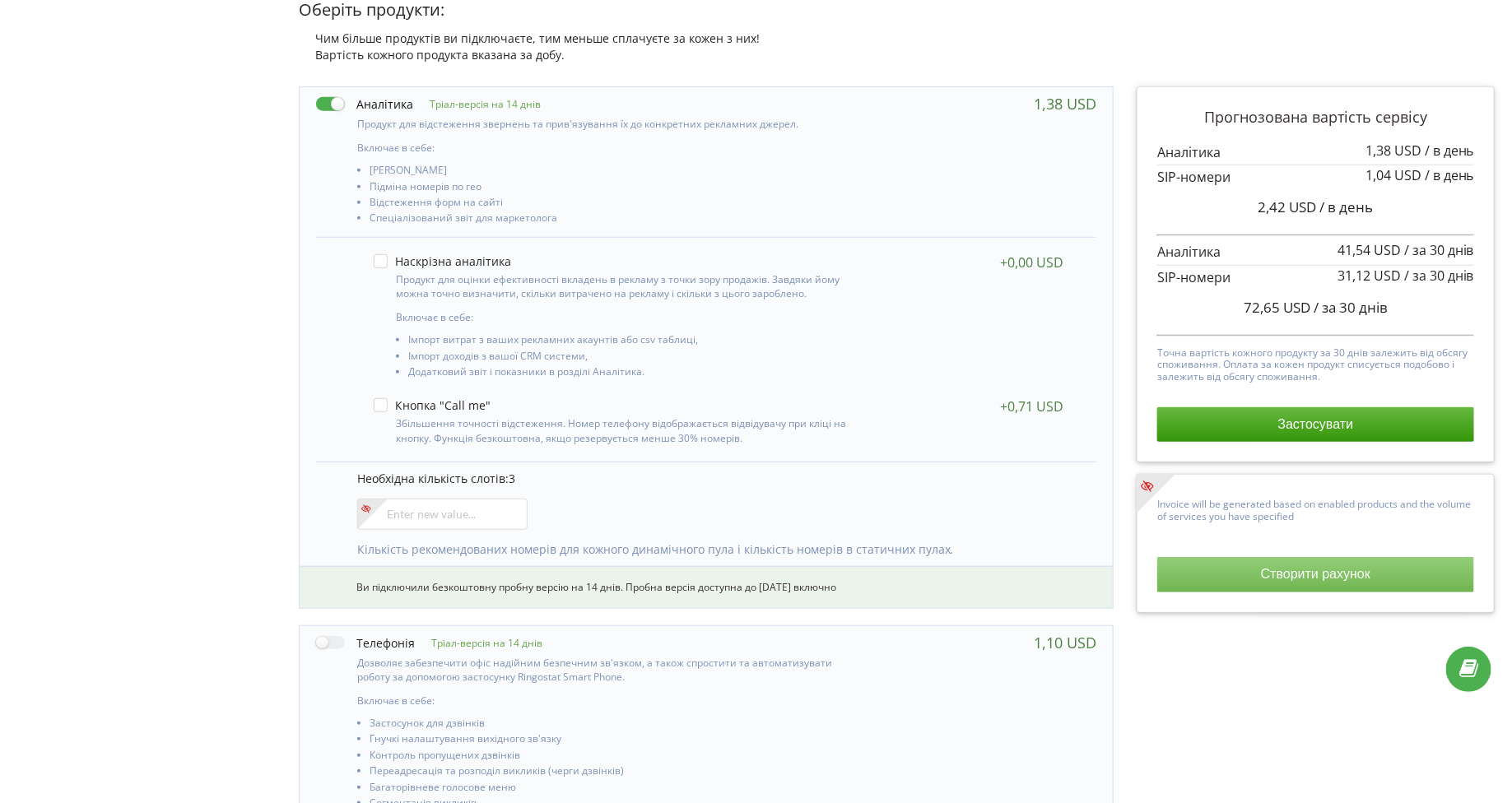
click at [1199, 572] on button "Створити рахунок" at bounding box center [1316, 574] width 317 height 34
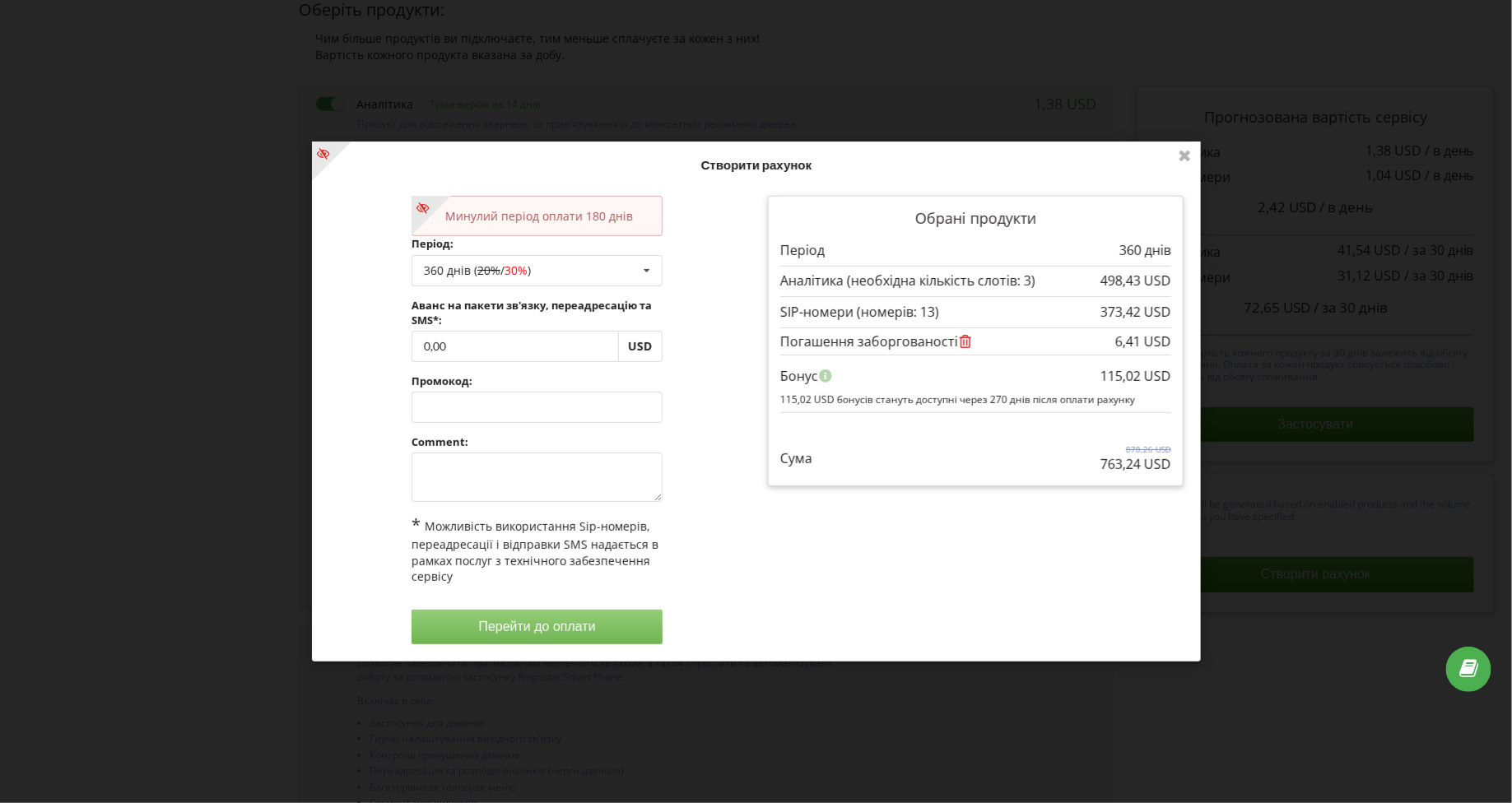
click at [230, 500] on div "Нові умови набудуть чинності з 2025-09-29. На цій сторінці ви у будь-яку мить м…" at bounding box center [756, 402] width 1512 height 803
click at [1184, 160] on icon at bounding box center [1185, 155] width 27 height 27
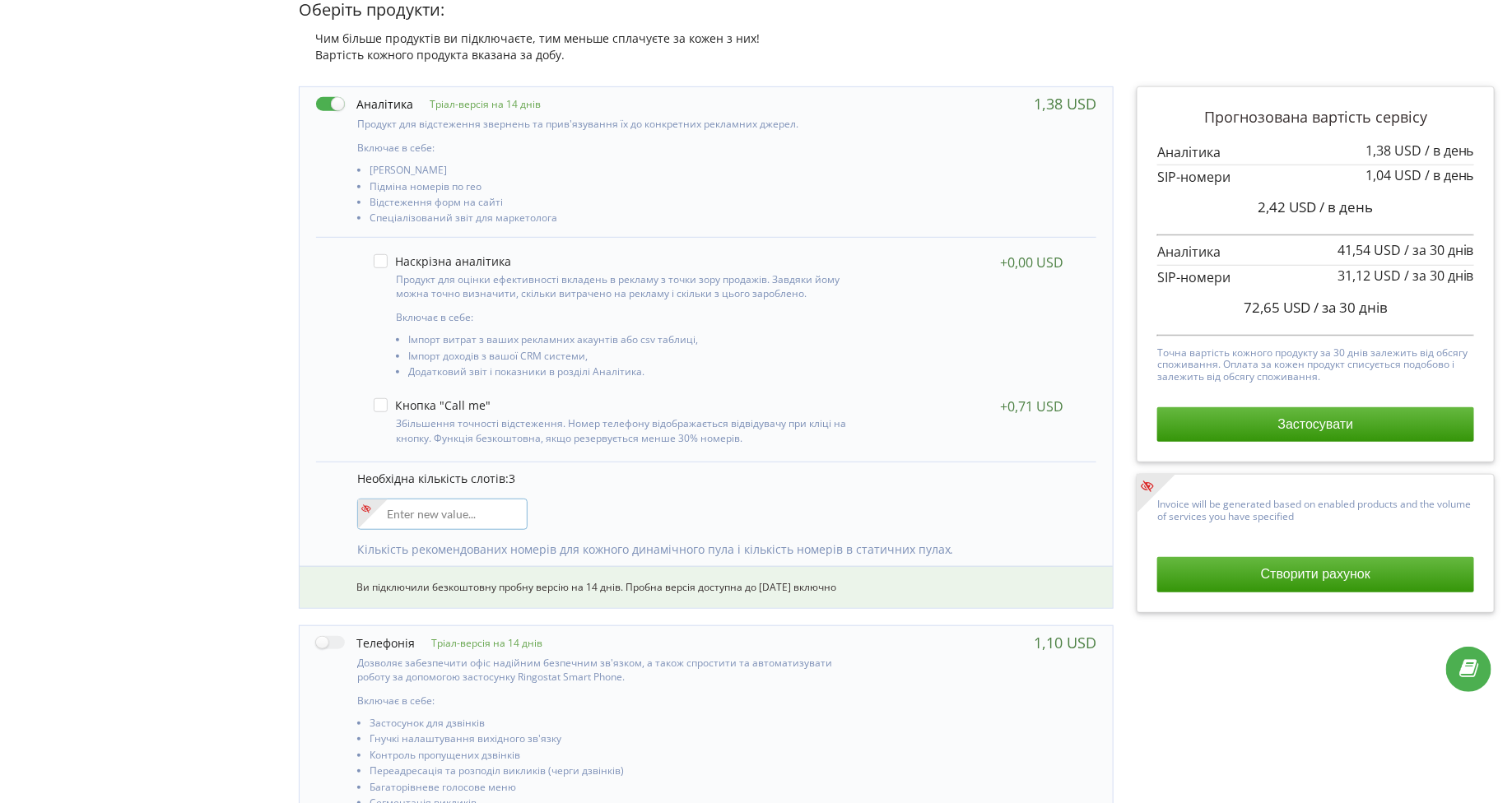
click at [415, 511] on input"] "number" at bounding box center [442, 514] width 170 height 31
type input"] "15"
click at [544, 475] on p "Необхідна кількість слотів: 3" at bounding box center [718, 479] width 722 height 16
click at [1279, 580] on button "Створити рахунок" at bounding box center [1316, 574] width 317 height 34
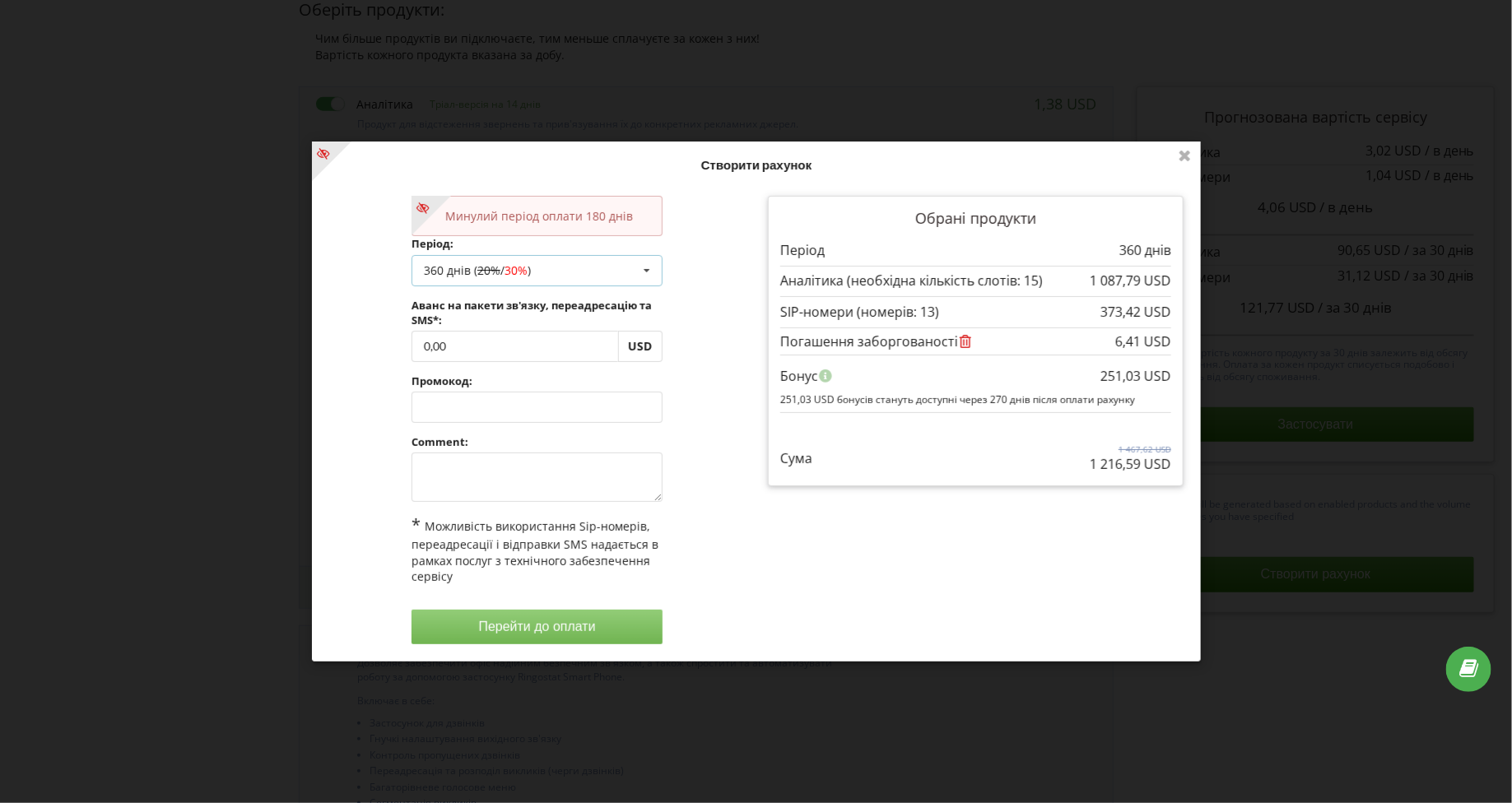
click at [527, 281] on div "360 днів ( 20% / 30% ) Поповнити баланс без подовження 30 днів 90 днів 20% / 30…" at bounding box center [537, 270] width 251 height 31
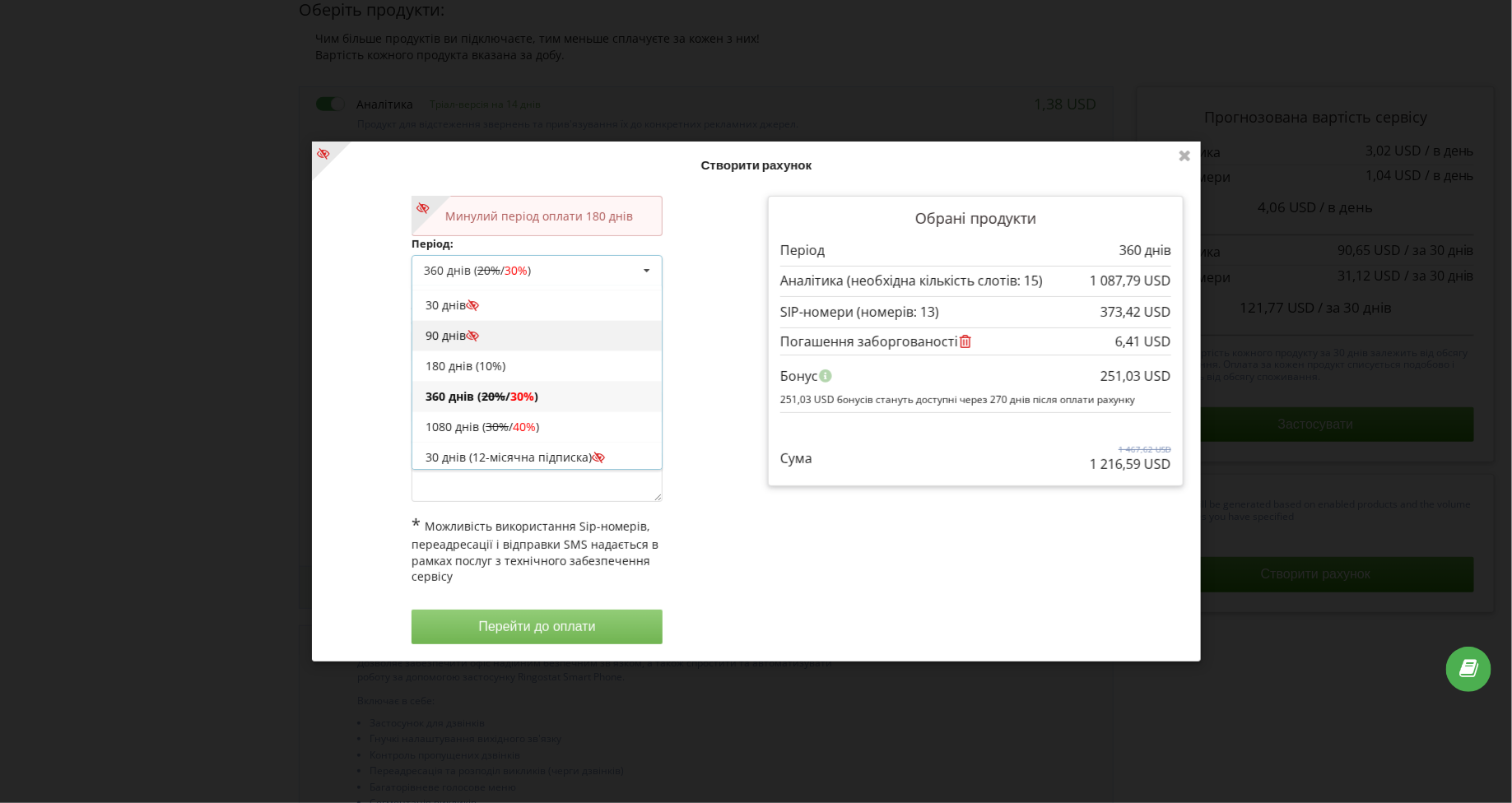
click at [454, 330] on div "90 днів" at bounding box center [537, 334] width 249 height 30
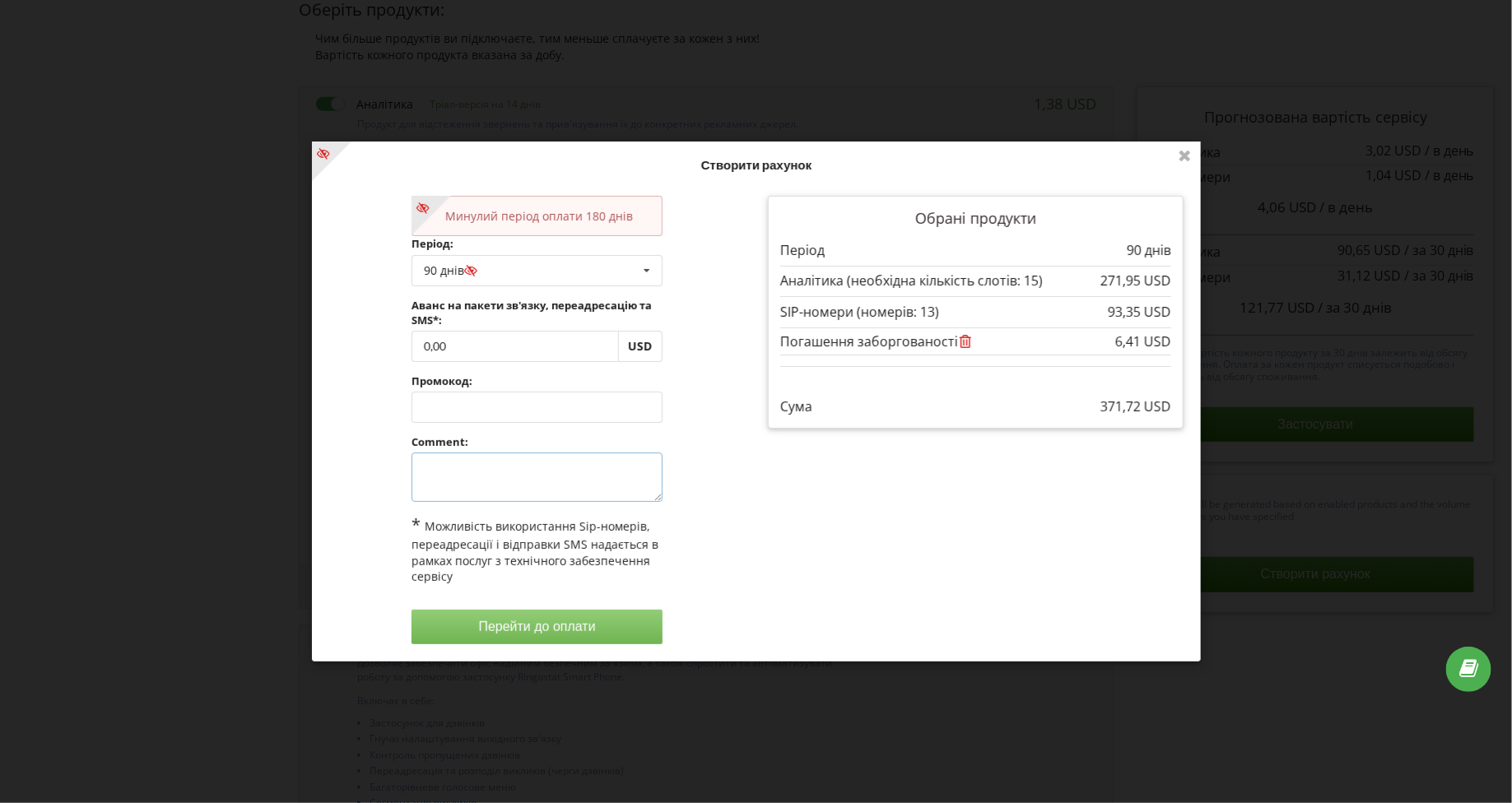
click at [448, 481] on textarea at bounding box center [537, 476] width 251 height 49
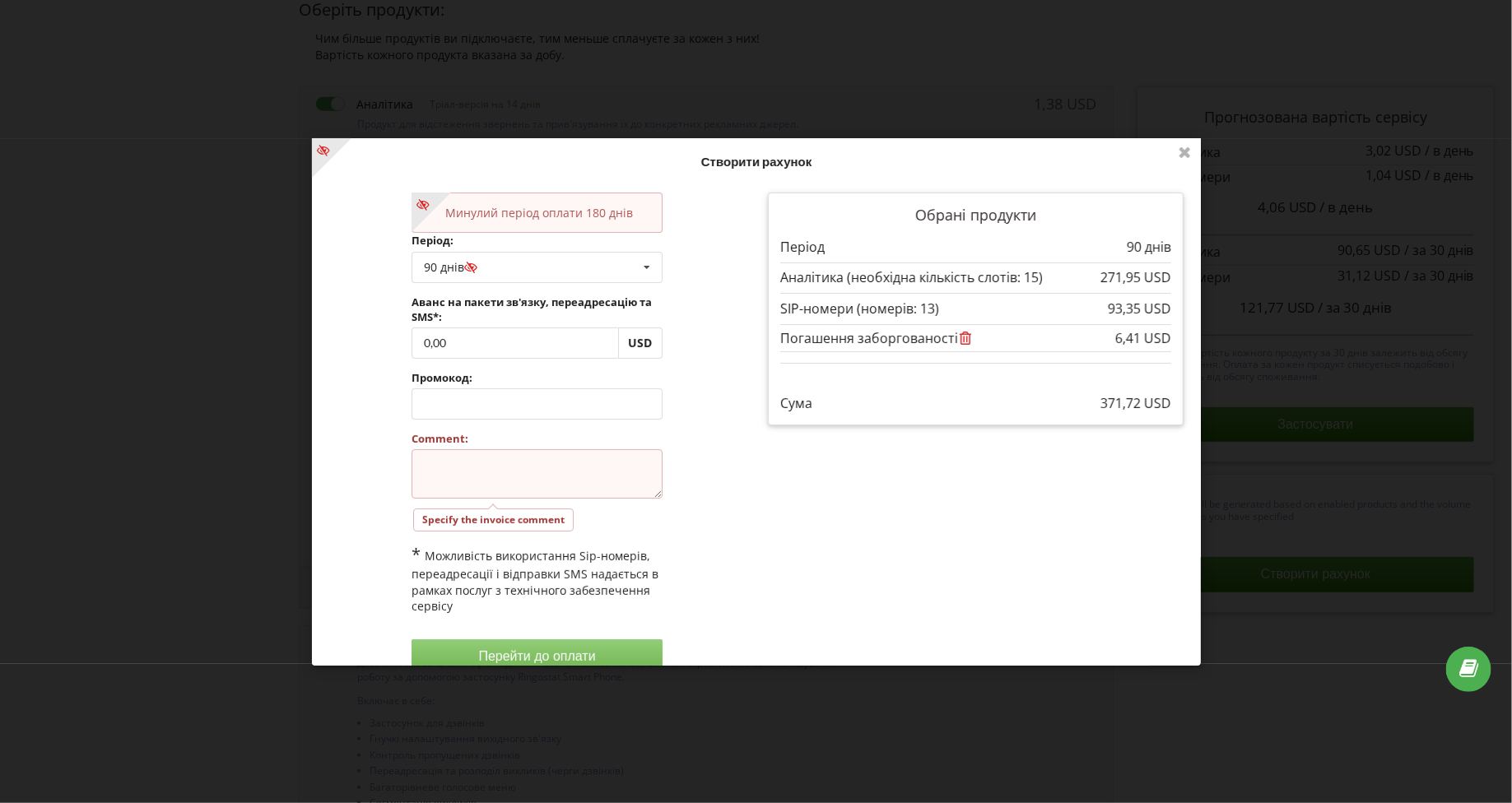
type textarea "f"
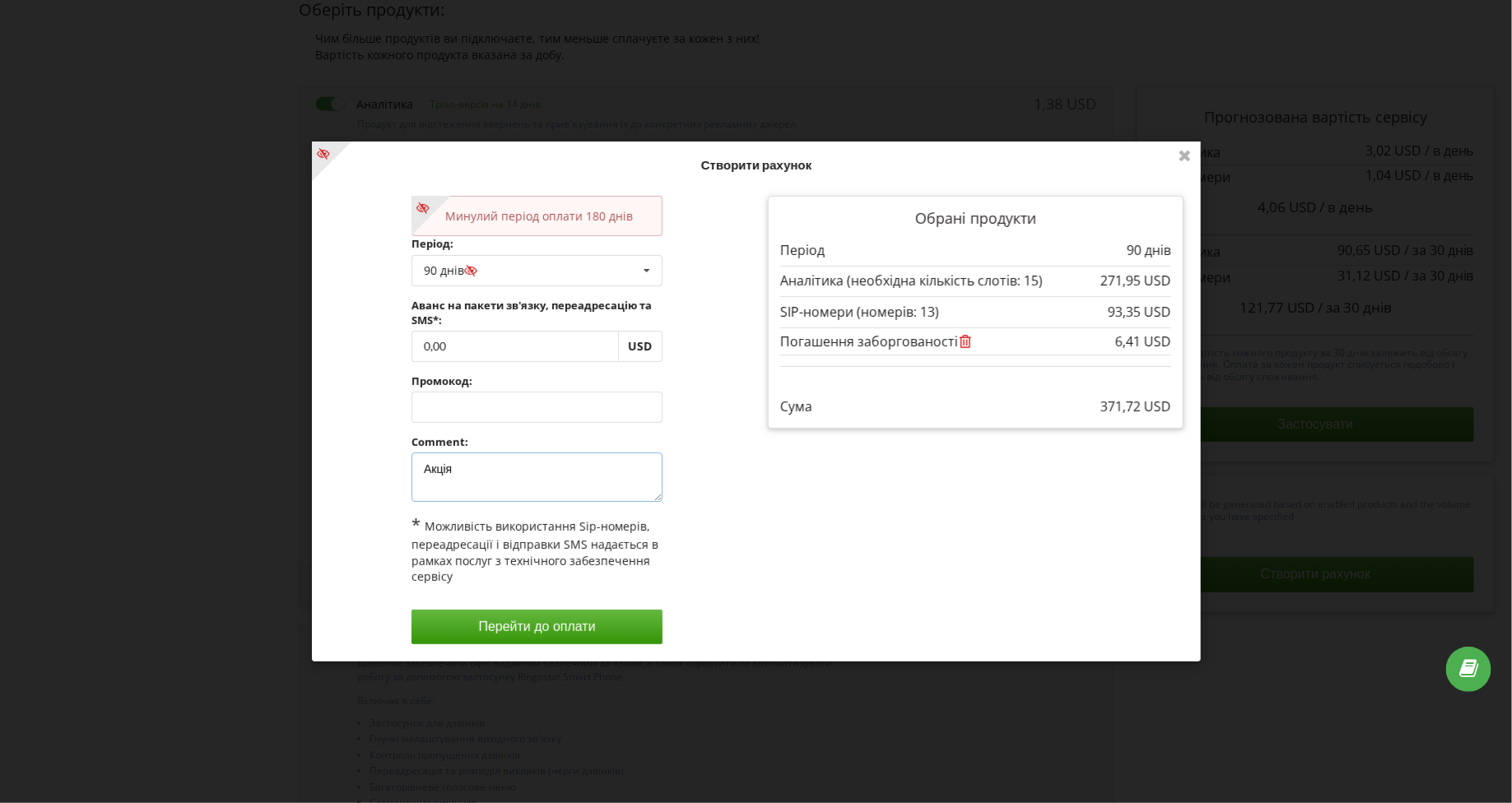
type textarea "Акція"
click at [682, 513] on div "Минулий період оплати 180 днів Період: 90 днів Поповнити баланс без подовження …" at bounding box center [538, 420] width 439 height 472
click at [519, 632] on button "Перейти до оплати" at bounding box center [537, 627] width 251 height 34
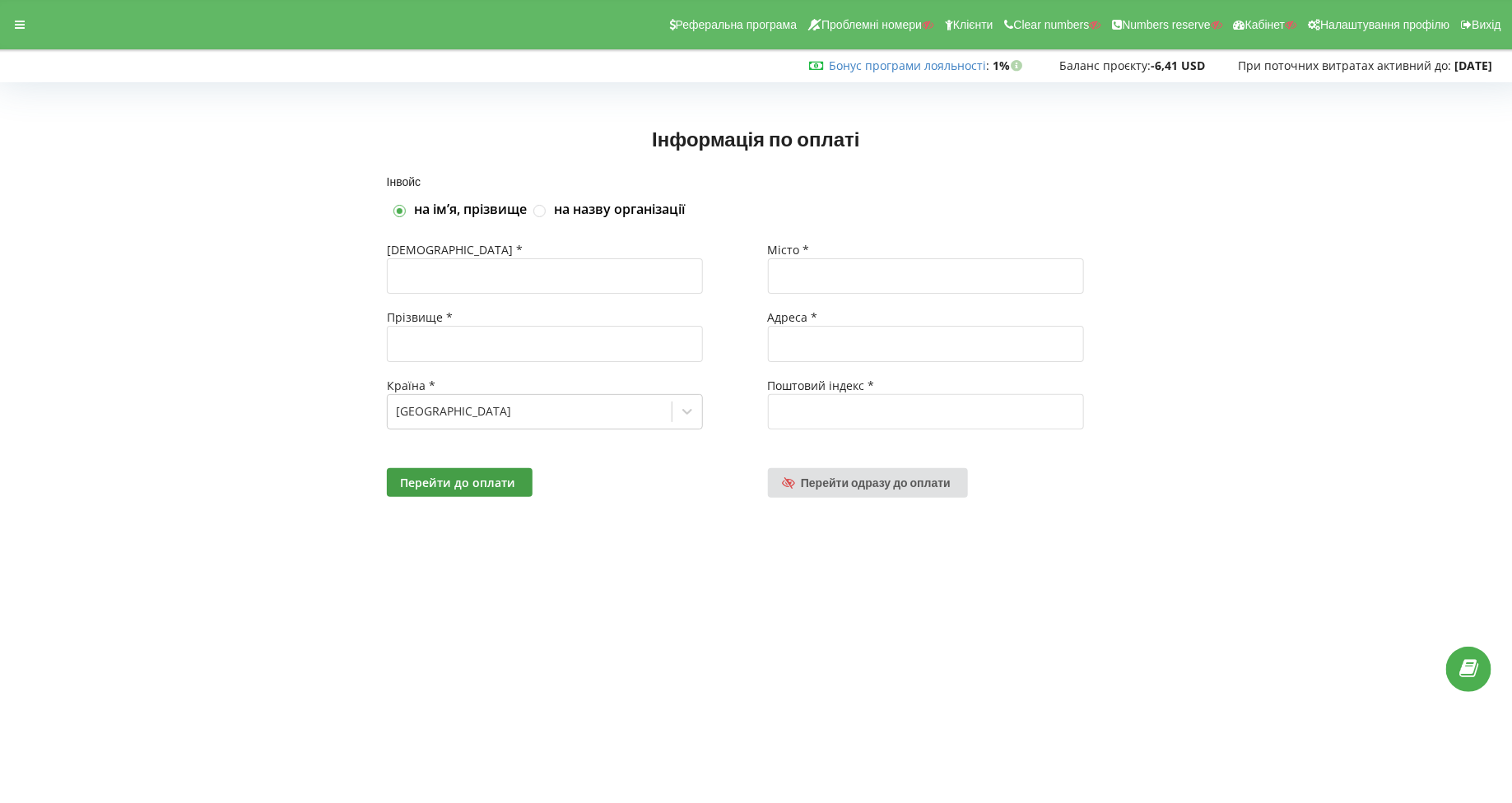
click at [45, 23] on div "Реферальна програма Проблемні номери Клієнти Clear numbers Numbers reserve Кабі…" at bounding box center [756, 24] width 1535 height 49
click at [23, 23] on icon at bounding box center [19, 24] width 9 height 11
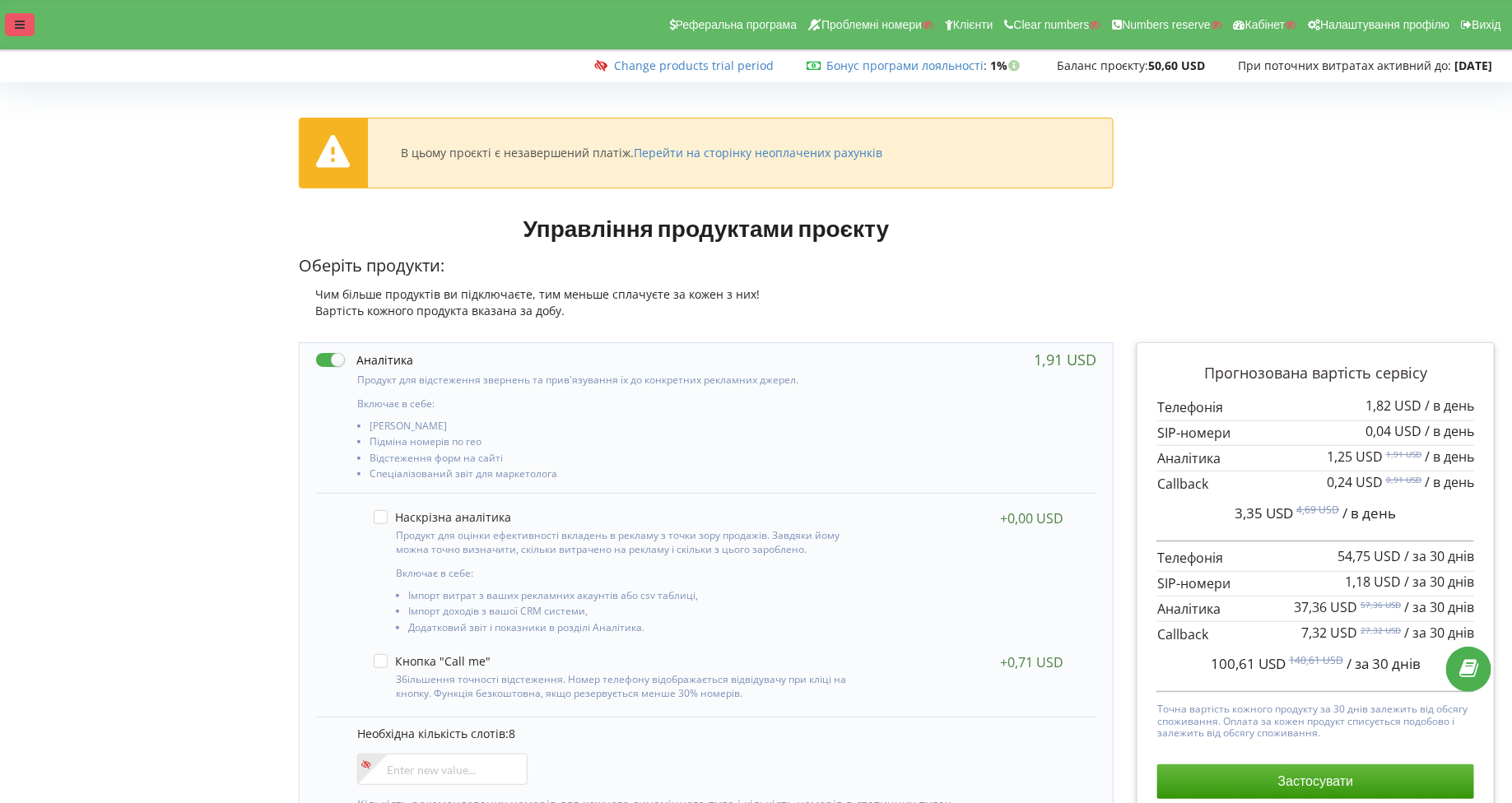
click at [16, 34] on div at bounding box center [20, 24] width 29 height 23
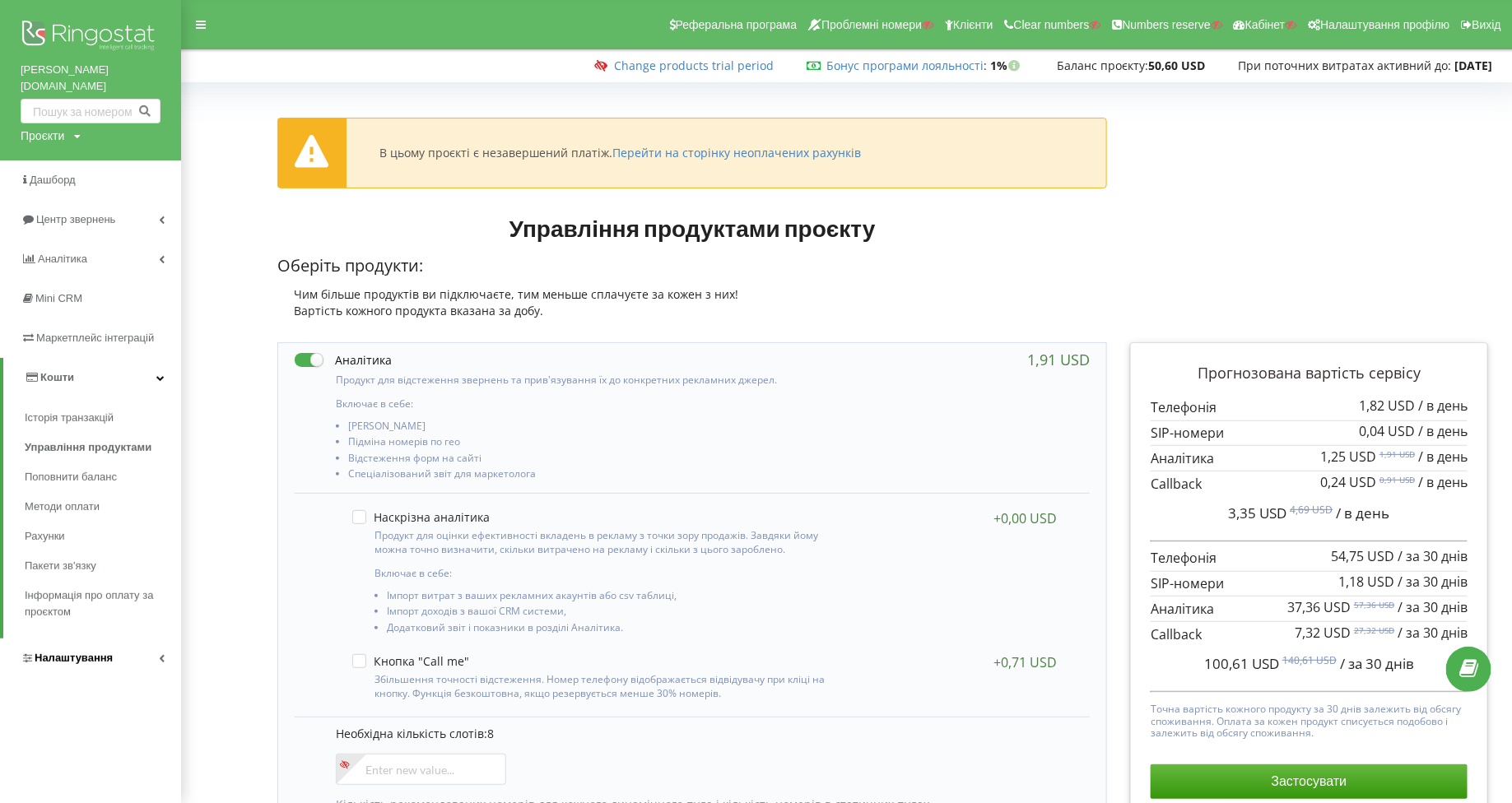
click at [60, 652] on span "Налаштування" at bounding box center [73, 658] width 78 height 12
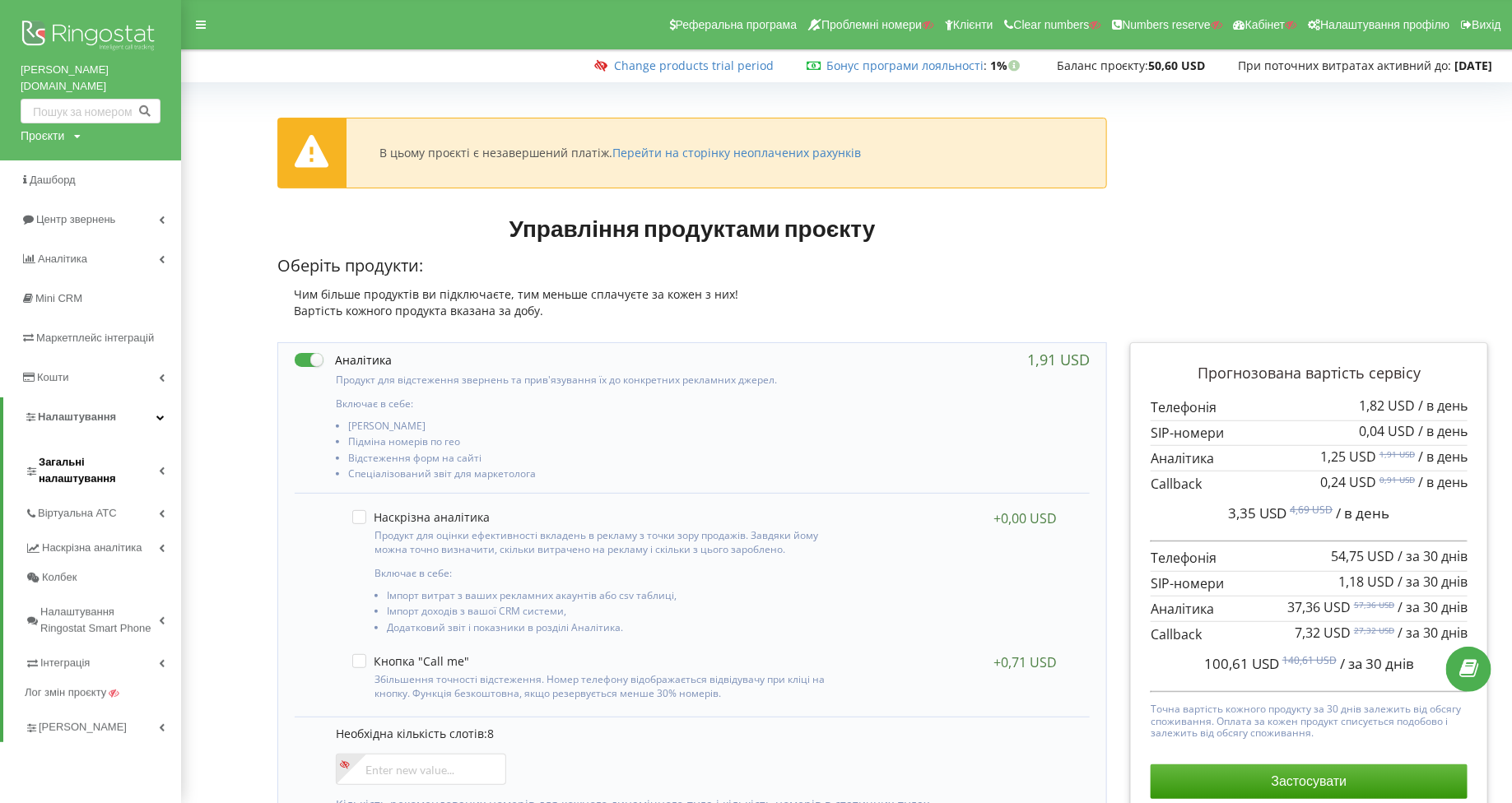
click at [76, 454] on span "Загальні налаштування" at bounding box center [99, 470] width 120 height 33
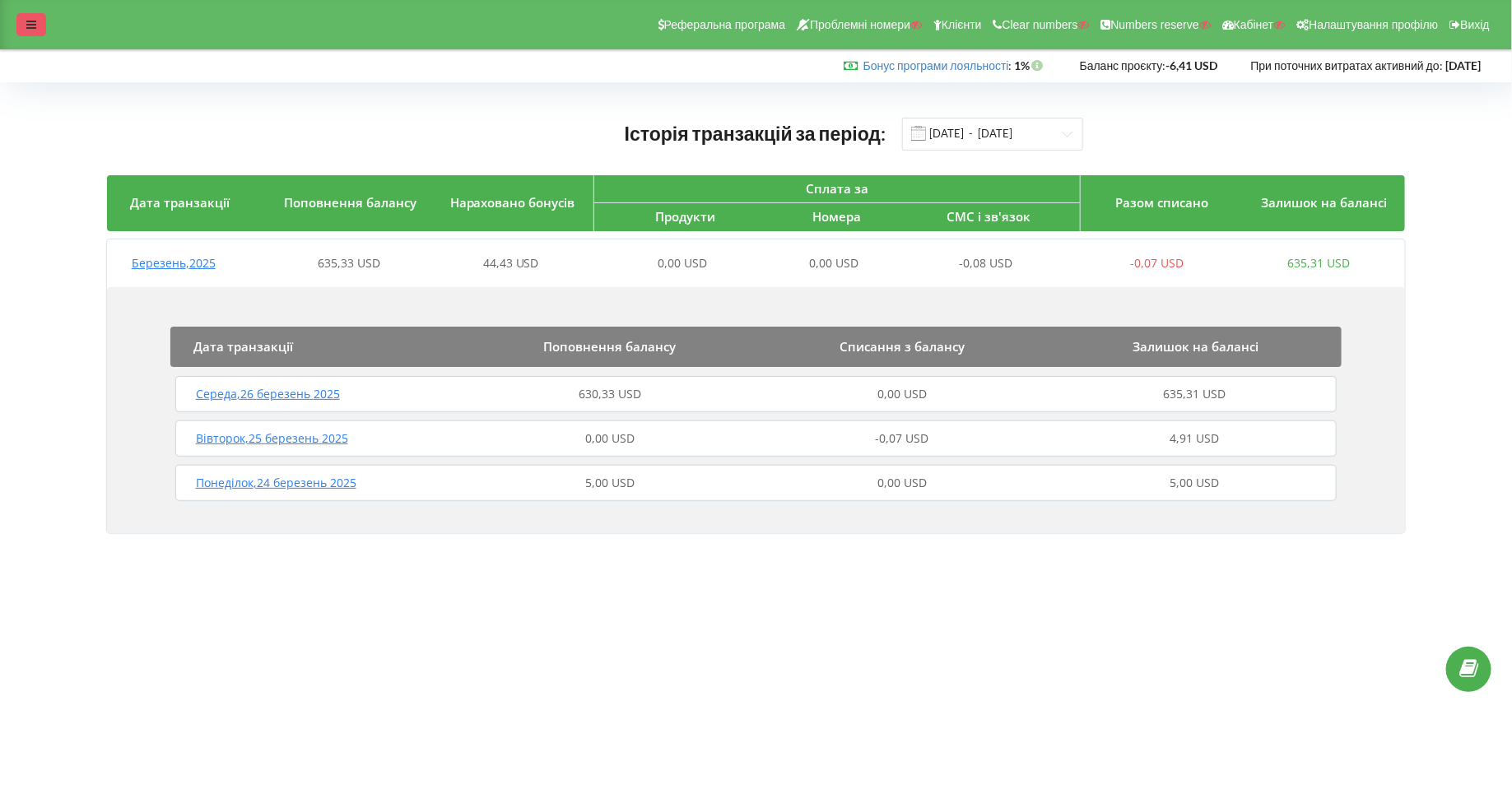
click at [22, 28] on div at bounding box center [31, 24] width 29 height 23
